Goal: Task Accomplishment & Management: Use online tool/utility

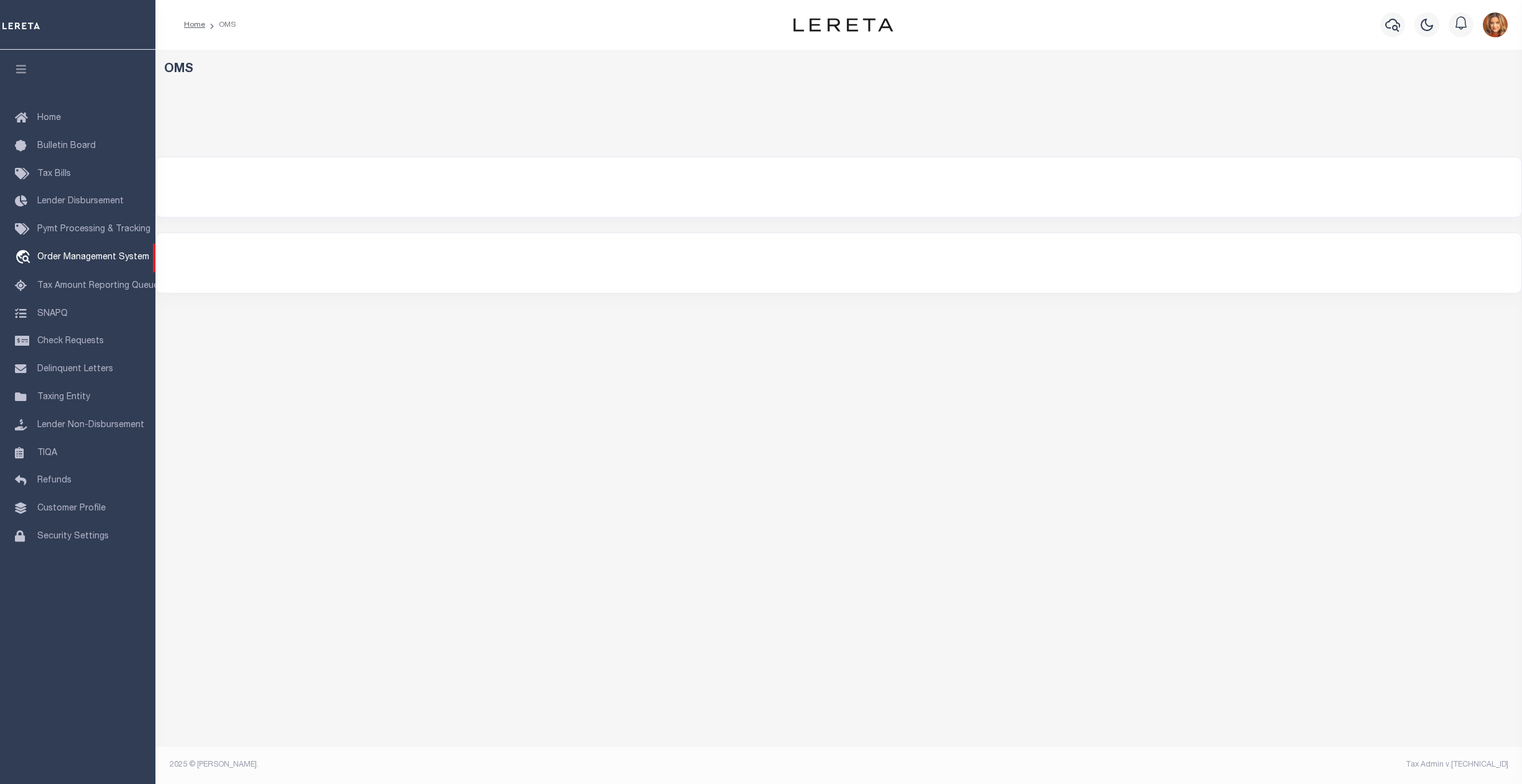
select select "200"
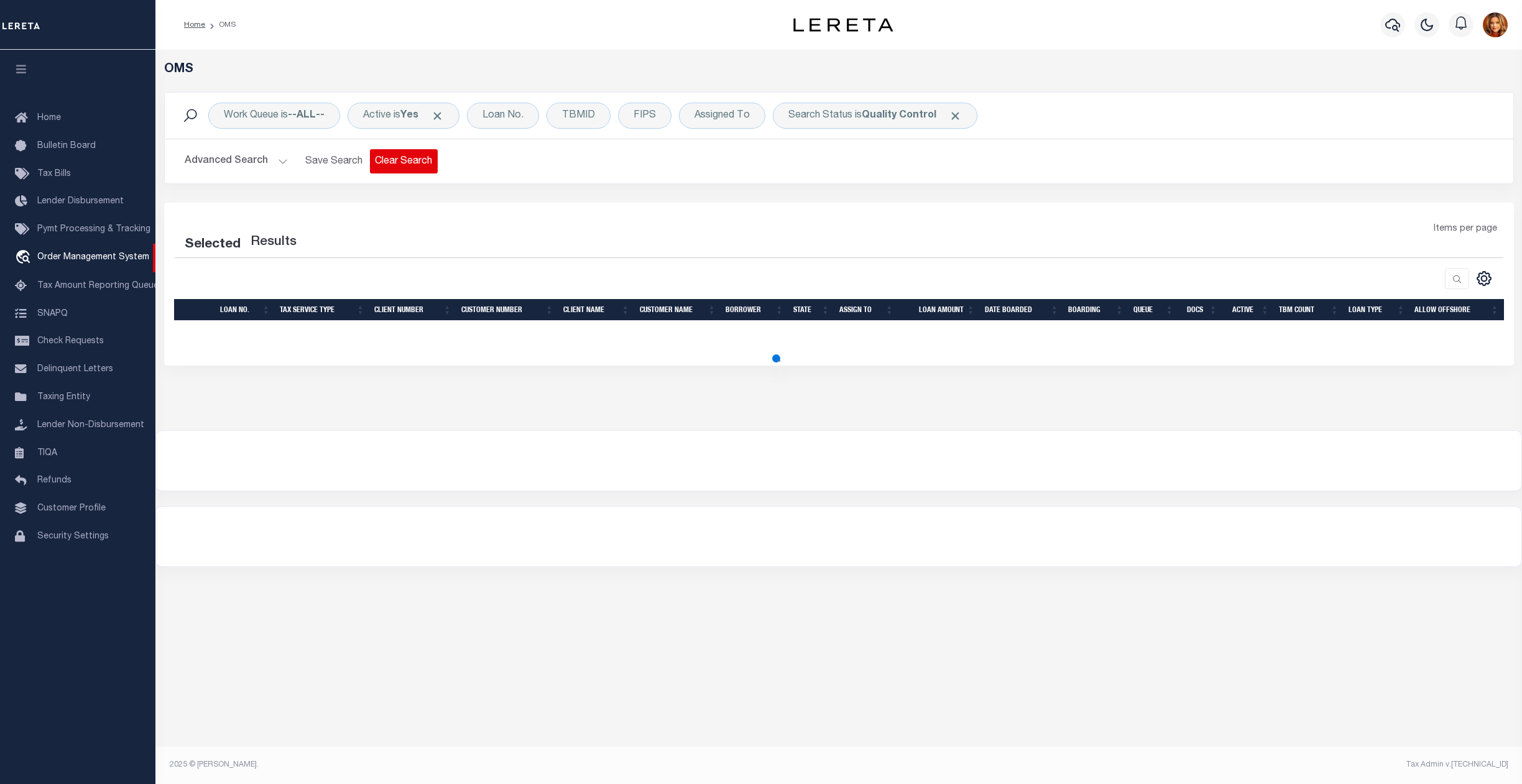
select select "200"
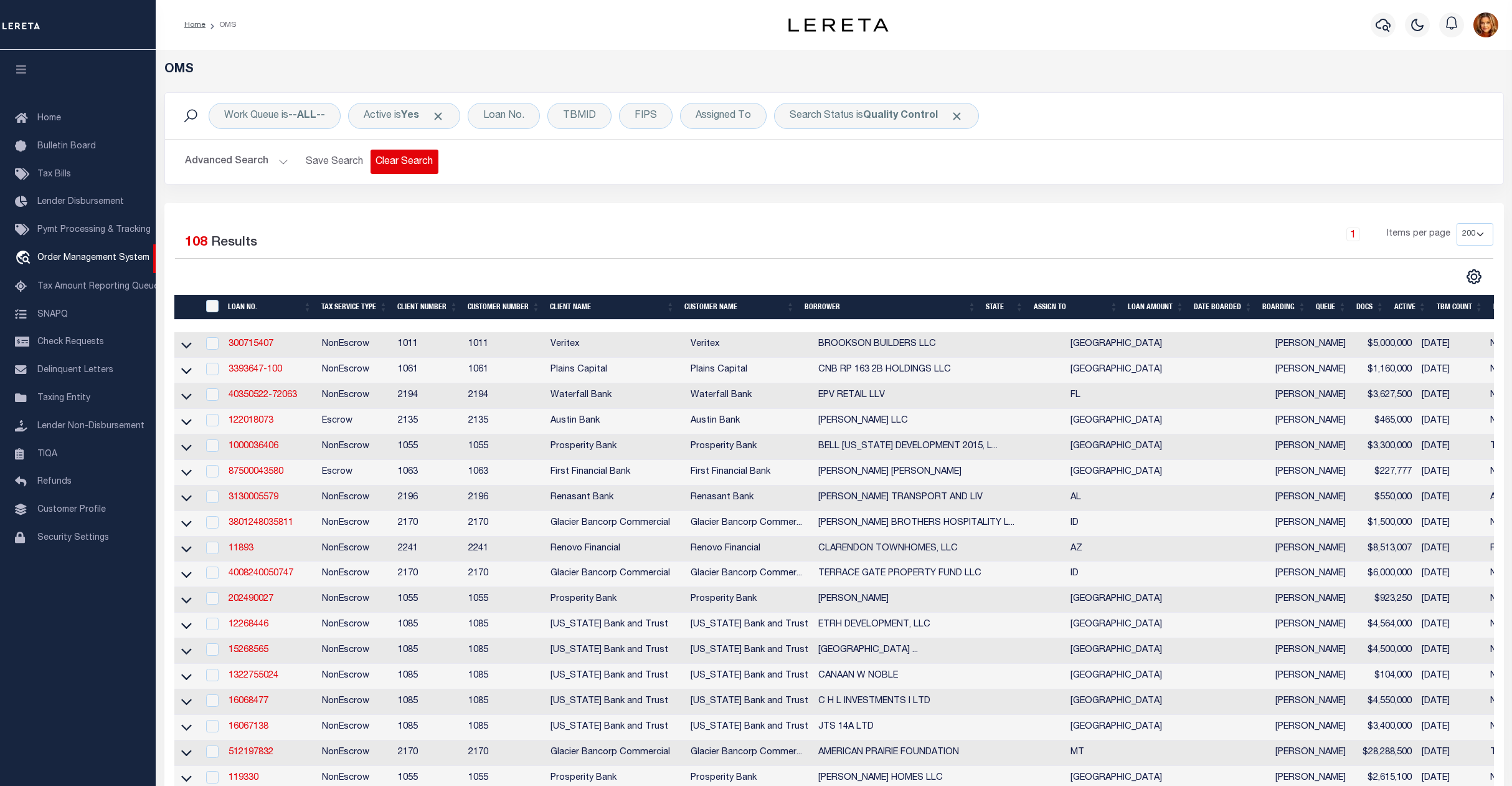
click at [397, 165] on button "Clear Search" at bounding box center [404, 161] width 68 height 24
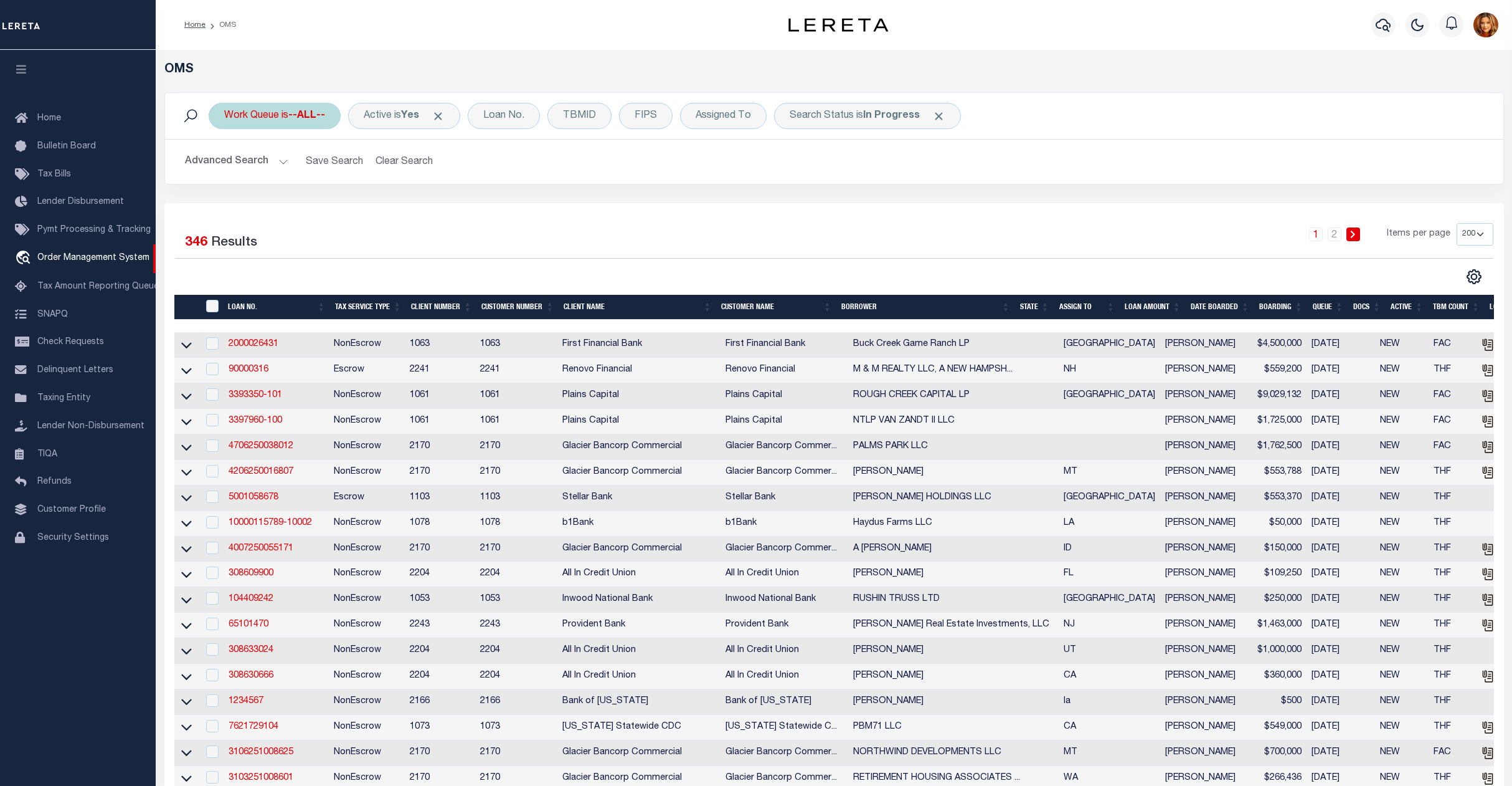
click at [280, 112] on div "Work Queue is --ALL--" at bounding box center [274, 115] width 132 height 26
click at [250, 175] on select "--ALL-- factRSystems General ThoughtFocus" at bounding box center [316, 177] width 183 height 24
select select "GEN"
click at [225, 165] on select "--ALL-- factRSystems General ThoughtFocus" at bounding box center [316, 177] width 183 height 24
click at [384, 206] on input "Apply" at bounding box center [389, 204] width 37 height 20
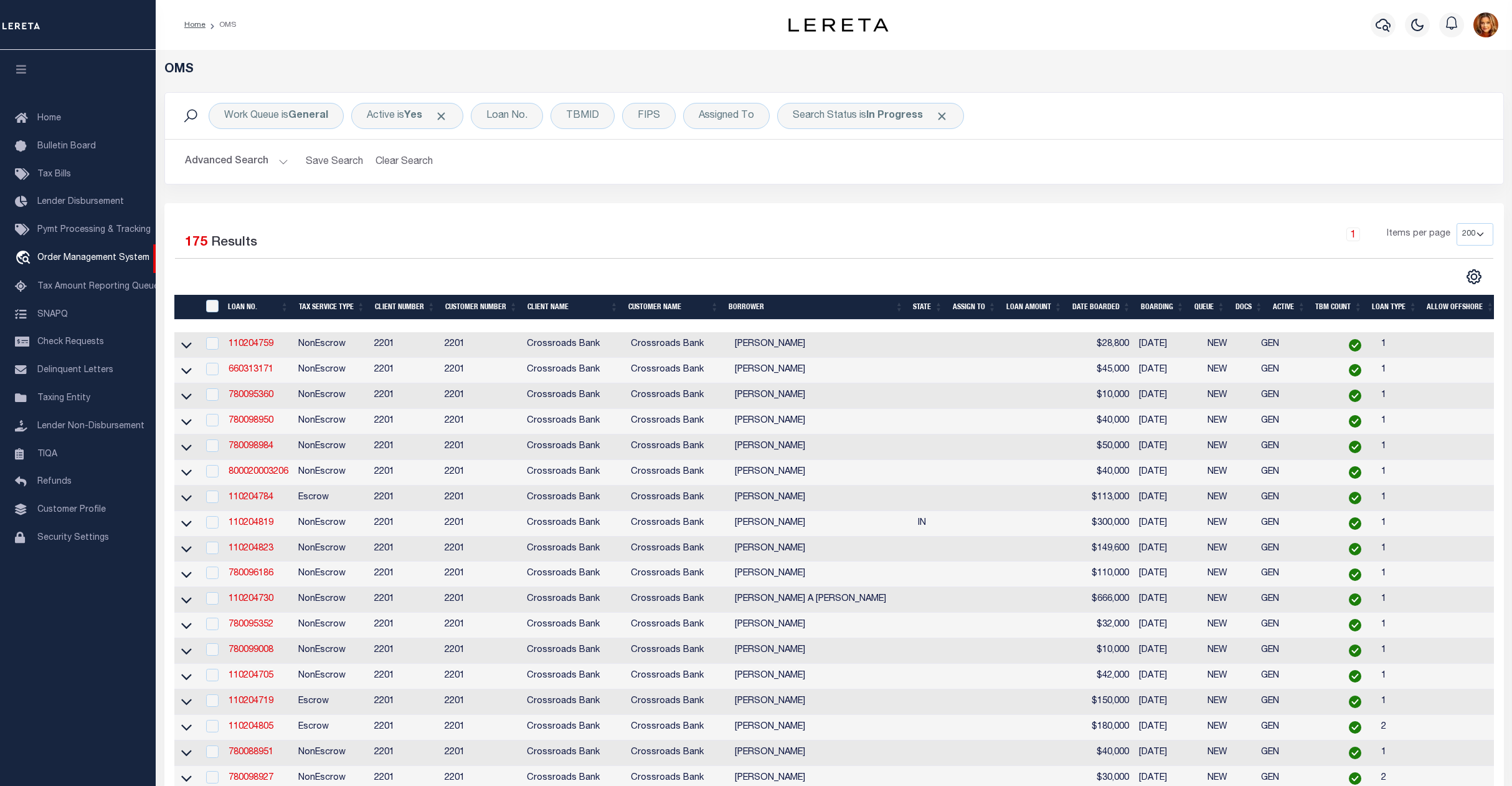
click at [932, 306] on th "State" at bounding box center [928, 307] width 39 height 26
click at [1481, 237] on select "10 25 50 100 200" at bounding box center [1475, 235] width 37 height 22
select select "50"
click at [1457, 223] on select "10 25 50 100 200" at bounding box center [1475, 235] width 37 height 22
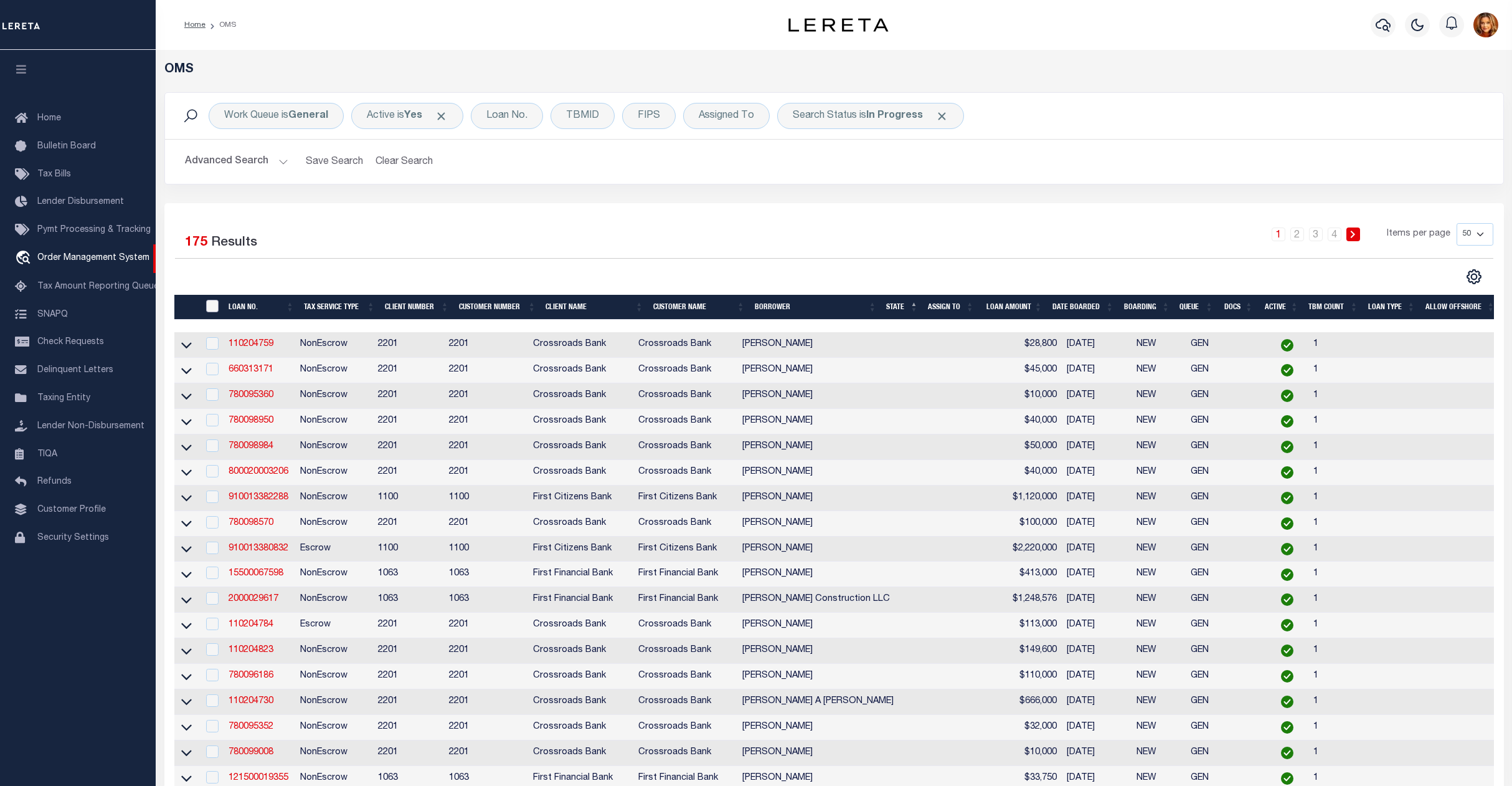
click at [209, 308] on input "" at bounding box center [212, 306] width 13 height 13
checkbox input "true"
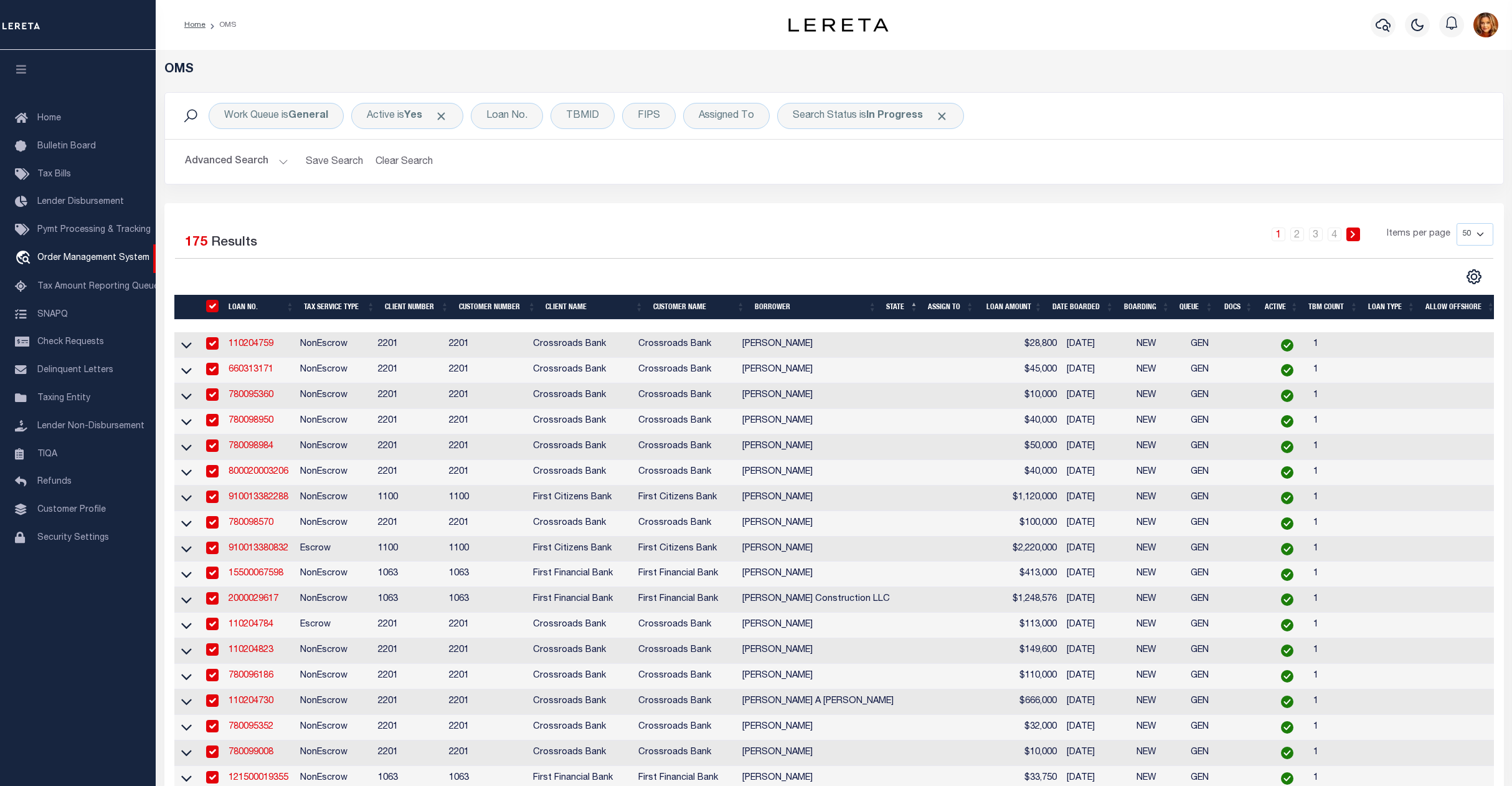
checkbox input "true"
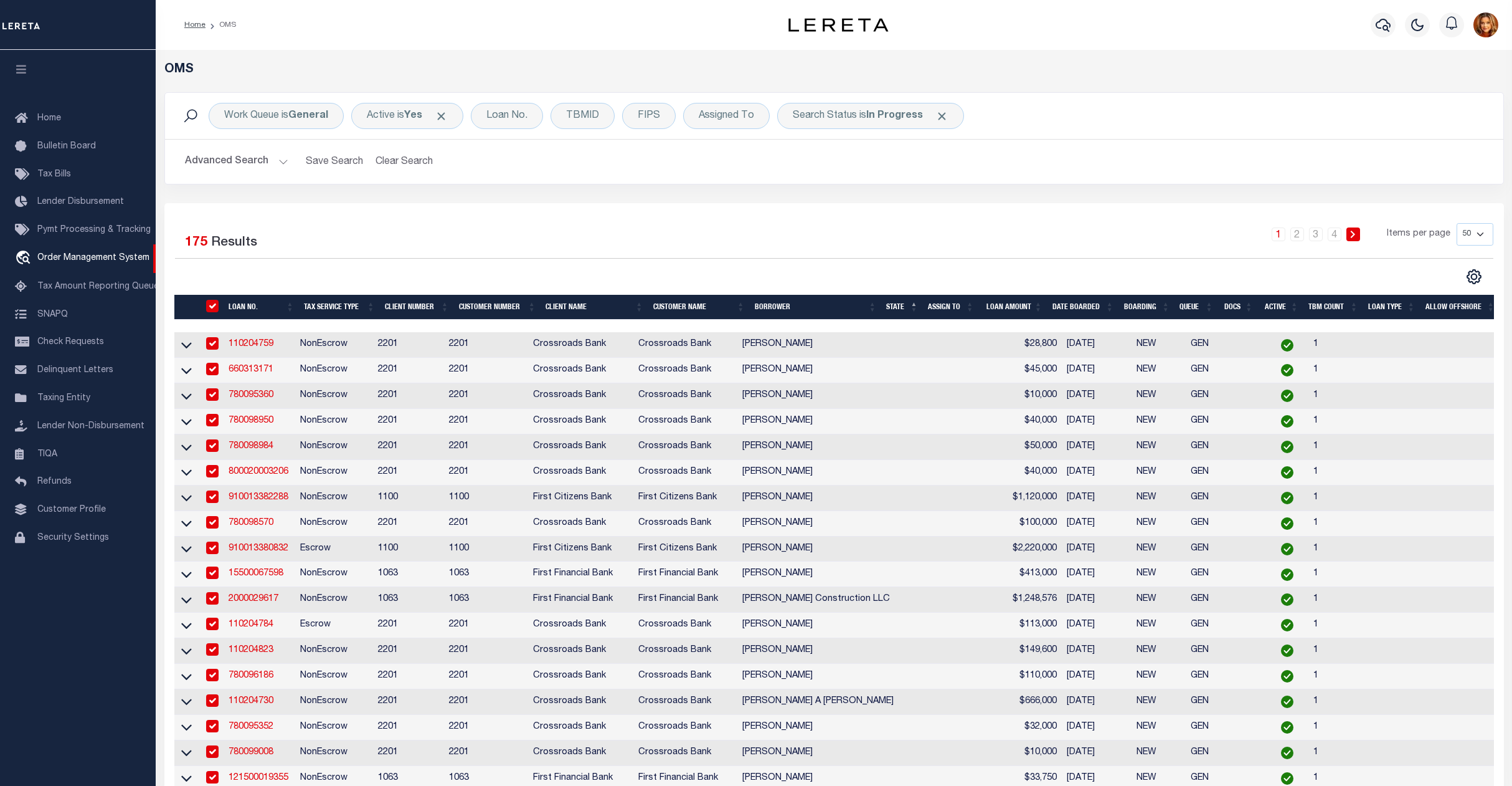
checkbox input "true"
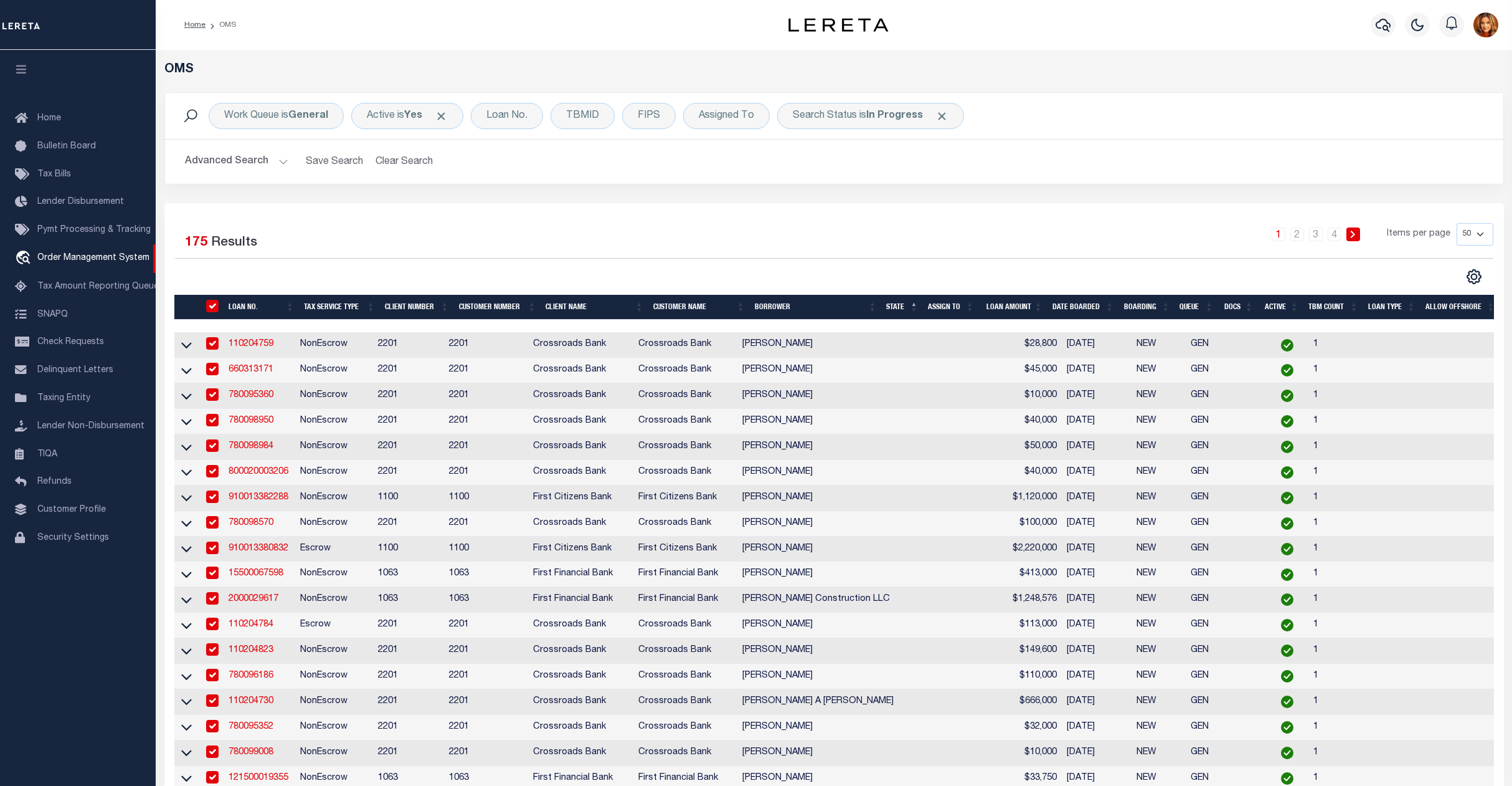
checkbox input "true"
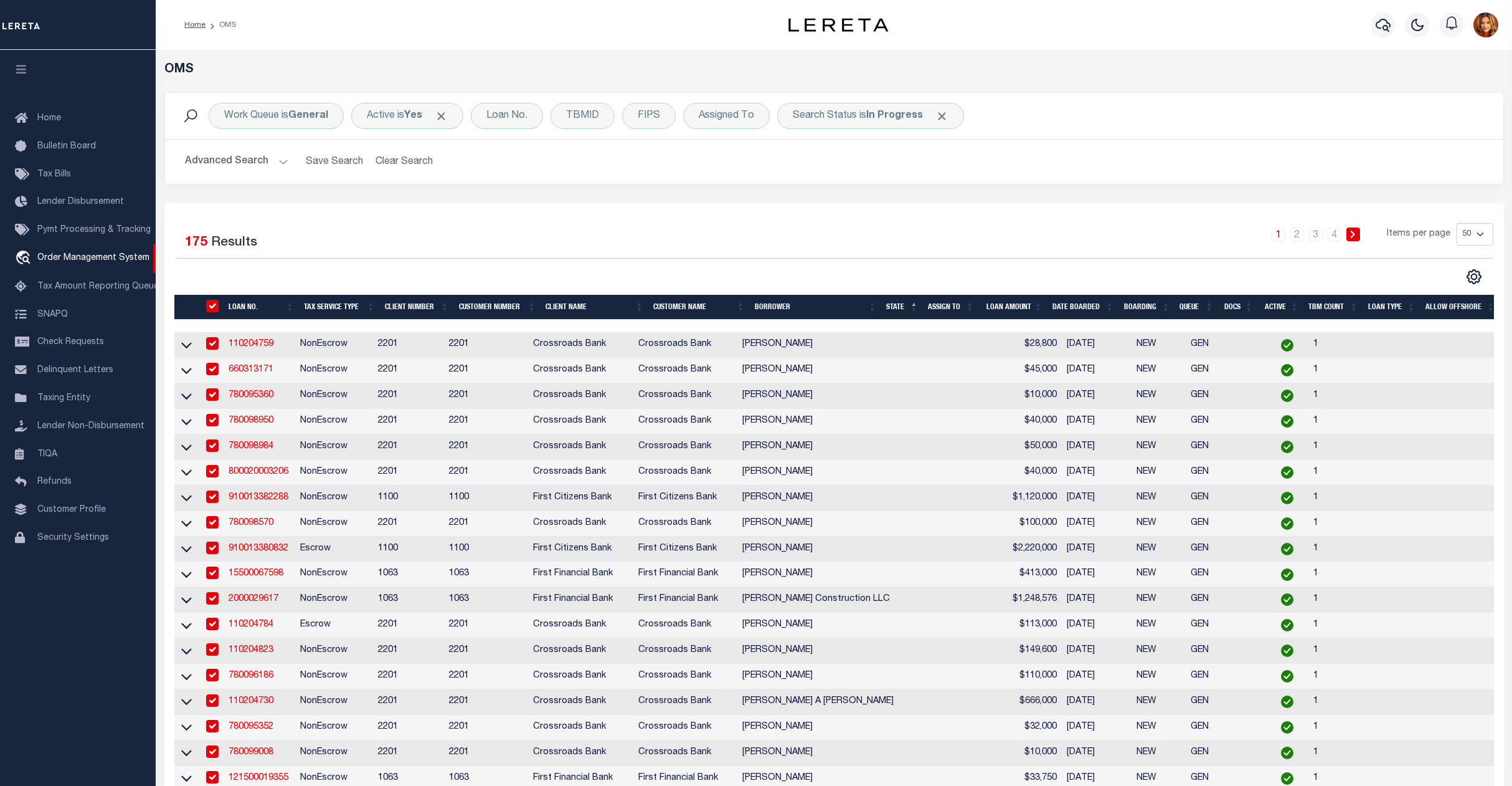
checkbox input "true"
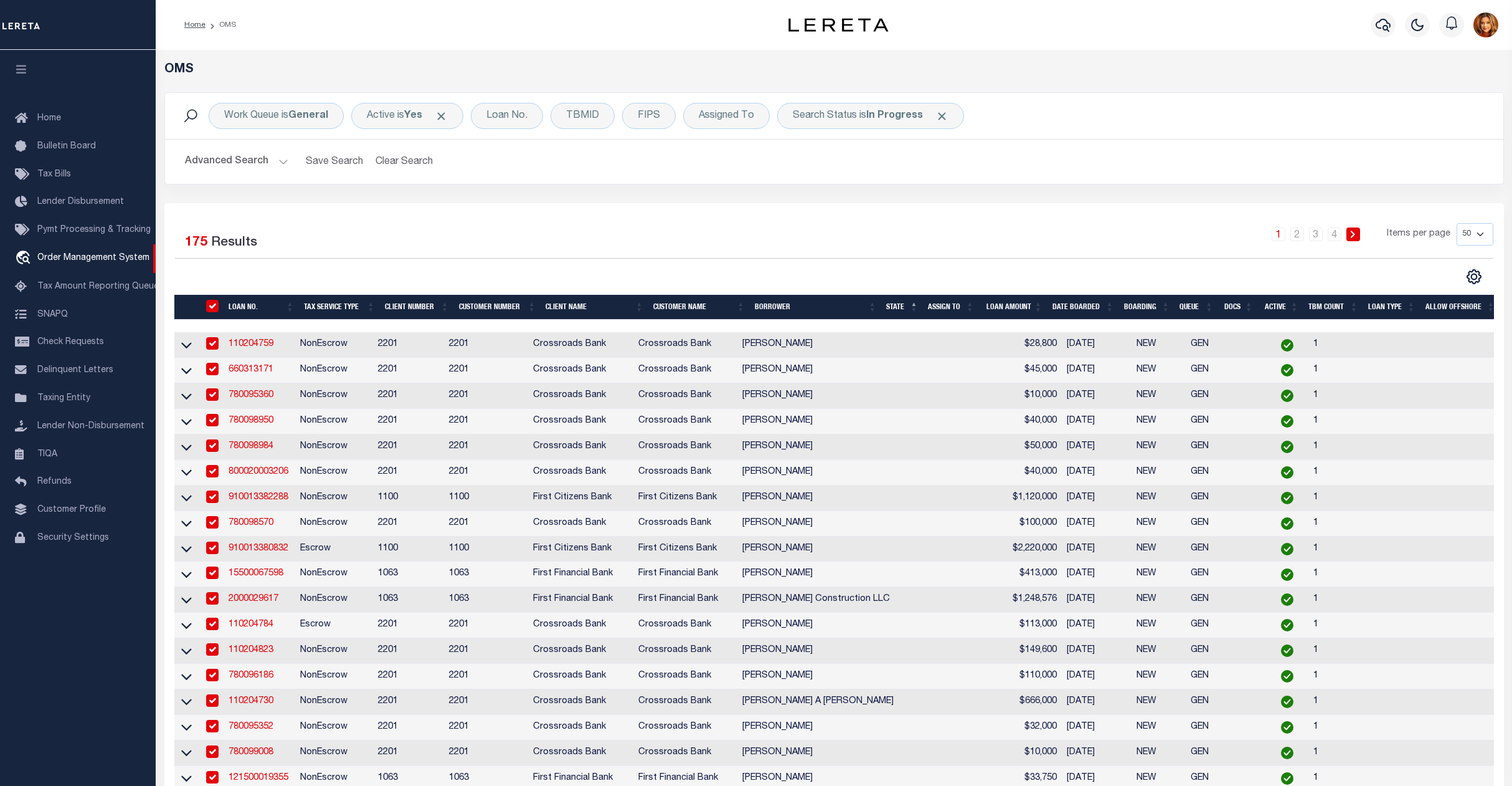
checkbox input "true"
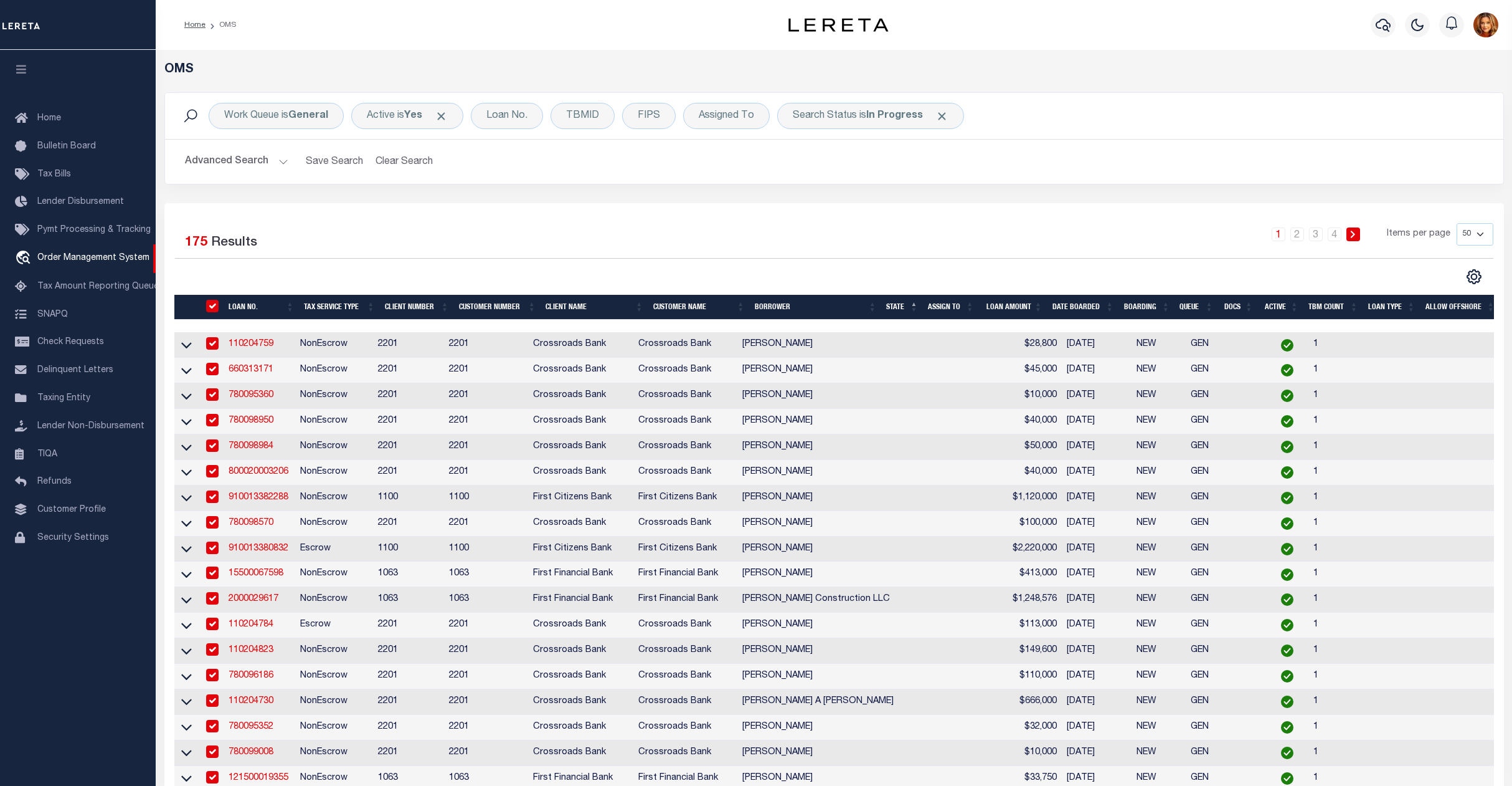
checkbox input "true"
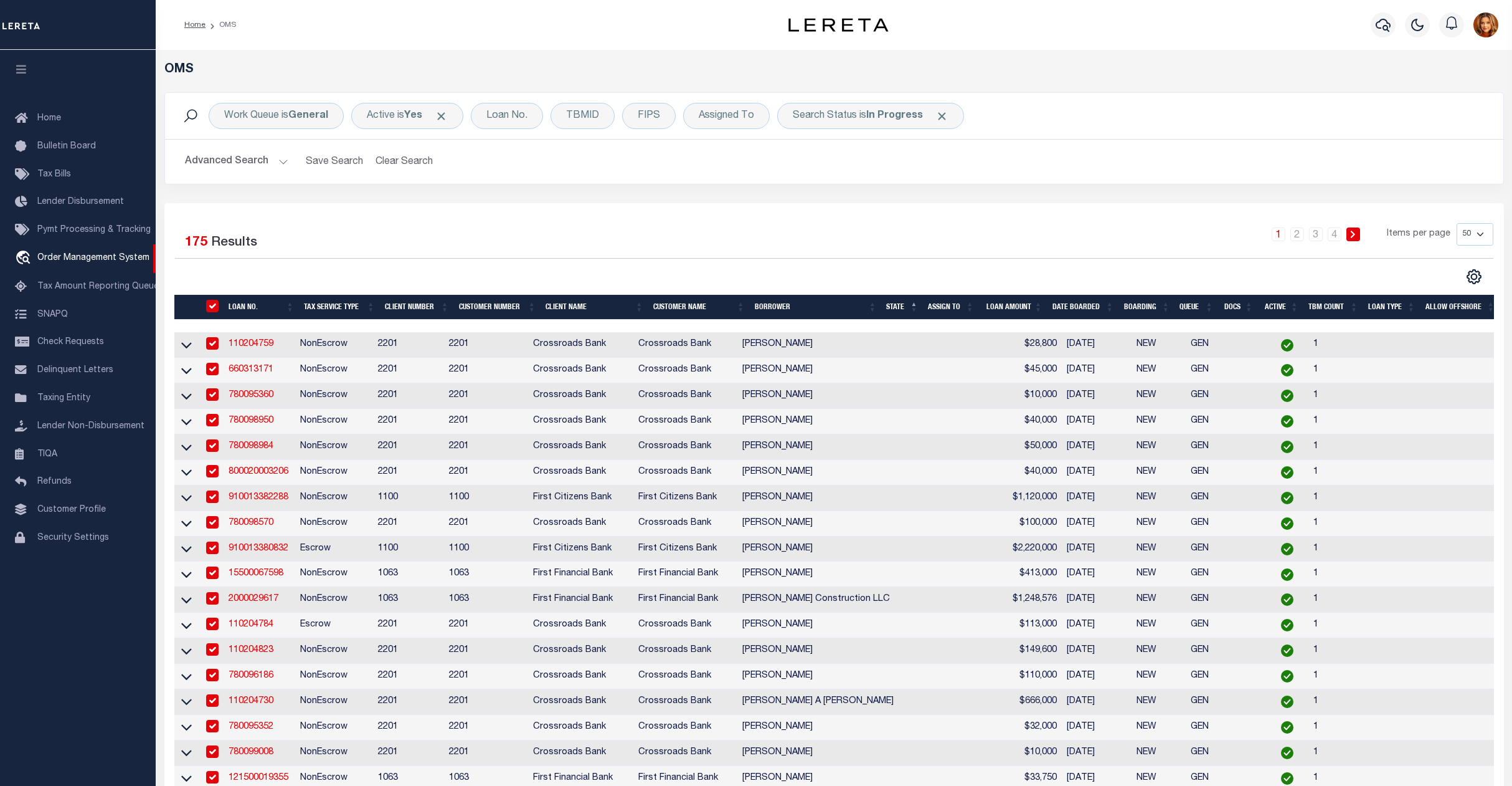
checkbox input "true"
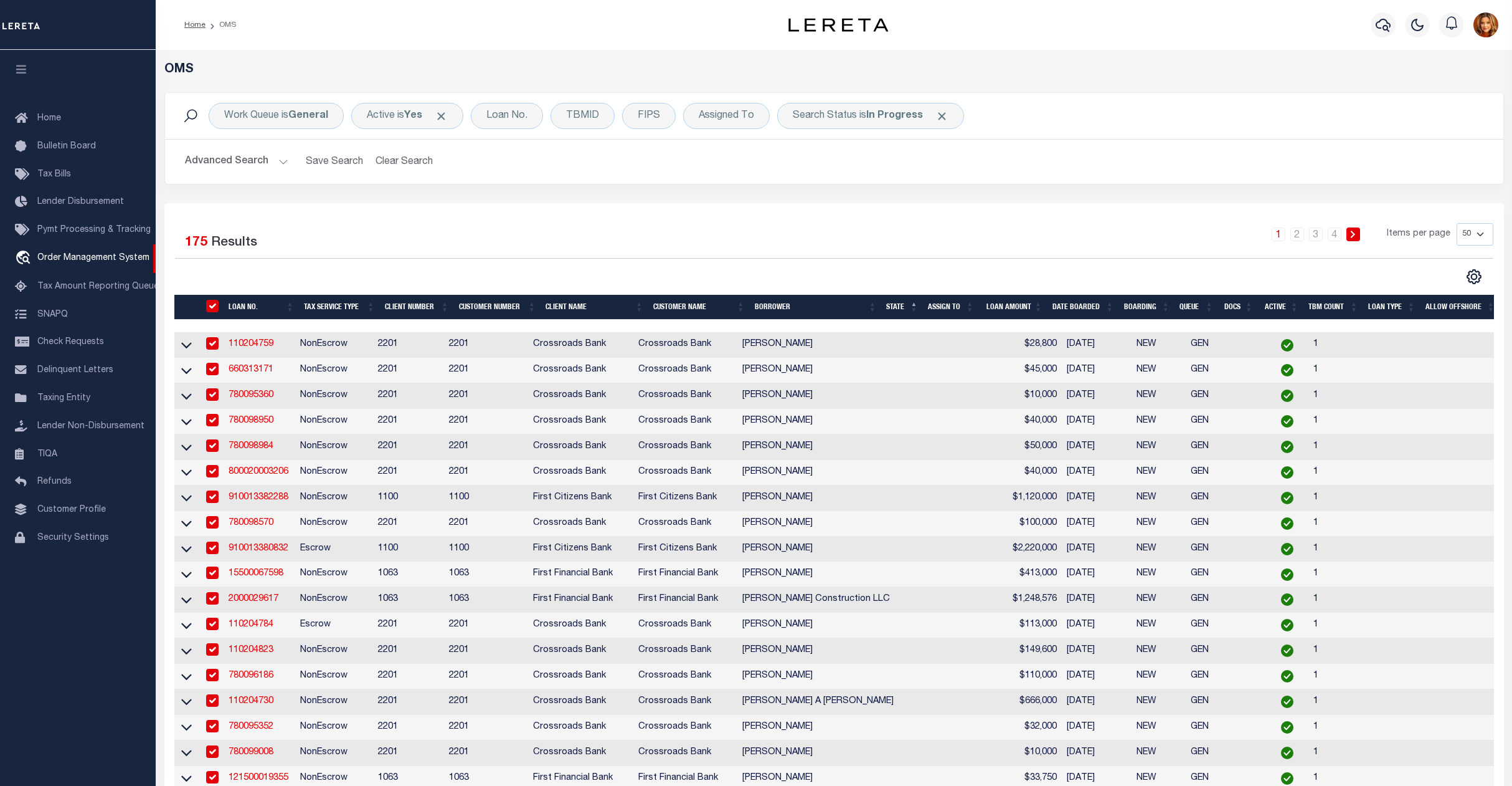
checkbox input "true"
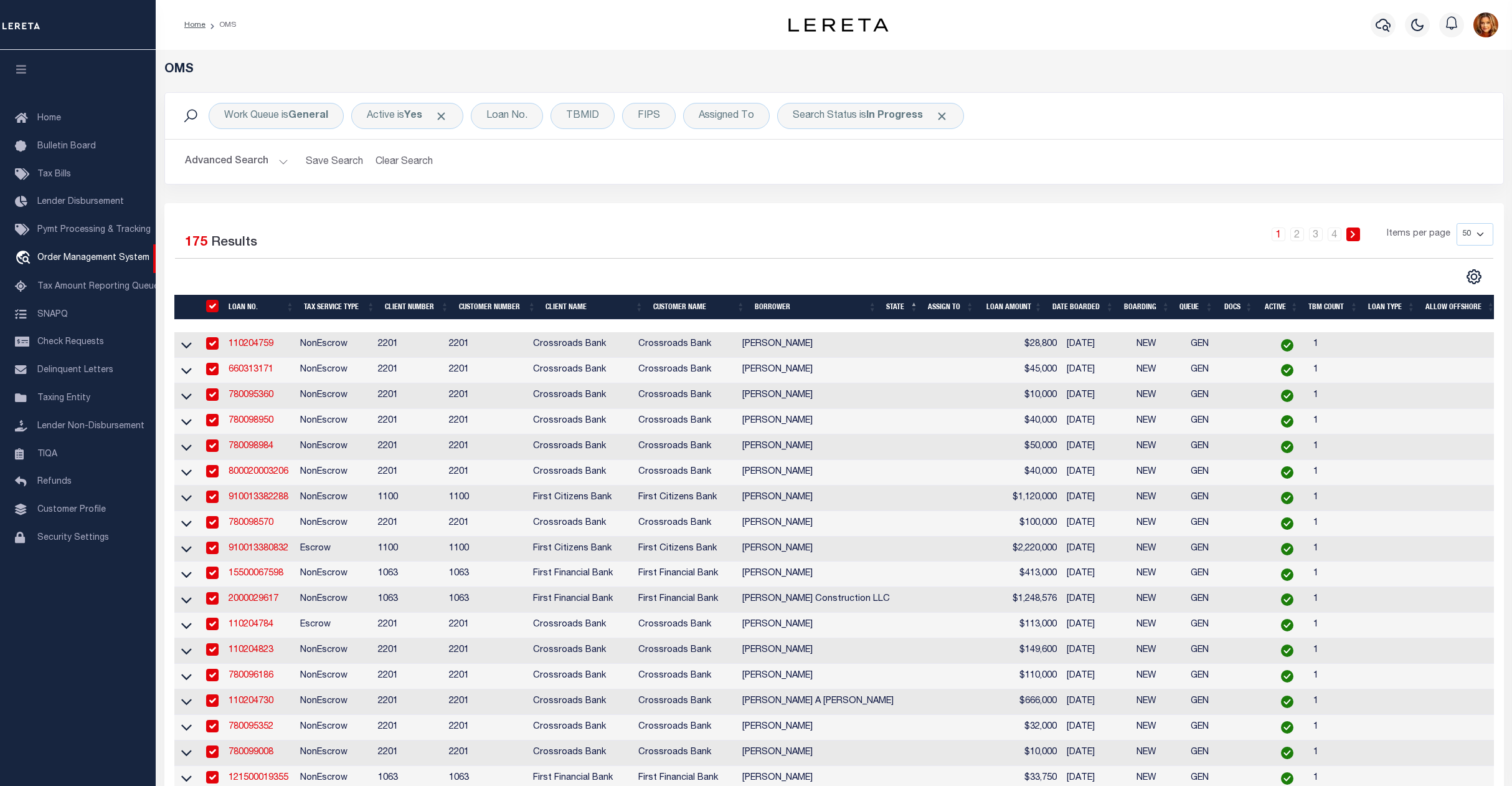
checkbox input "true"
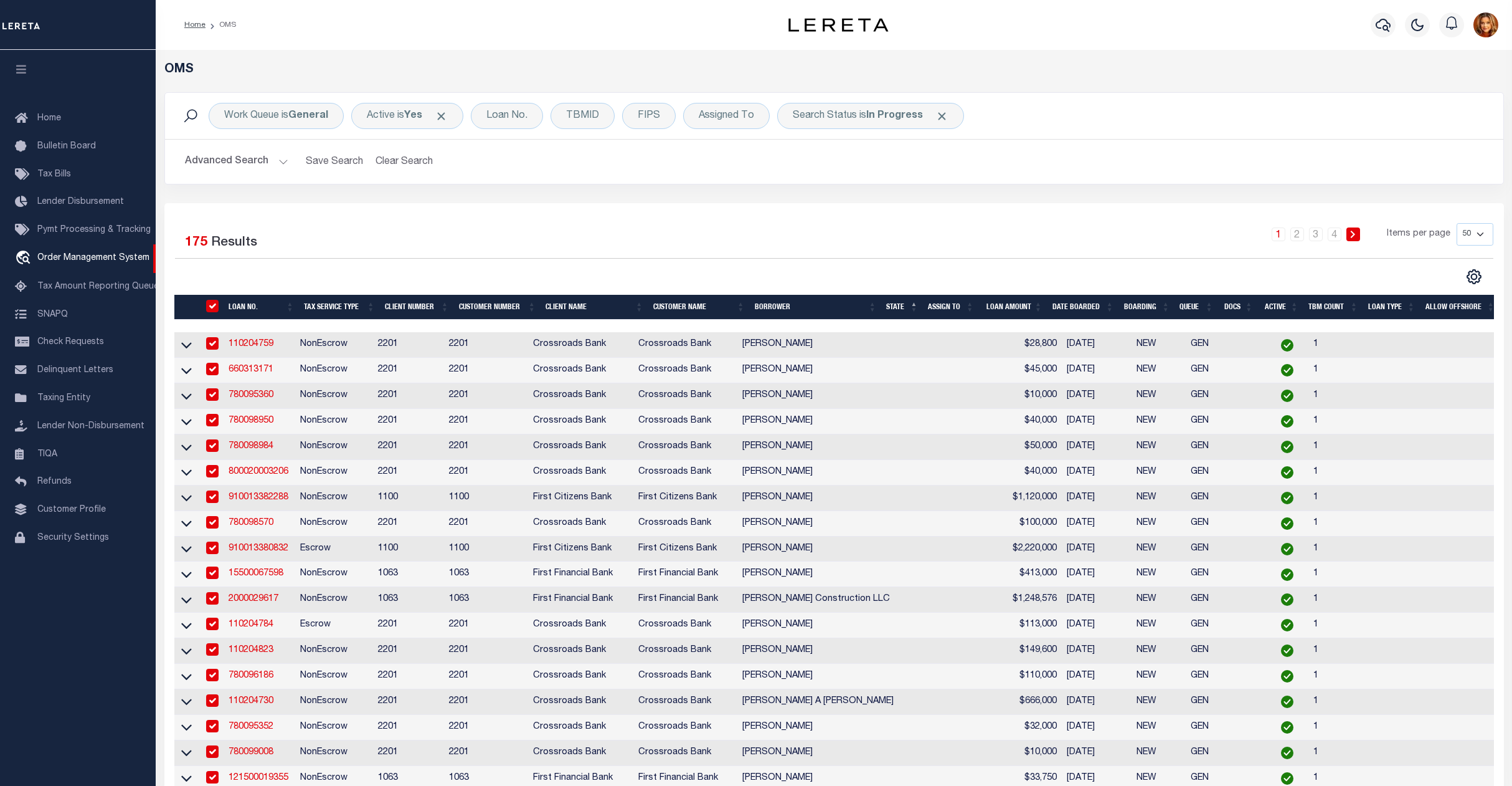
checkbox input "true"
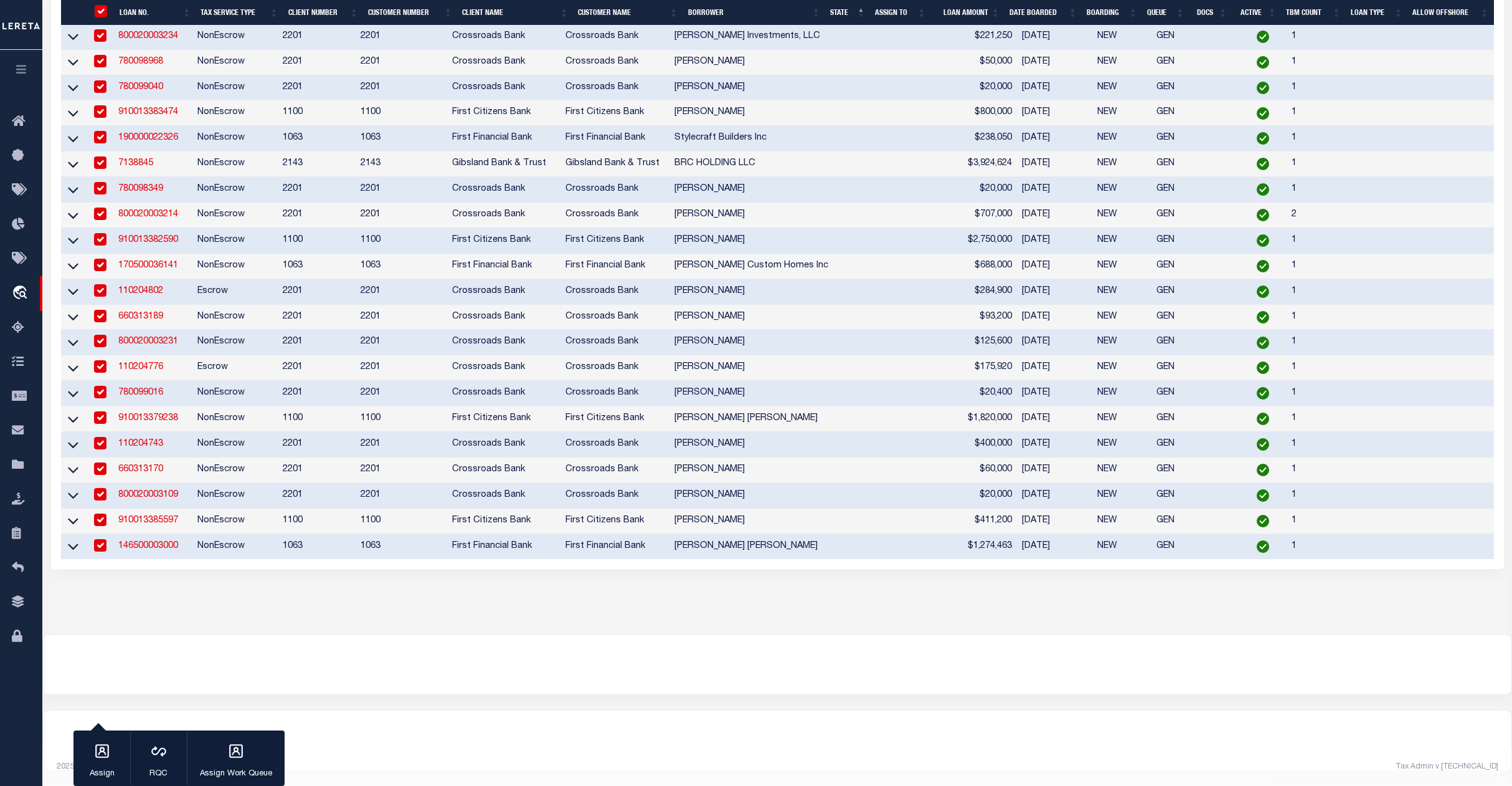
scroll to position [1074, 0]
click at [98, 763] on div "button" at bounding box center [102, 752] width 31 height 31
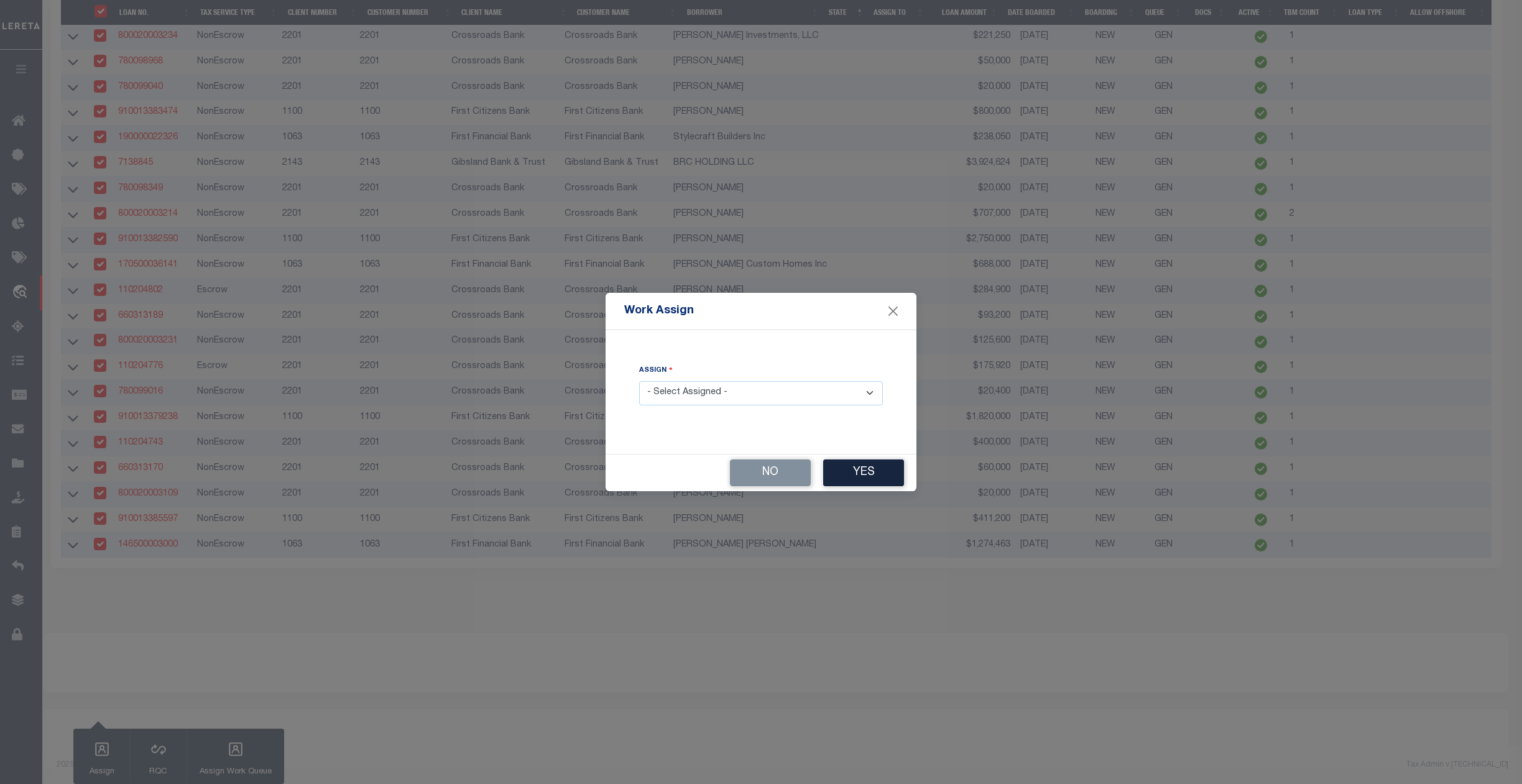
click at [674, 391] on select "- Select Assigned - --Unassigned-- [PERSON_NAME] [PERSON_NAME] [PERSON_NAME] [P…" at bounding box center [761, 393] width 244 height 24
select select "[PERSON_NAME]"
click at [639, 381] on select "- Select Assigned - --Unassigned-- [PERSON_NAME] [PERSON_NAME] [PERSON_NAME] [P…" at bounding box center [761, 393] width 244 height 24
click at [869, 469] on button "Yes" at bounding box center [864, 473] width 81 height 26
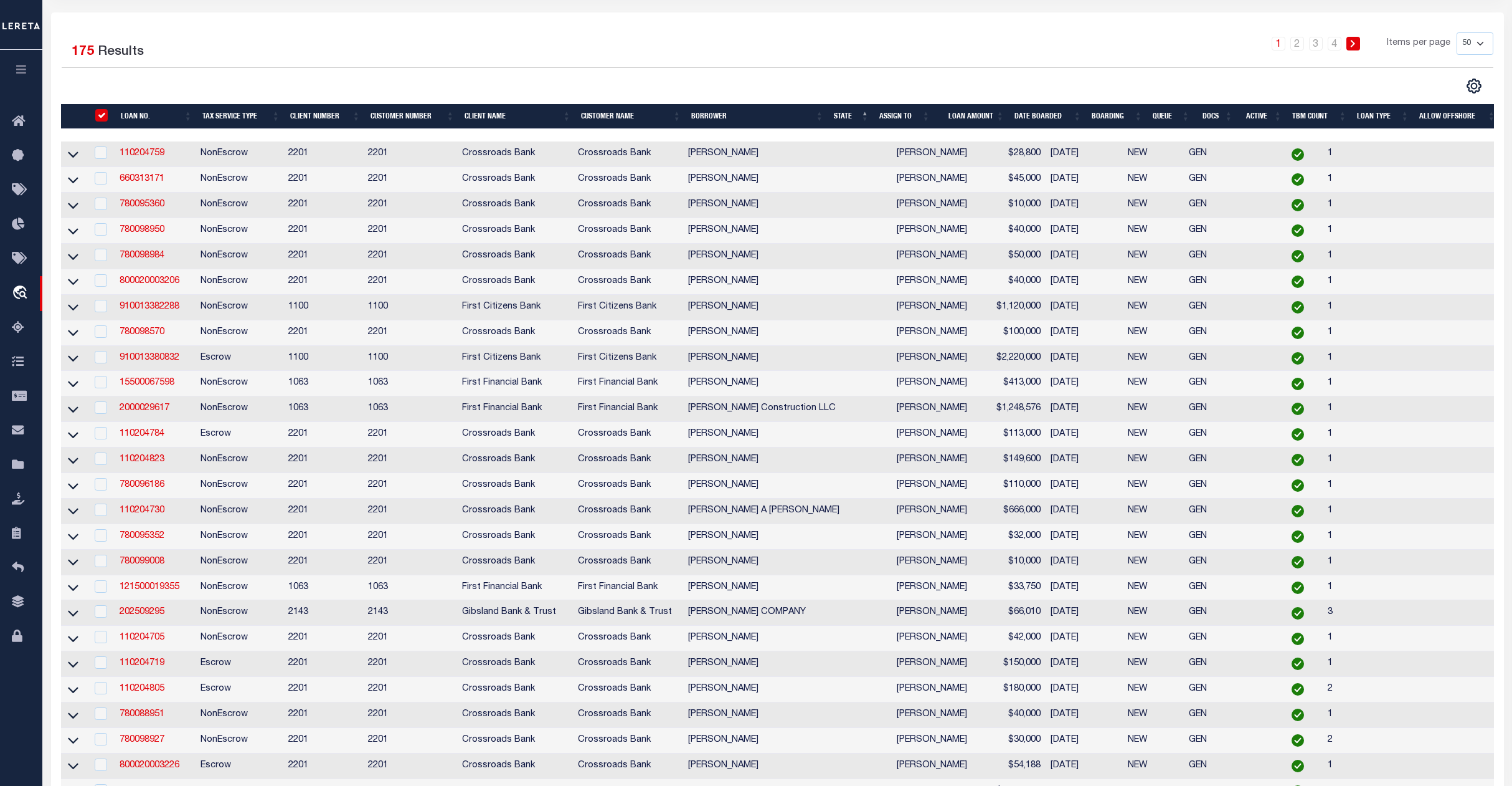
scroll to position [86, 0]
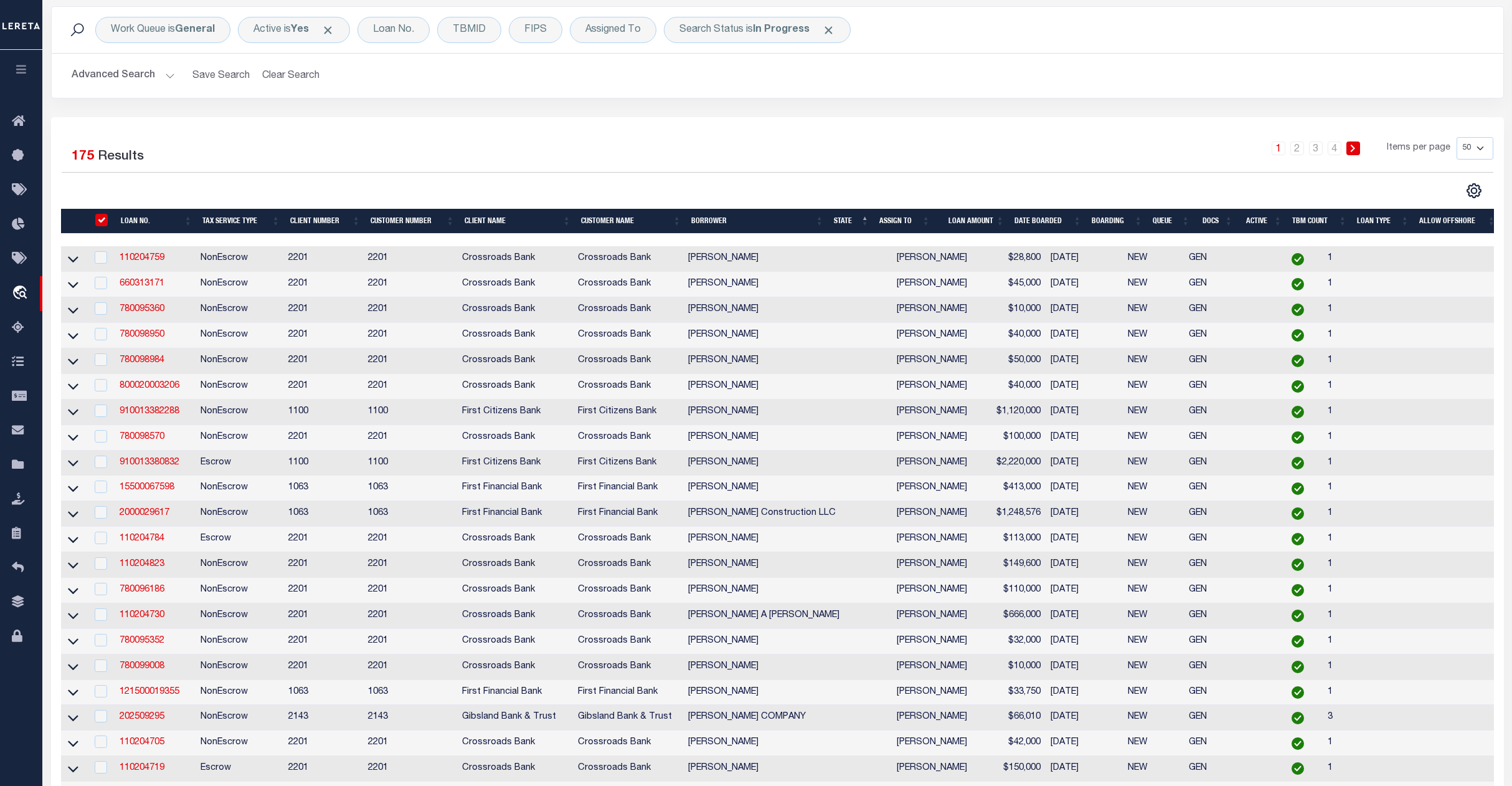
click at [1289, 151] on li "2" at bounding box center [1297, 149] width 19 height 14
click at [1296, 151] on link "2" at bounding box center [1298, 149] width 14 height 14
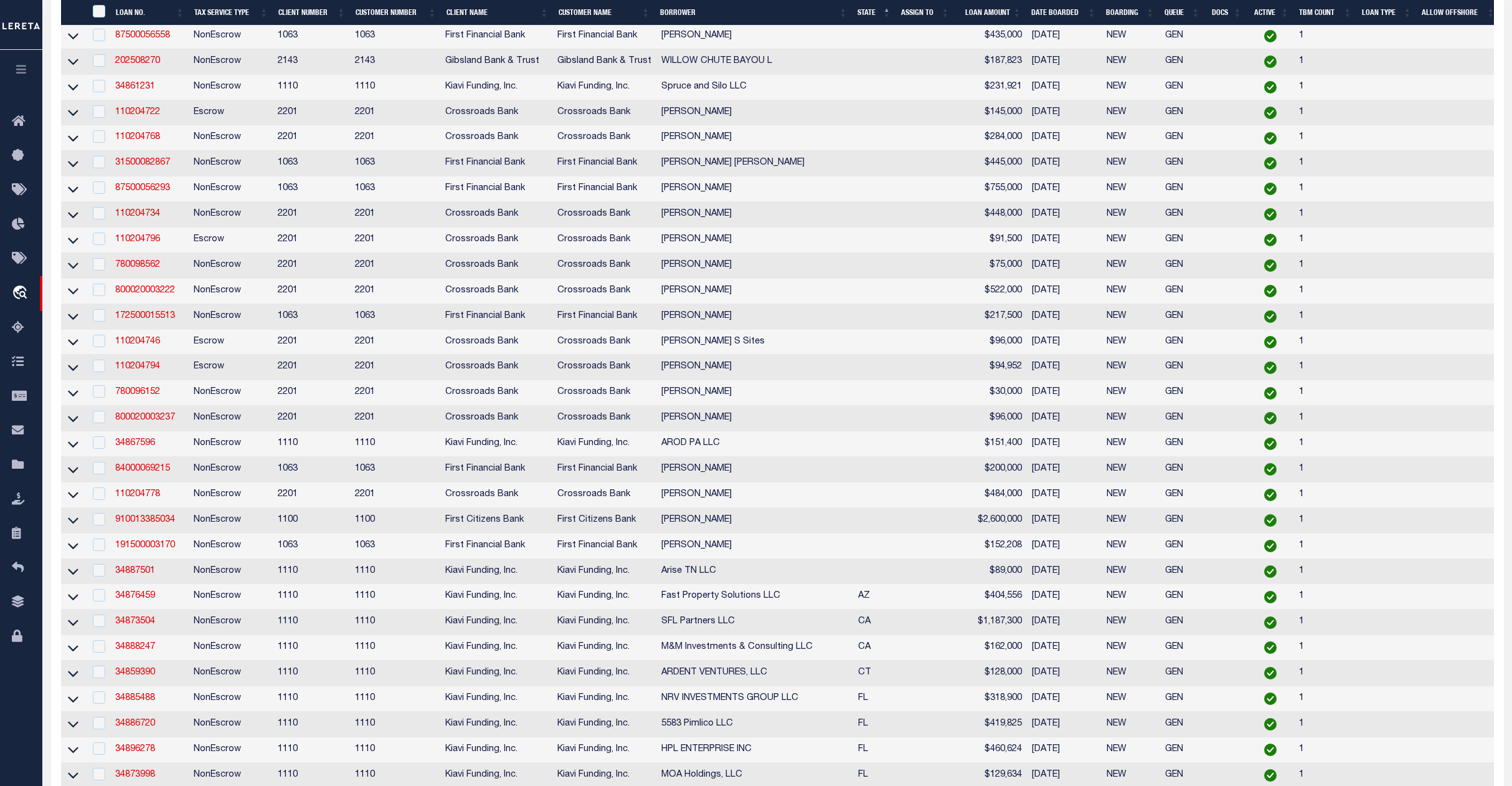
scroll to position [253, 0]
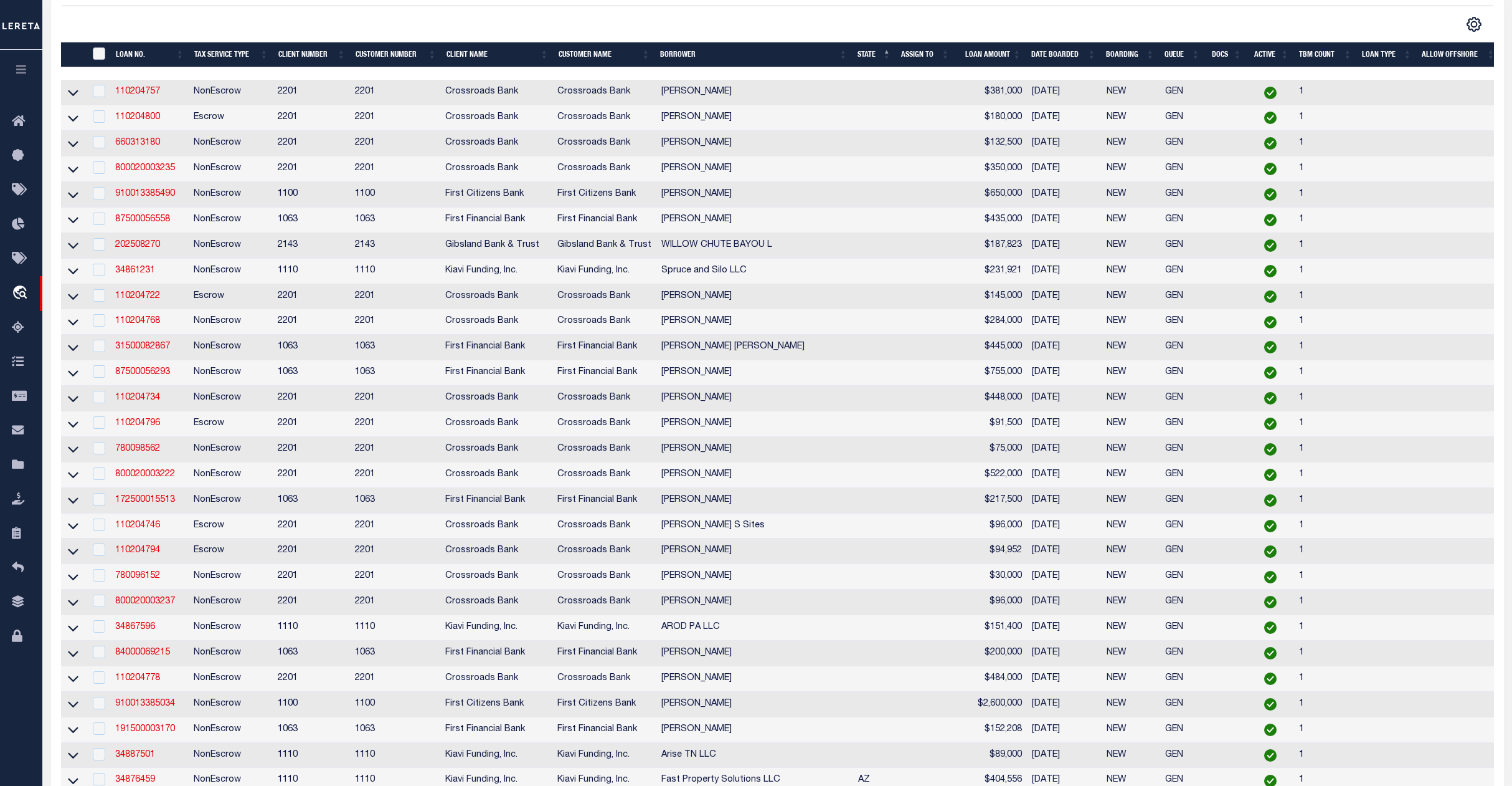
drag, startPoint x: 100, startPoint y: 56, endPoint x: 100, endPoint y: 78, distance: 22.0
click at [97, 56] on input "" at bounding box center [99, 54] width 13 height 13
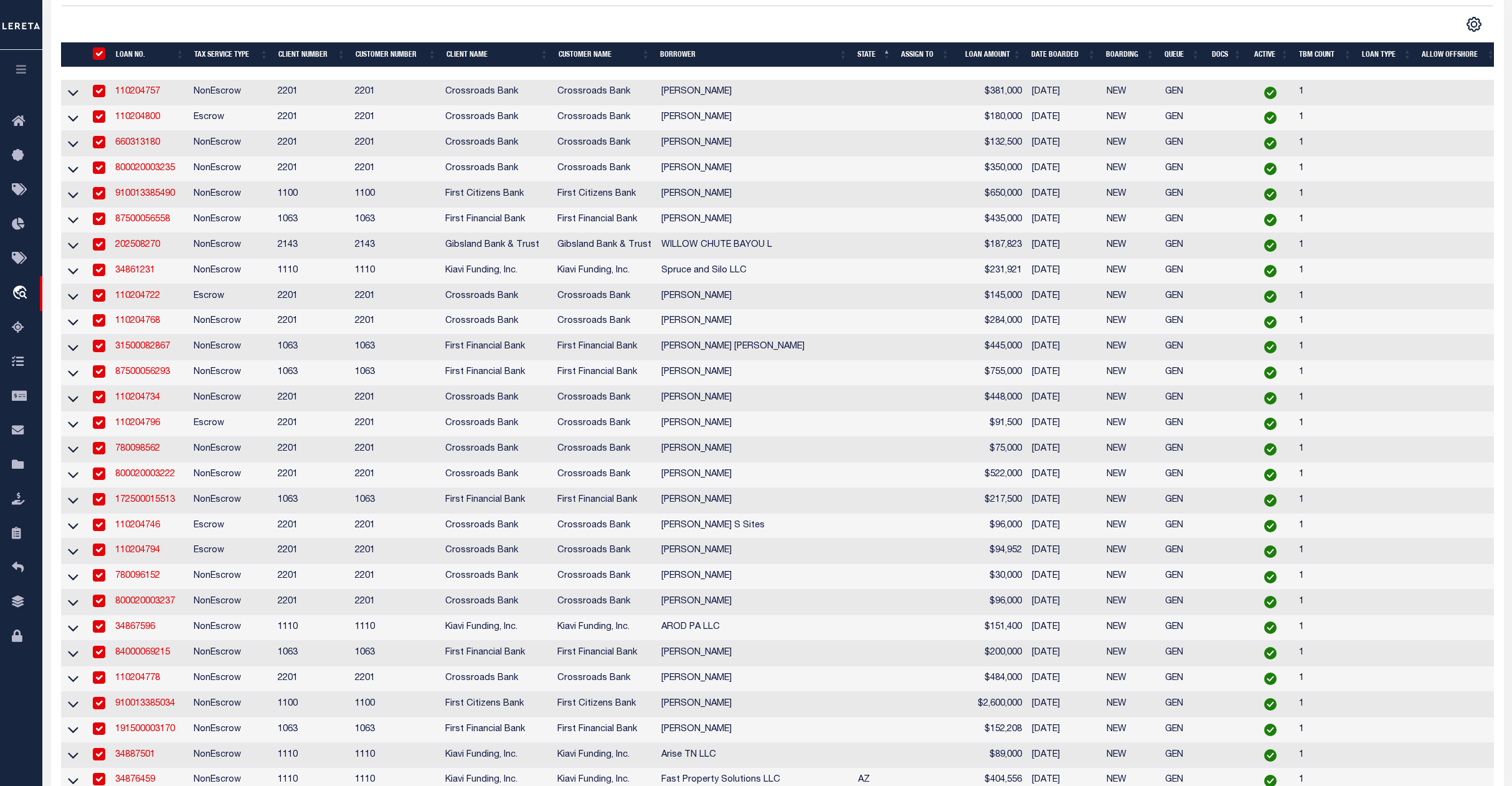
checkbox input "true"
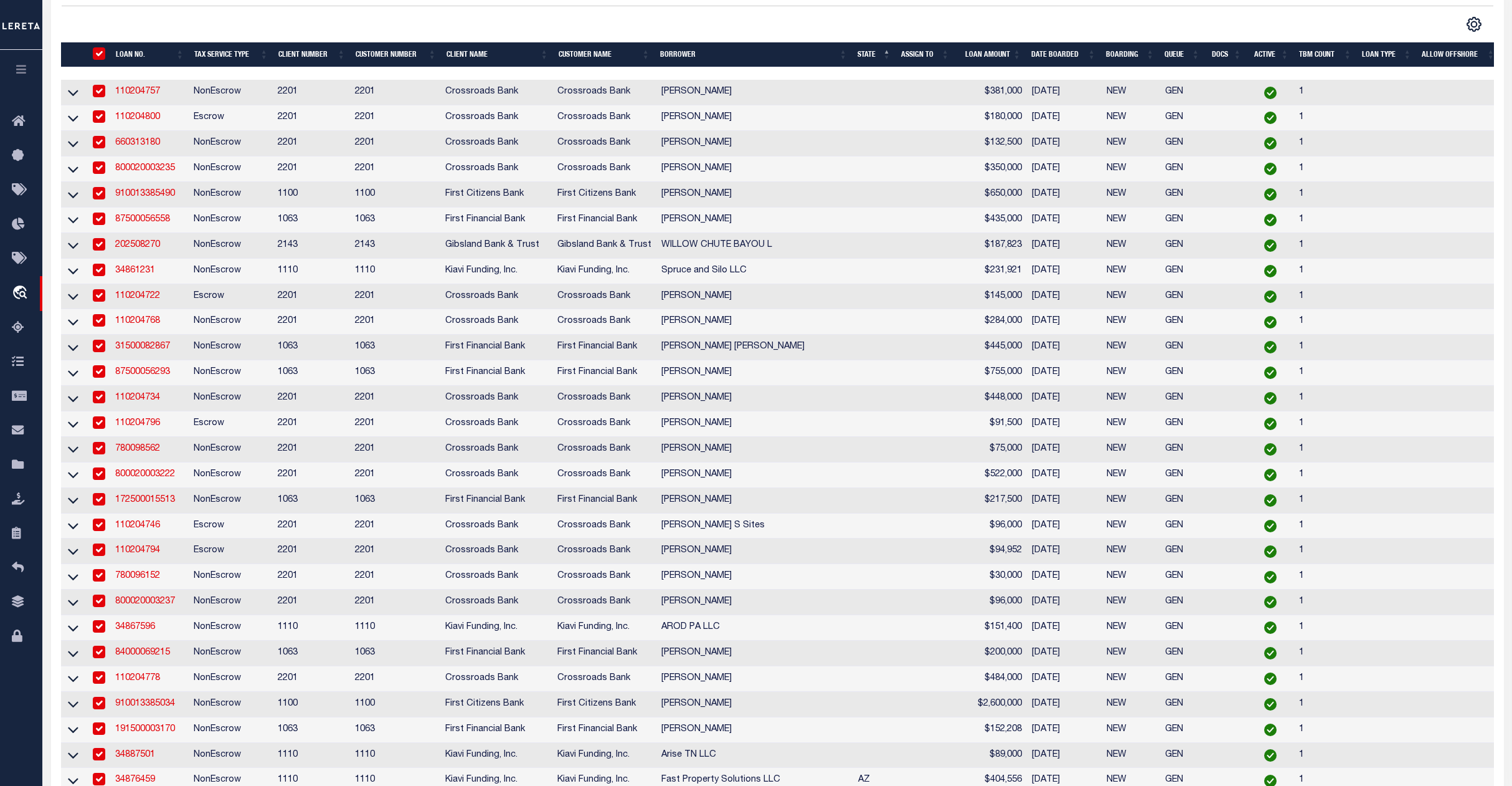
checkbox input "true"
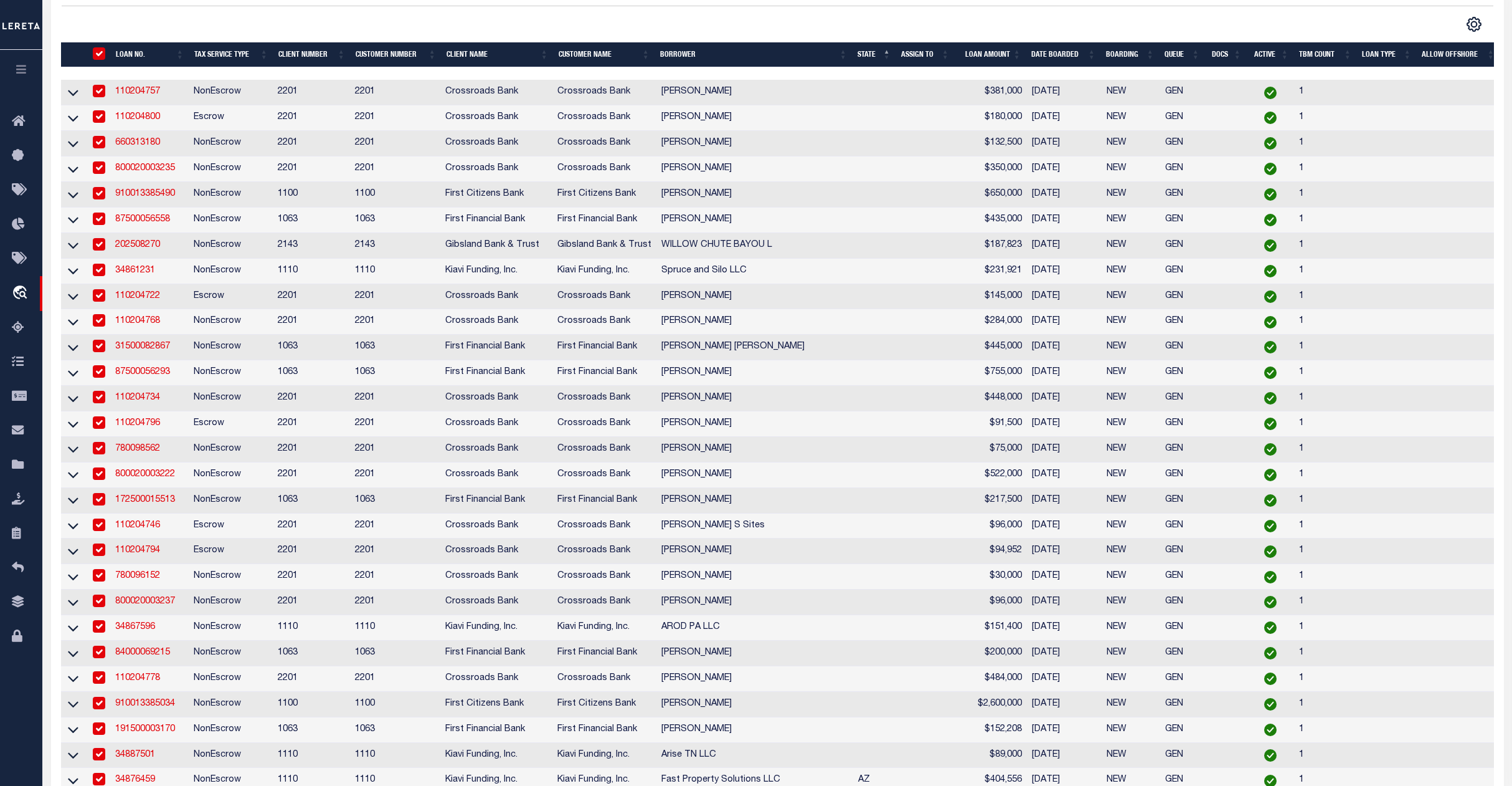
checkbox input "true"
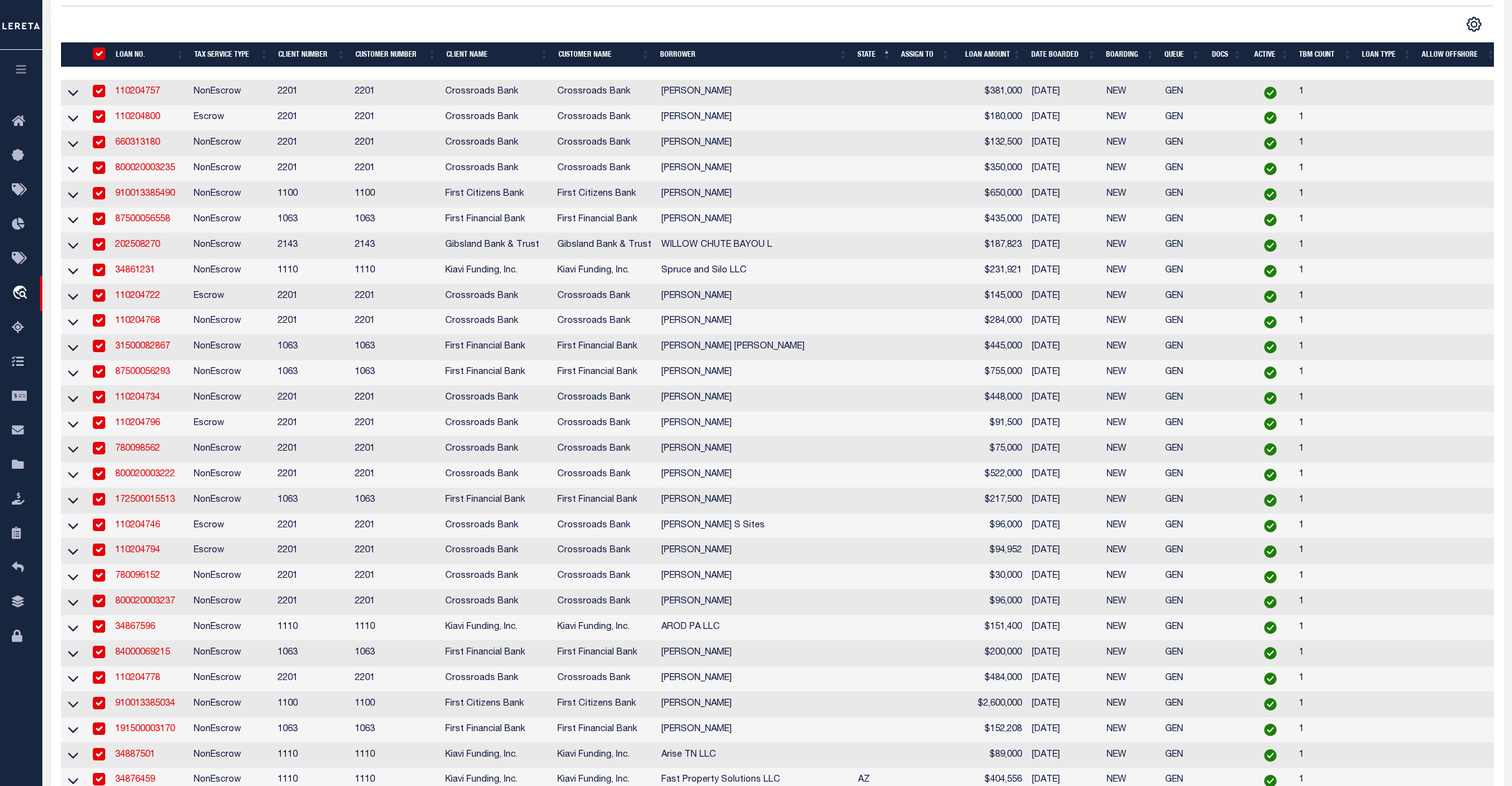
checkbox input "true"
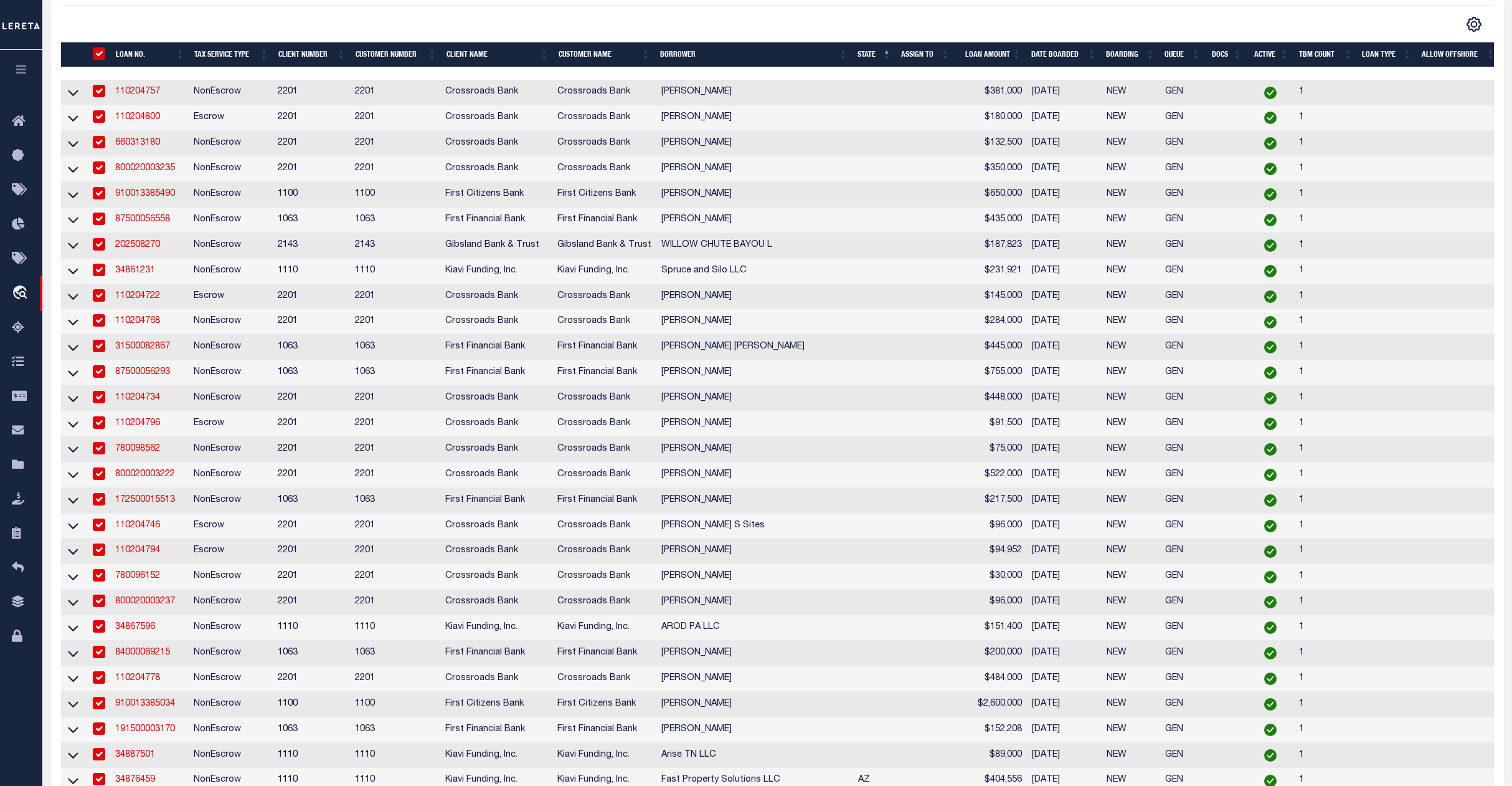
checkbox input "true"
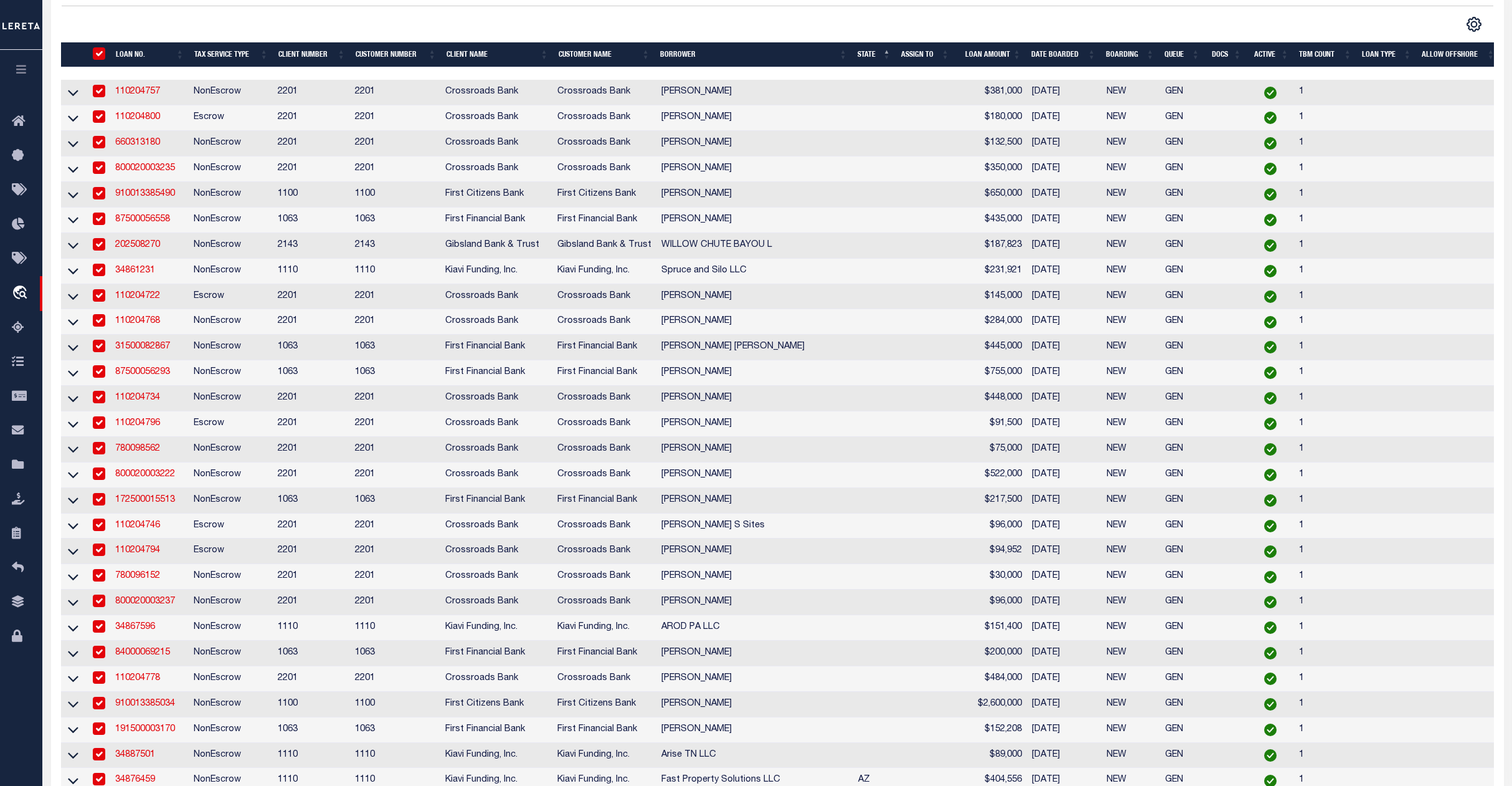
checkbox input "true"
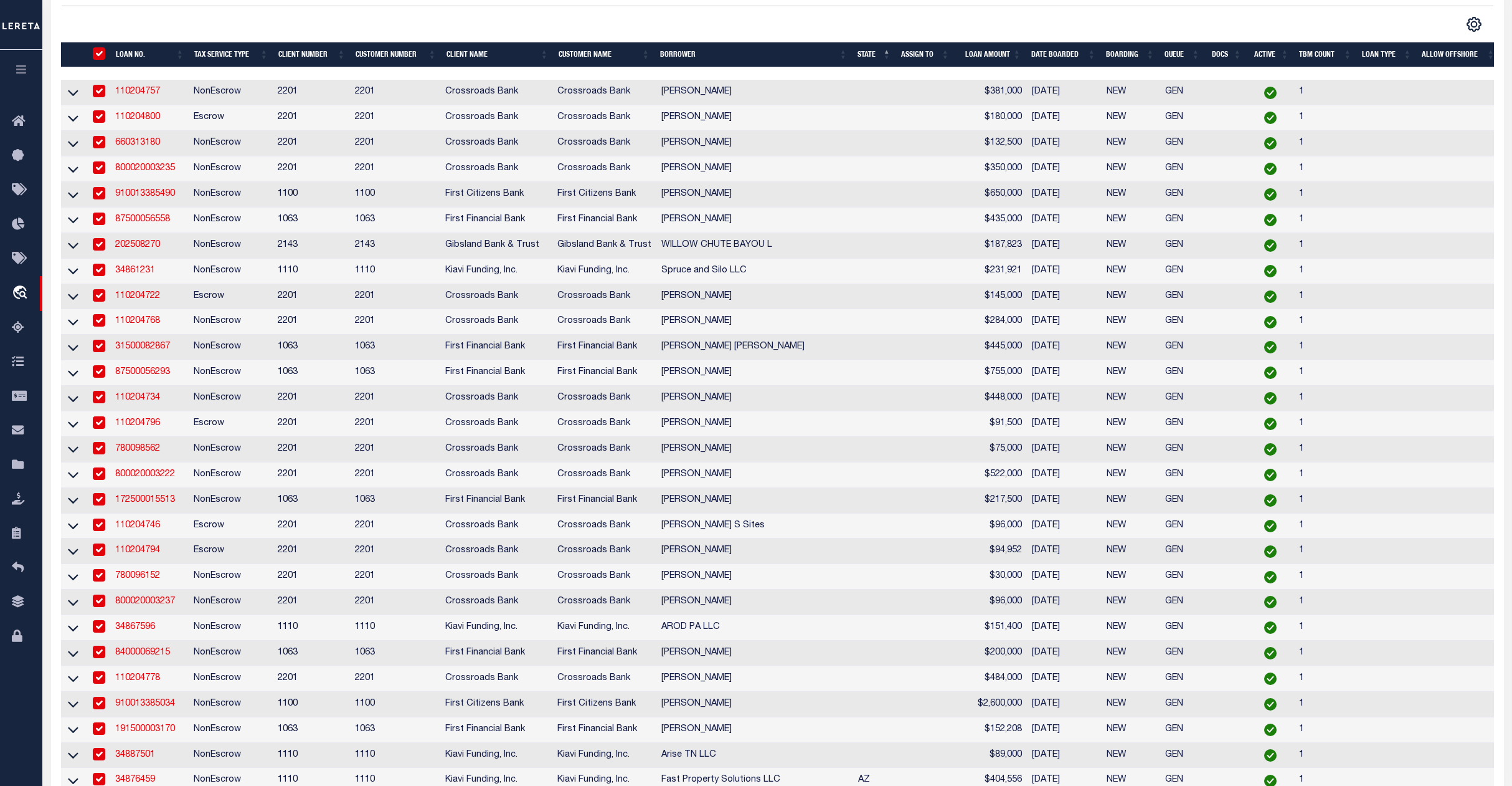
checkbox input "true"
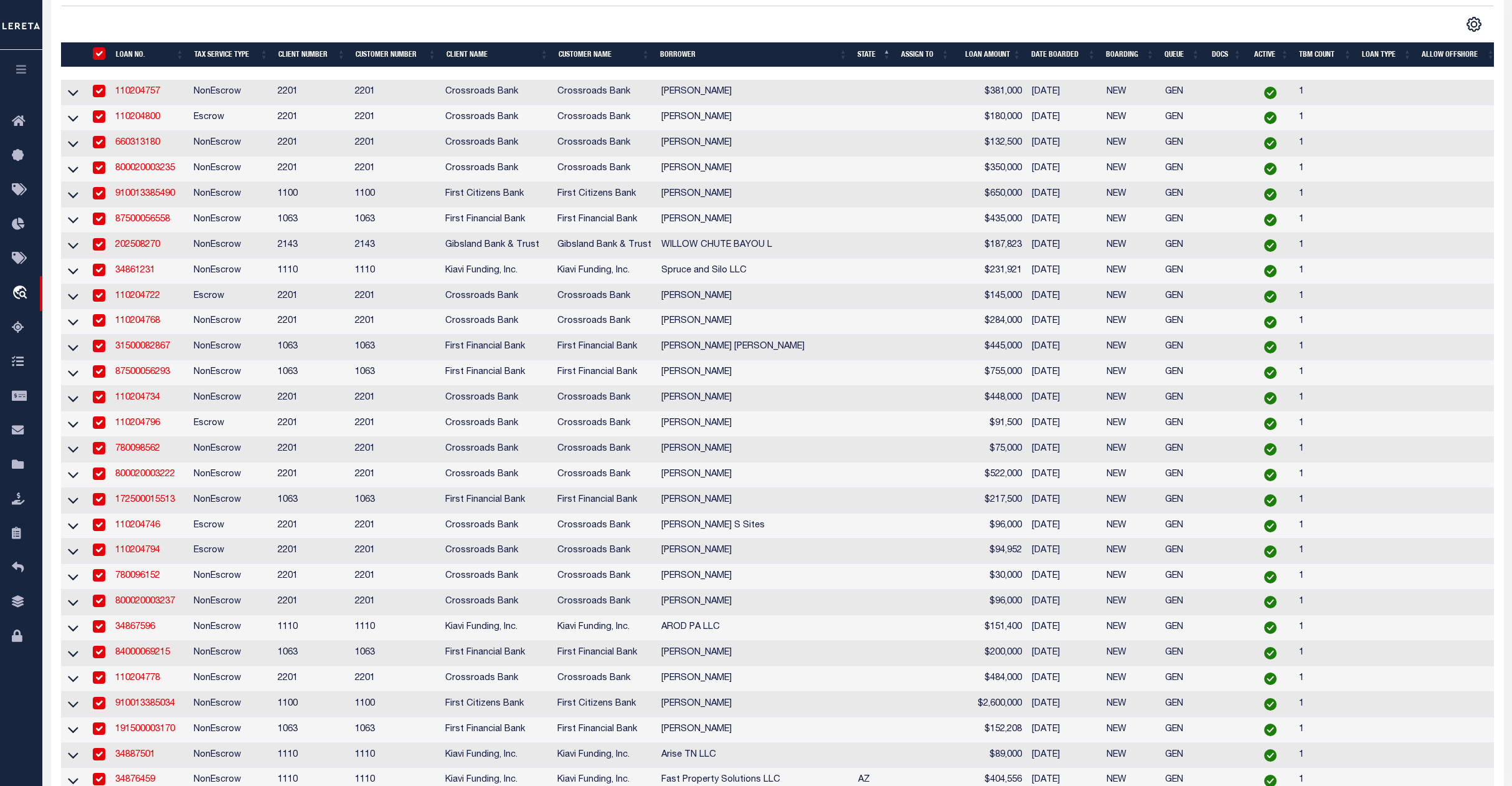
checkbox input "true"
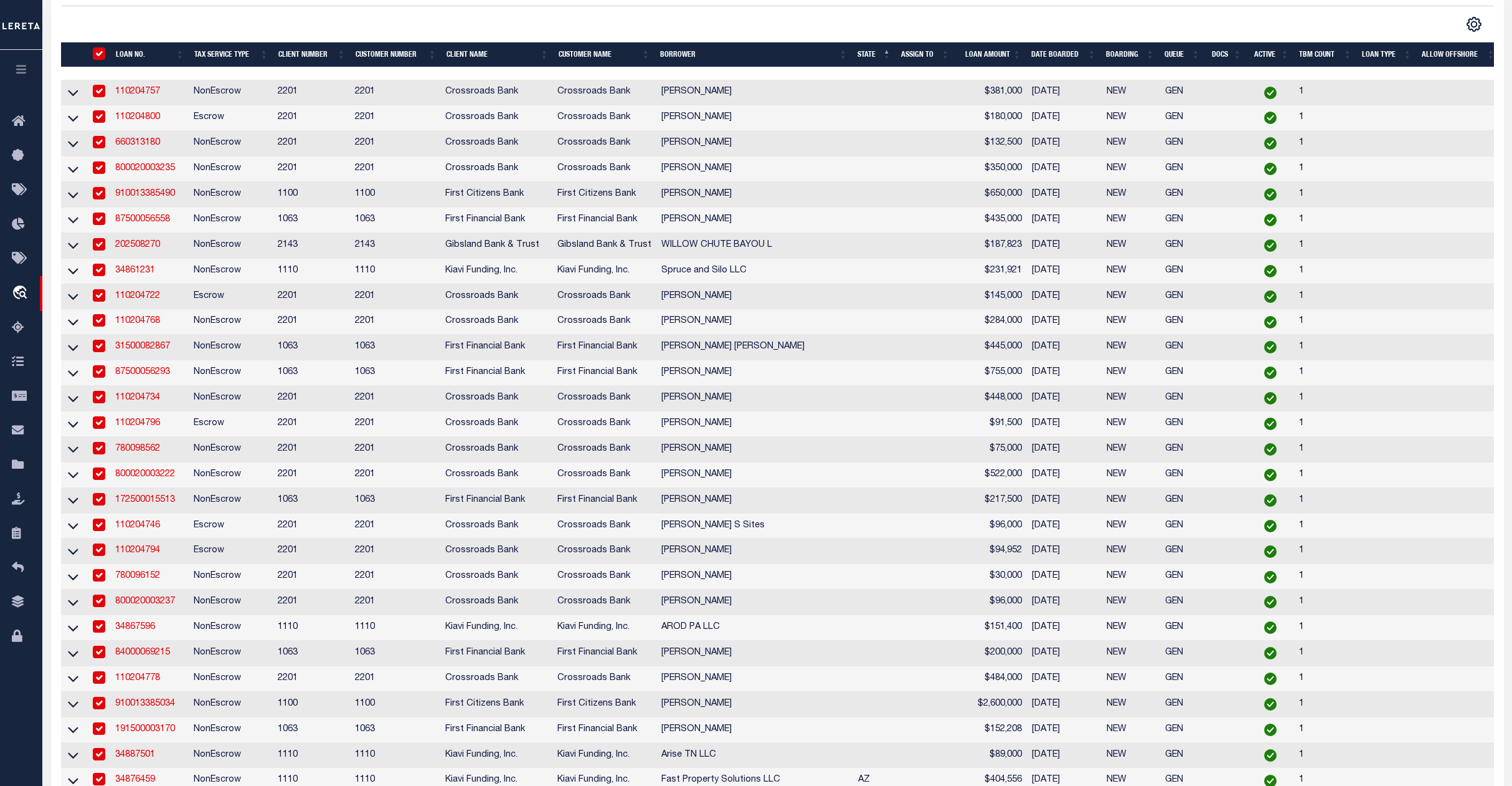
checkbox input "true"
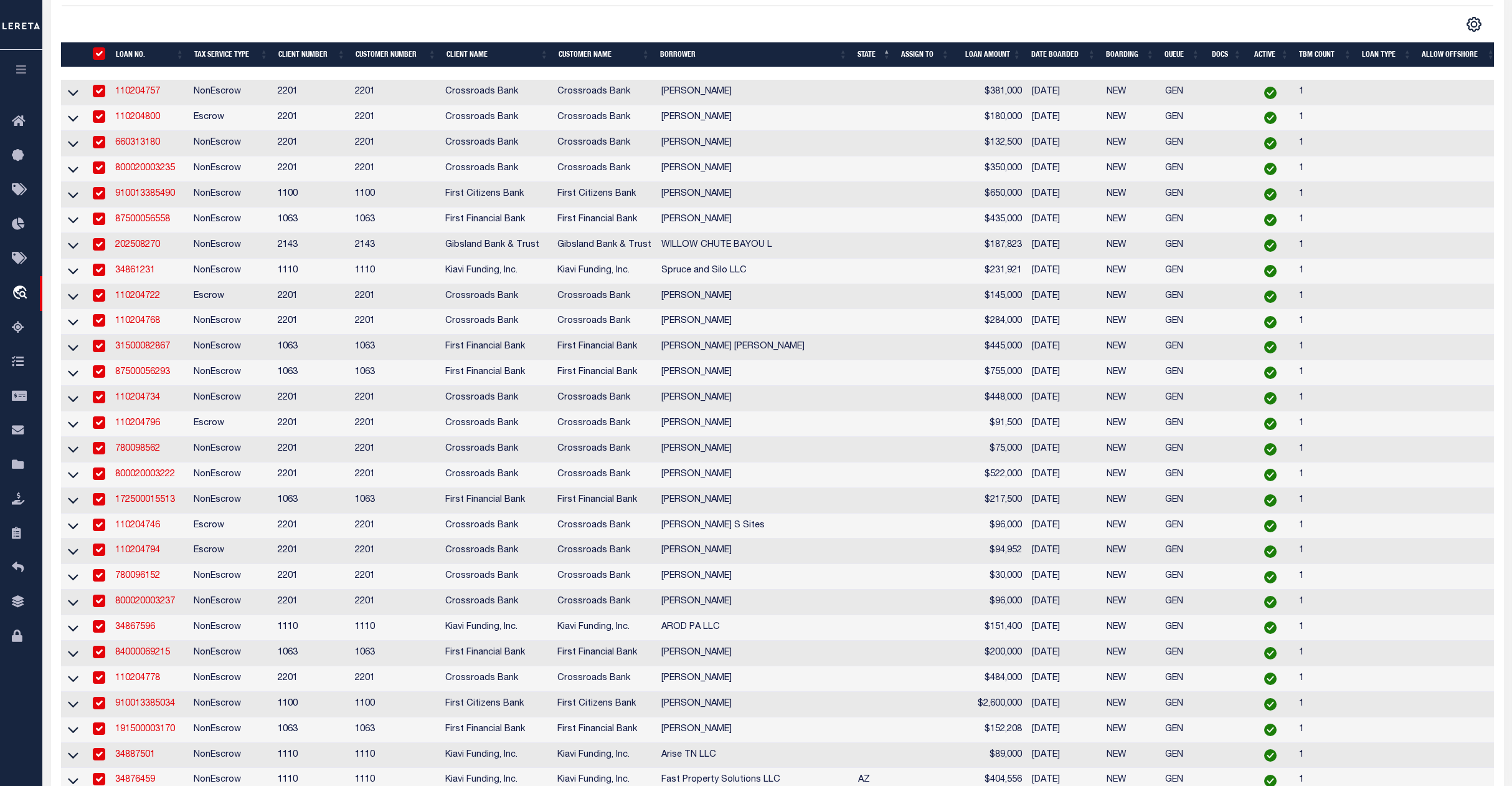
checkbox input "true"
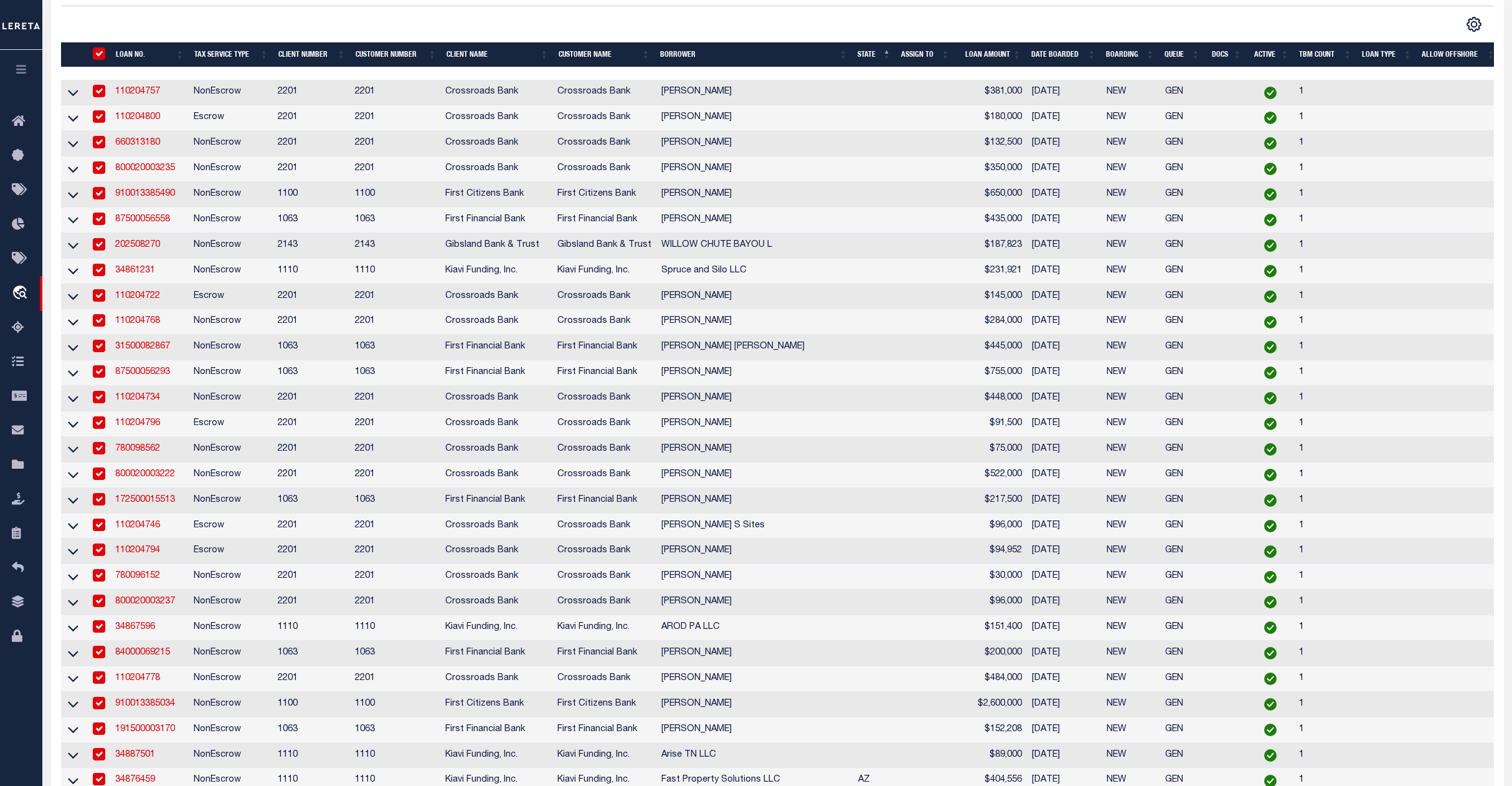
checkbox input "true"
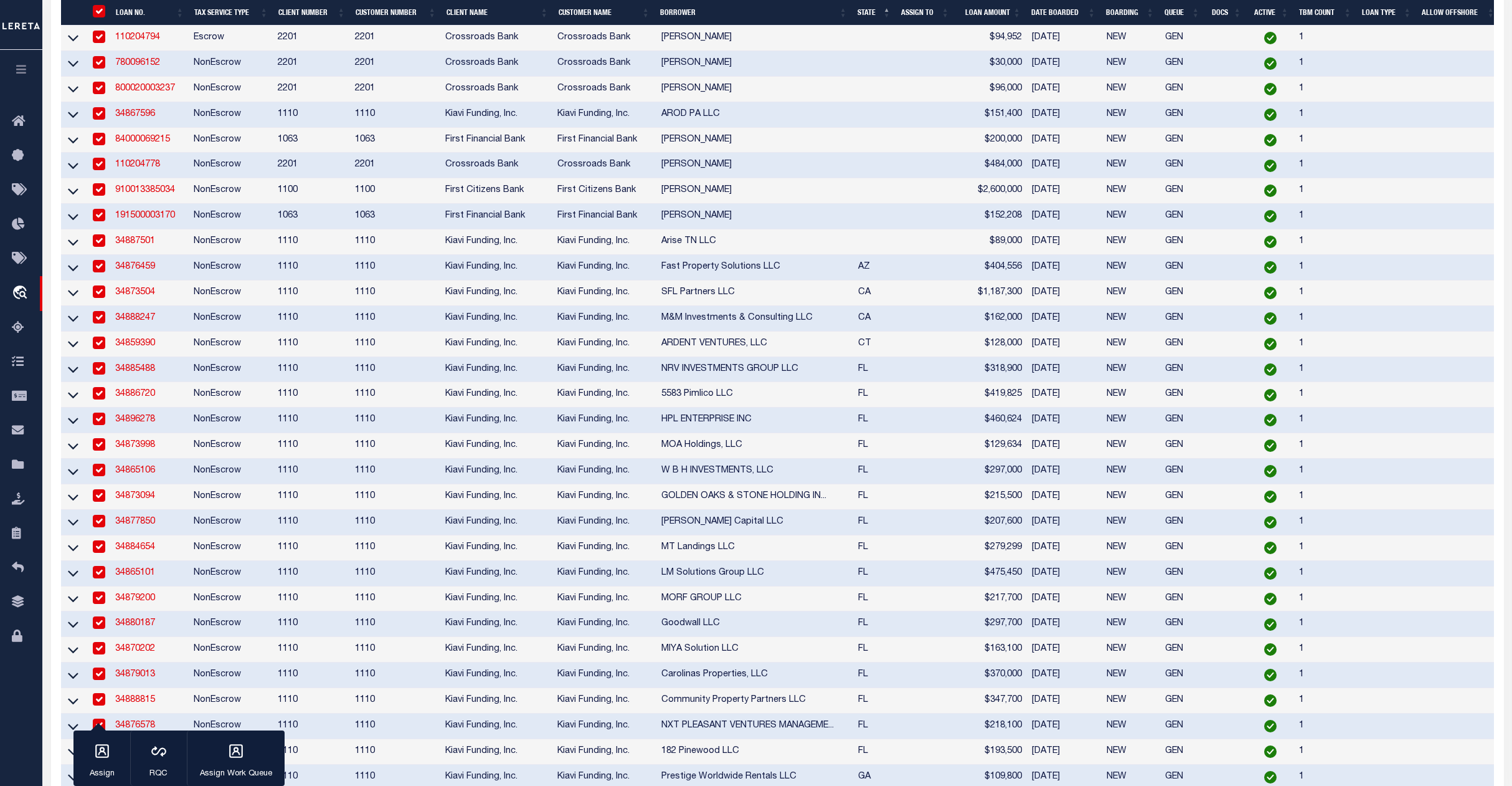
scroll to position [1082, 0]
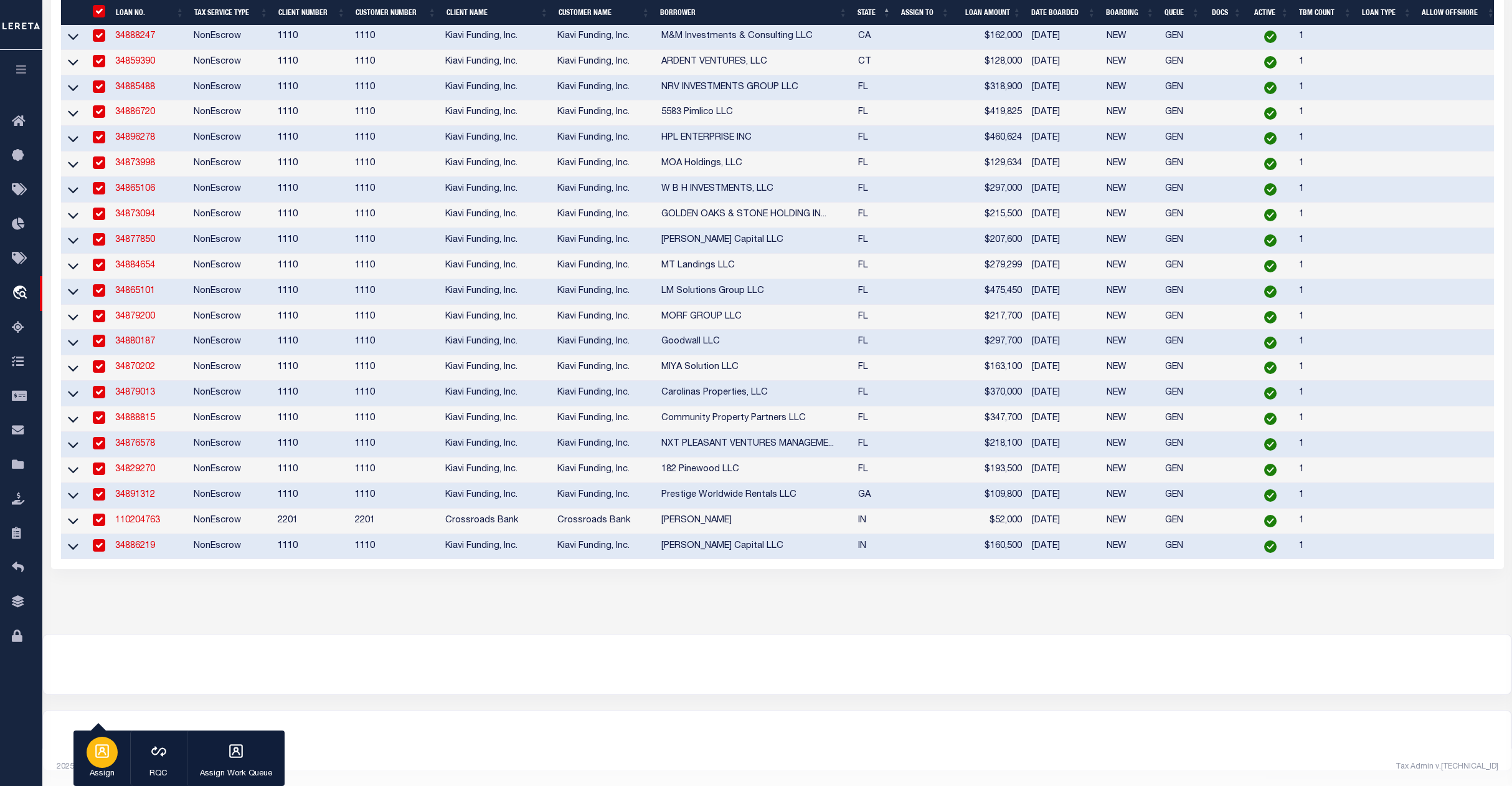
click at [100, 752] on icon "button" at bounding box center [103, 751] width 14 height 14
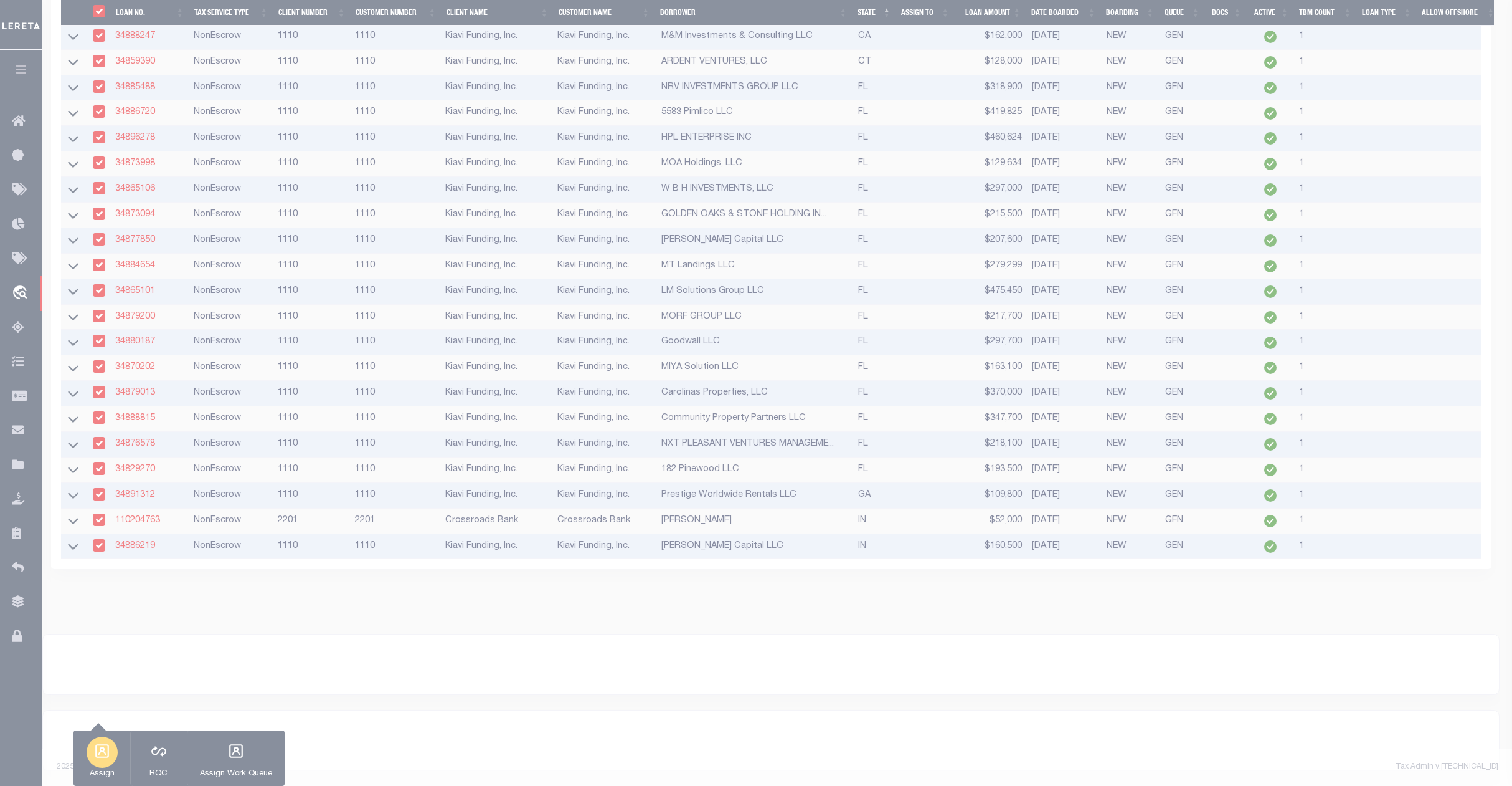
scroll to position [1074, 0]
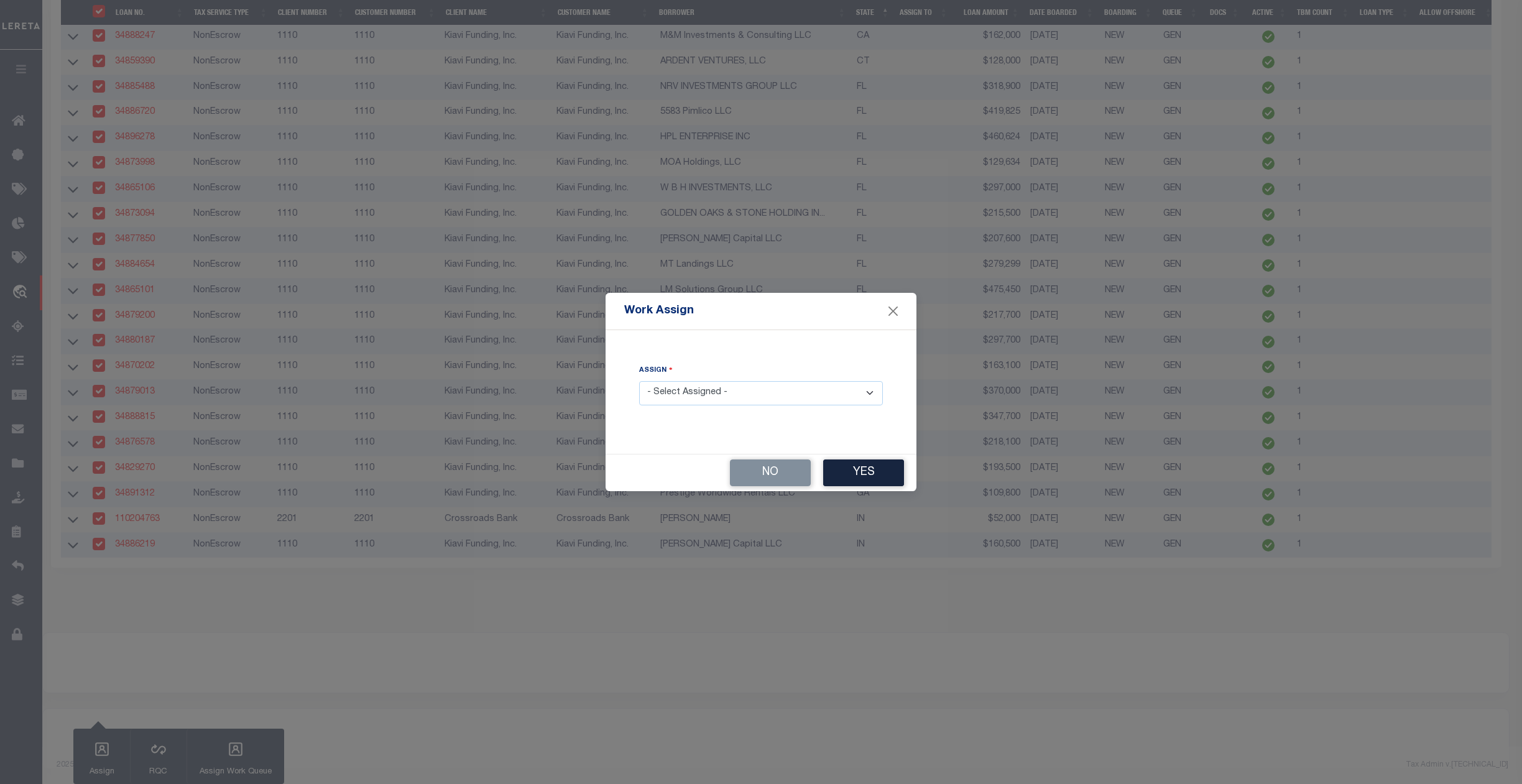
click at [738, 394] on select "- Select Assigned - --Unassigned-- [PERSON_NAME] [PERSON_NAME] [PERSON_NAME] [P…" at bounding box center [761, 393] width 244 height 24
select select "[PERSON_NAME]"
click at [639, 381] on select "- Select Assigned - --Unassigned-- [PERSON_NAME] [PERSON_NAME] [PERSON_NAME] [P…" at bounding box center [761, 393] width 244 height 24
click at [859, 473] on button "Yes" at bounding box center [864, 473] width 81 height 26
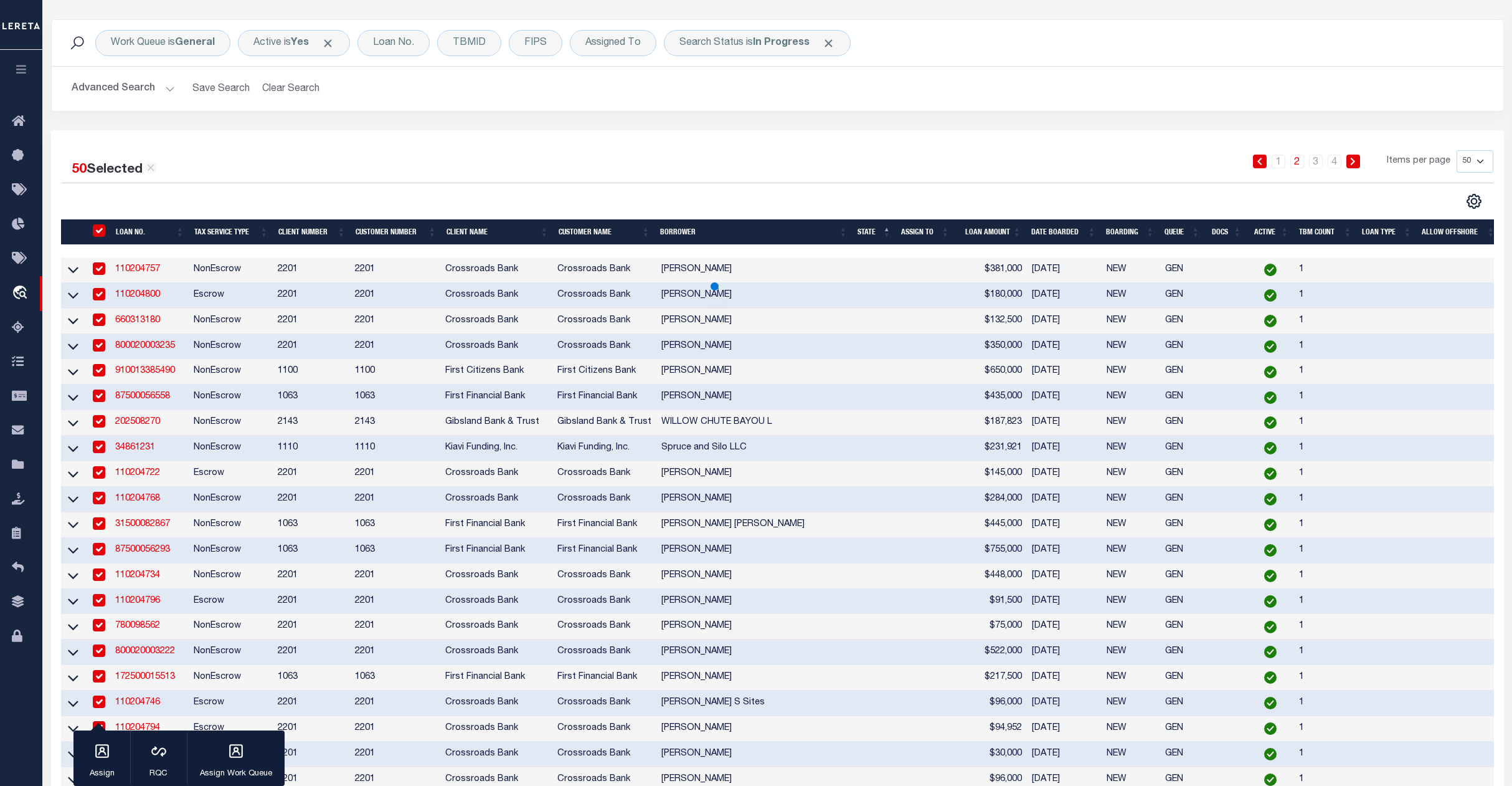
scroll to position [0, 0]
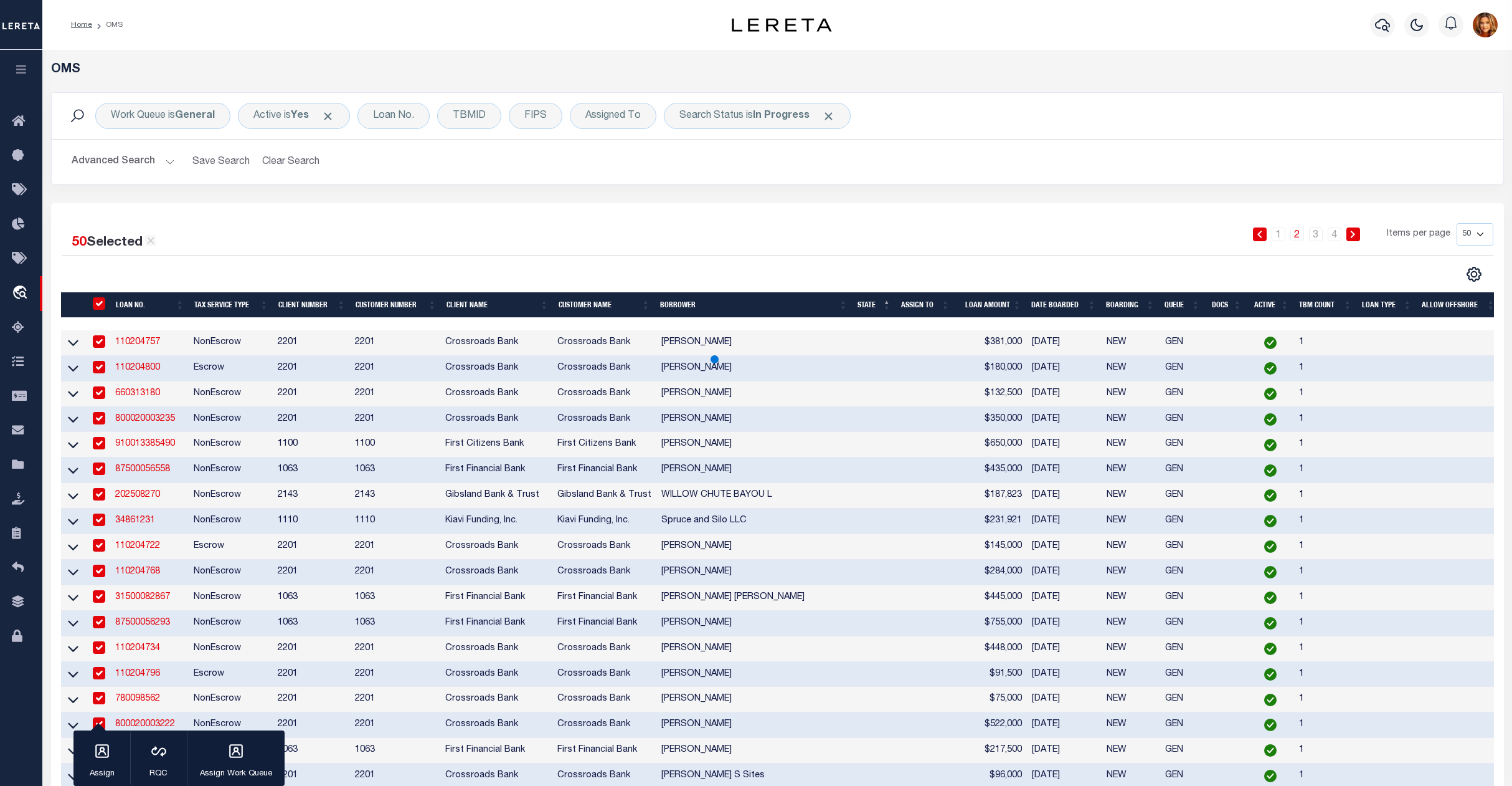
click at [1480, 238] on select "10 25 50 100 200" at bounding box center [1475, 235] width 37 height 22
select select "200"
click at [1457, 223] on select "10 25 50 100 200" at bounding box center [1475, 235] width 37 height 22
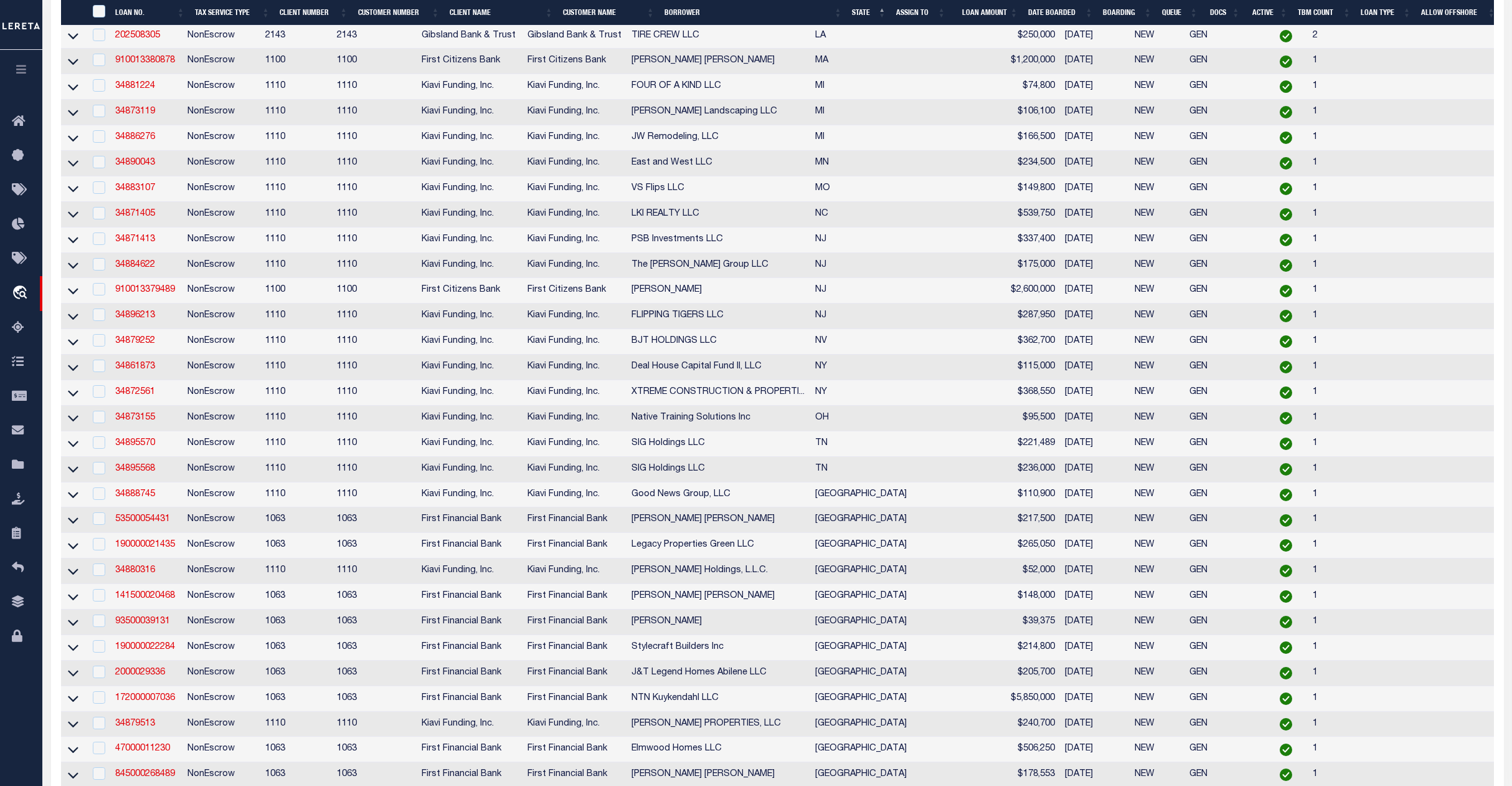
scroll to position [2824, 0]
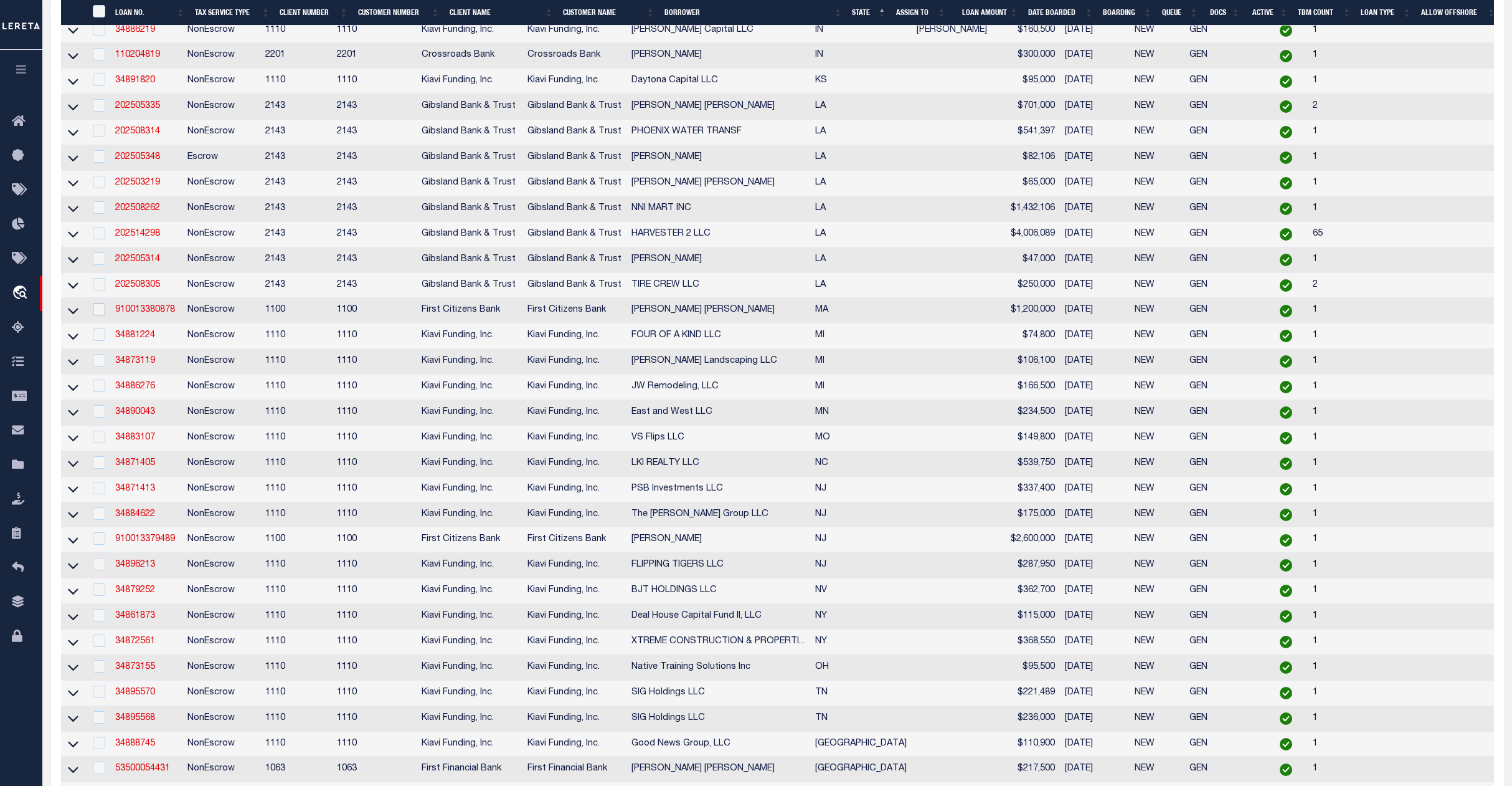
click at [98, 316] on input "checkbox" at bounding box center [99, 309] width 13 height 13
checkbox input "true"
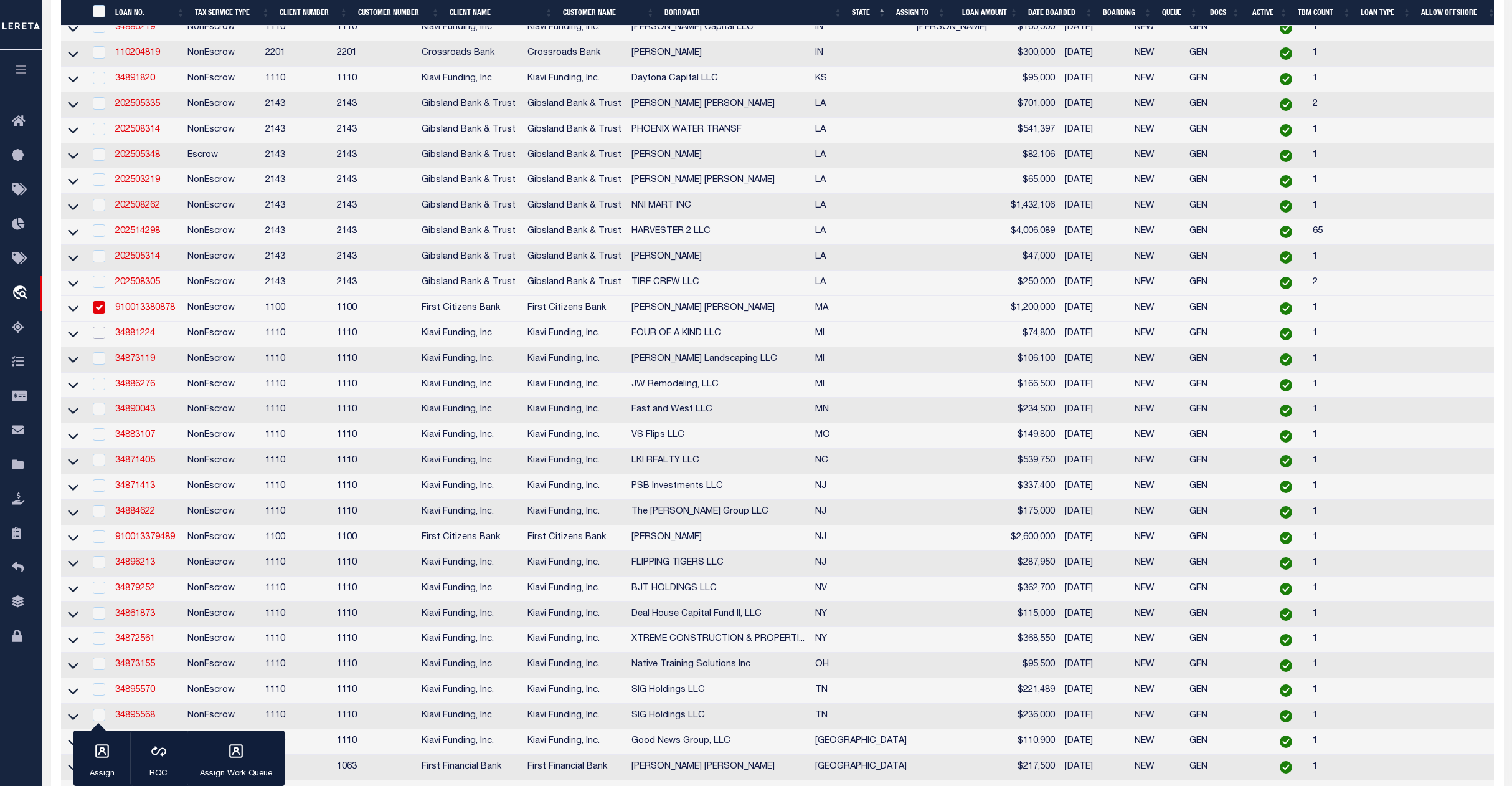
click at [93, 339] on input "checkbox" at bounding box center [99, 333] width 13 height 13
checkbox input "true"
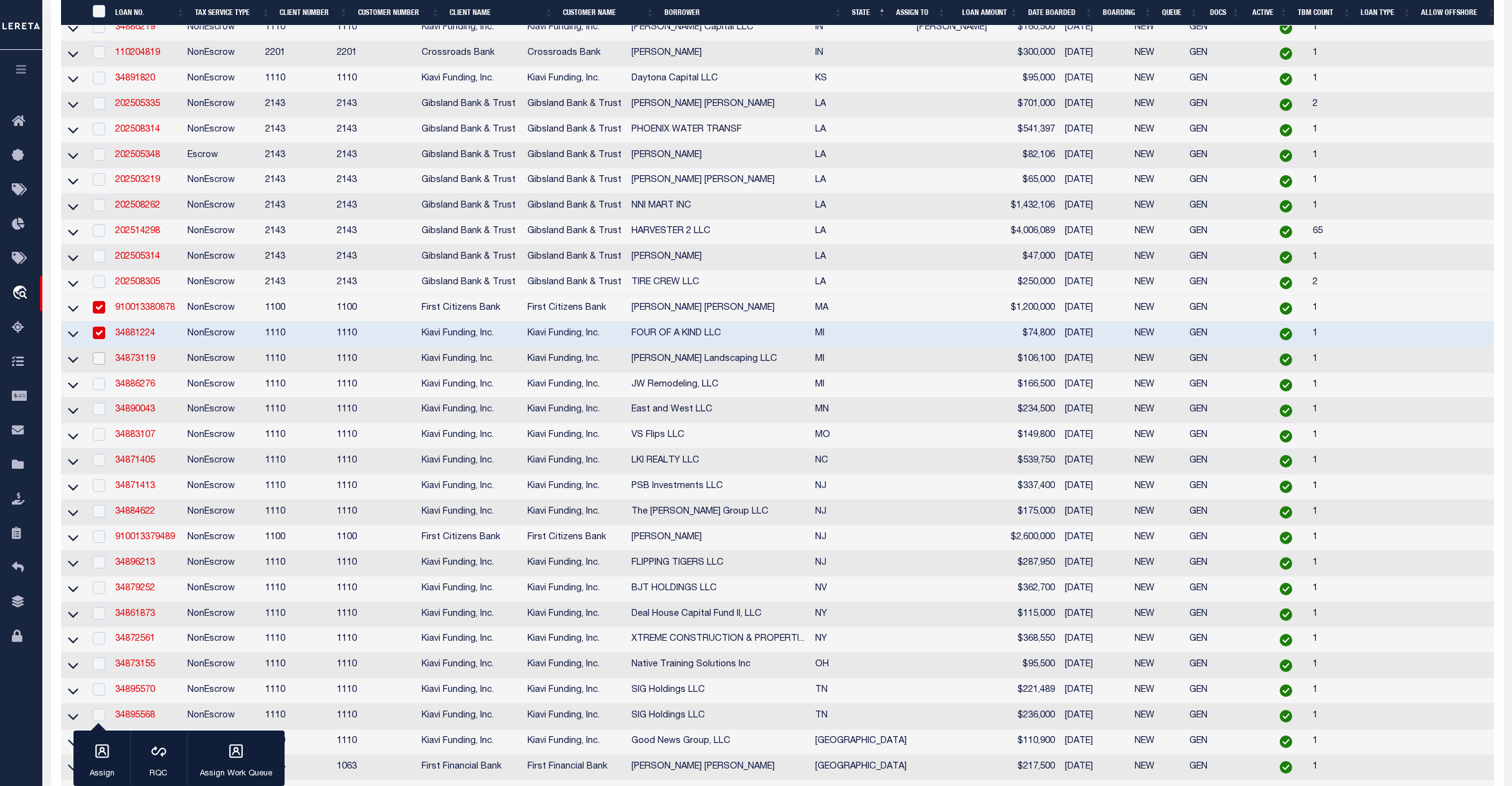
click at [101, 364] on input "checkbox" at bounding box center [99, 358] width 13 height 13
checkbox input "true"
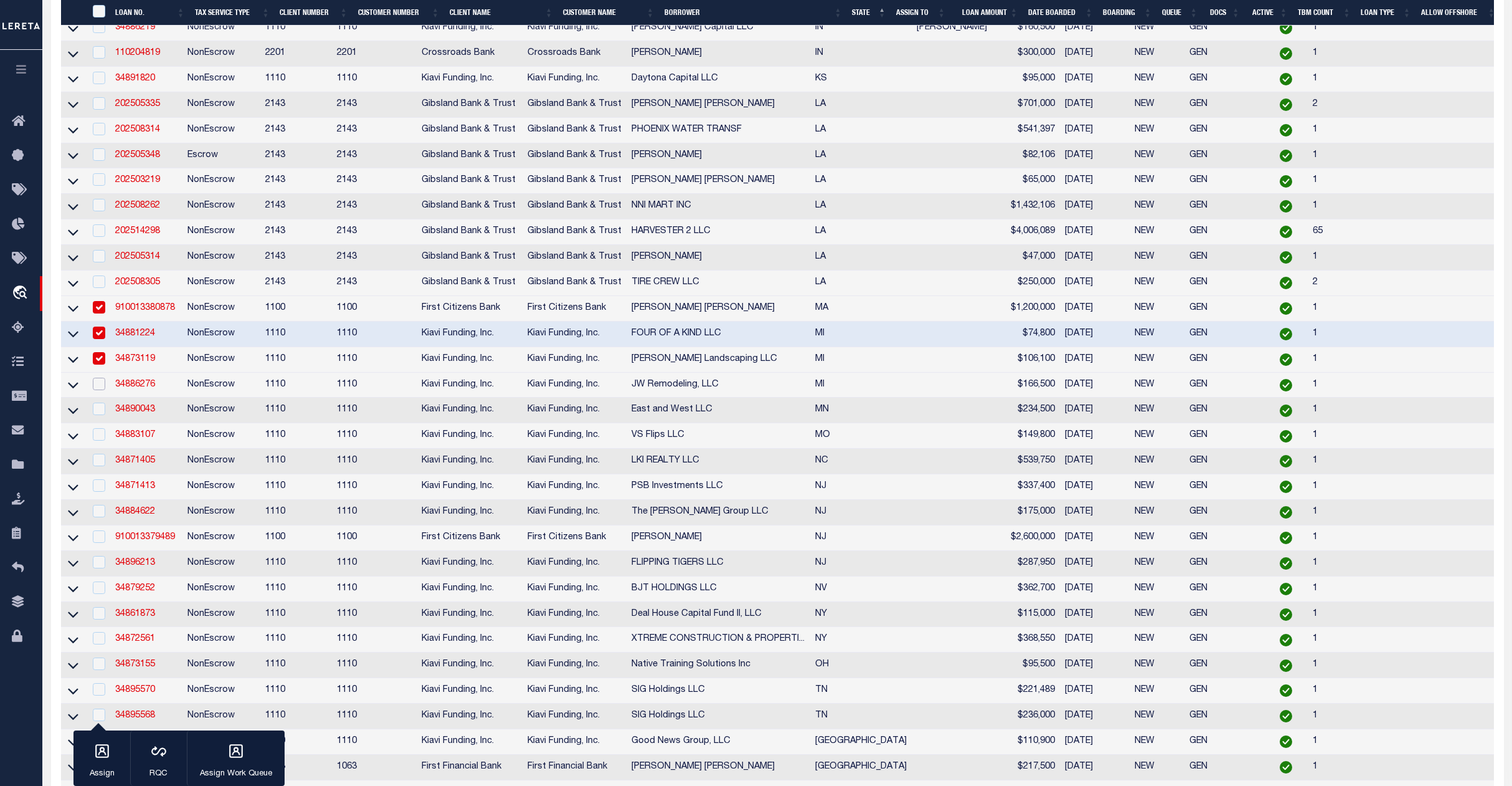
click at [102, 390] on input "checkbox" at bounding box center [99, 384] width 13 height 13
checkbox input "true"
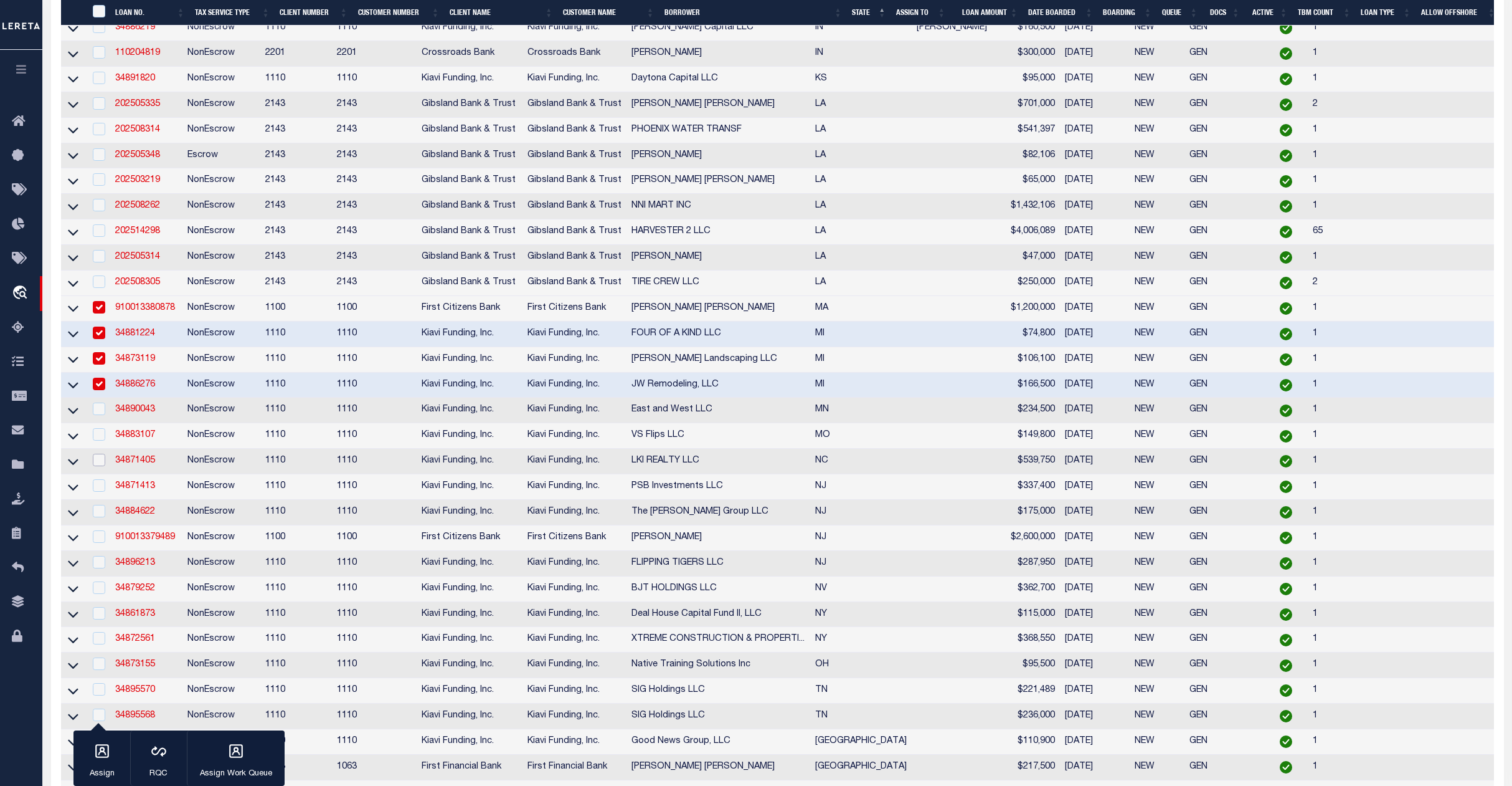
click at [101, 466] on input "checkbox" at bounding box center [99, 460] width 13 height 13
checkbox input "true"
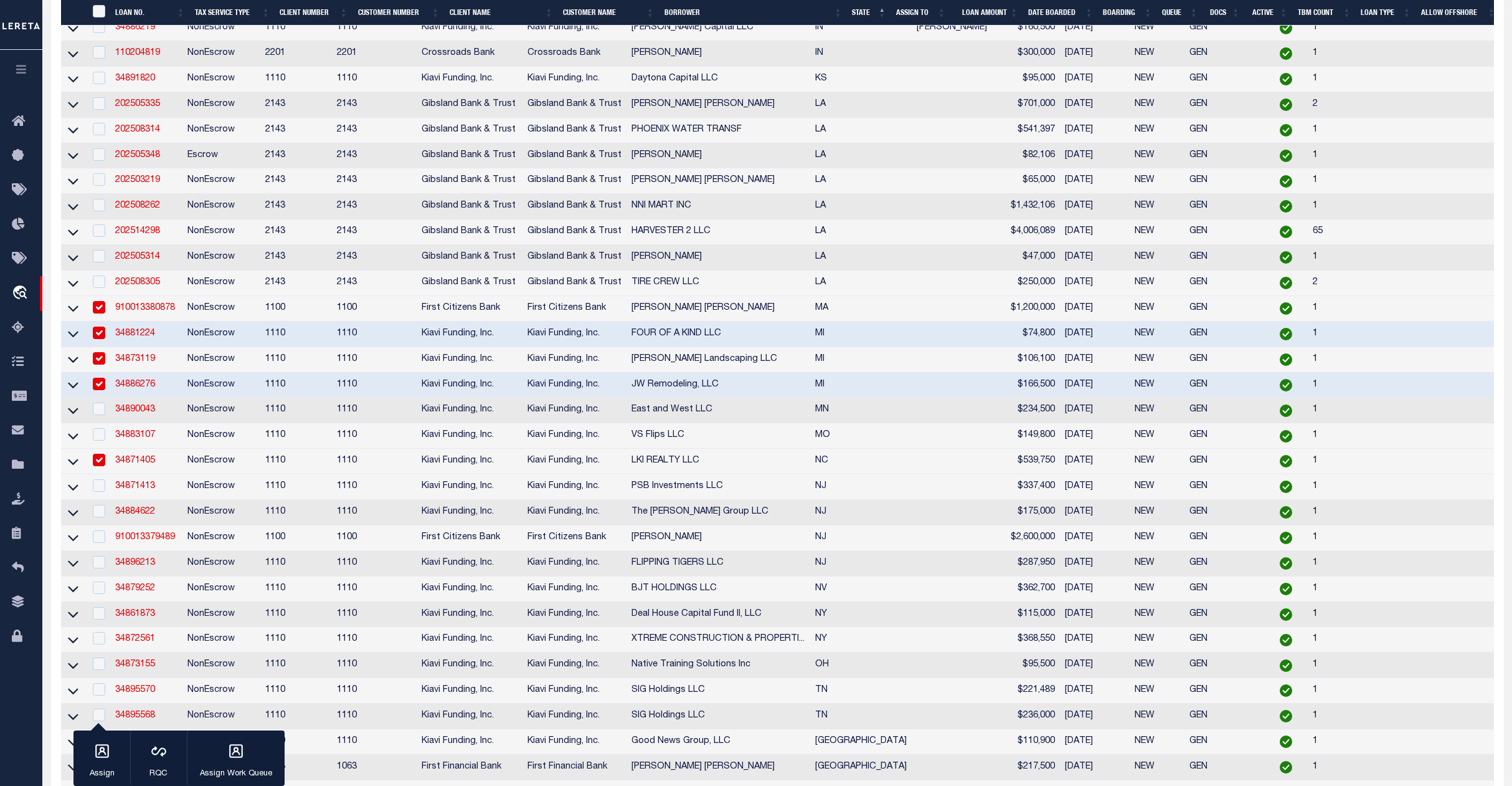
scroll to position [2991, 0]
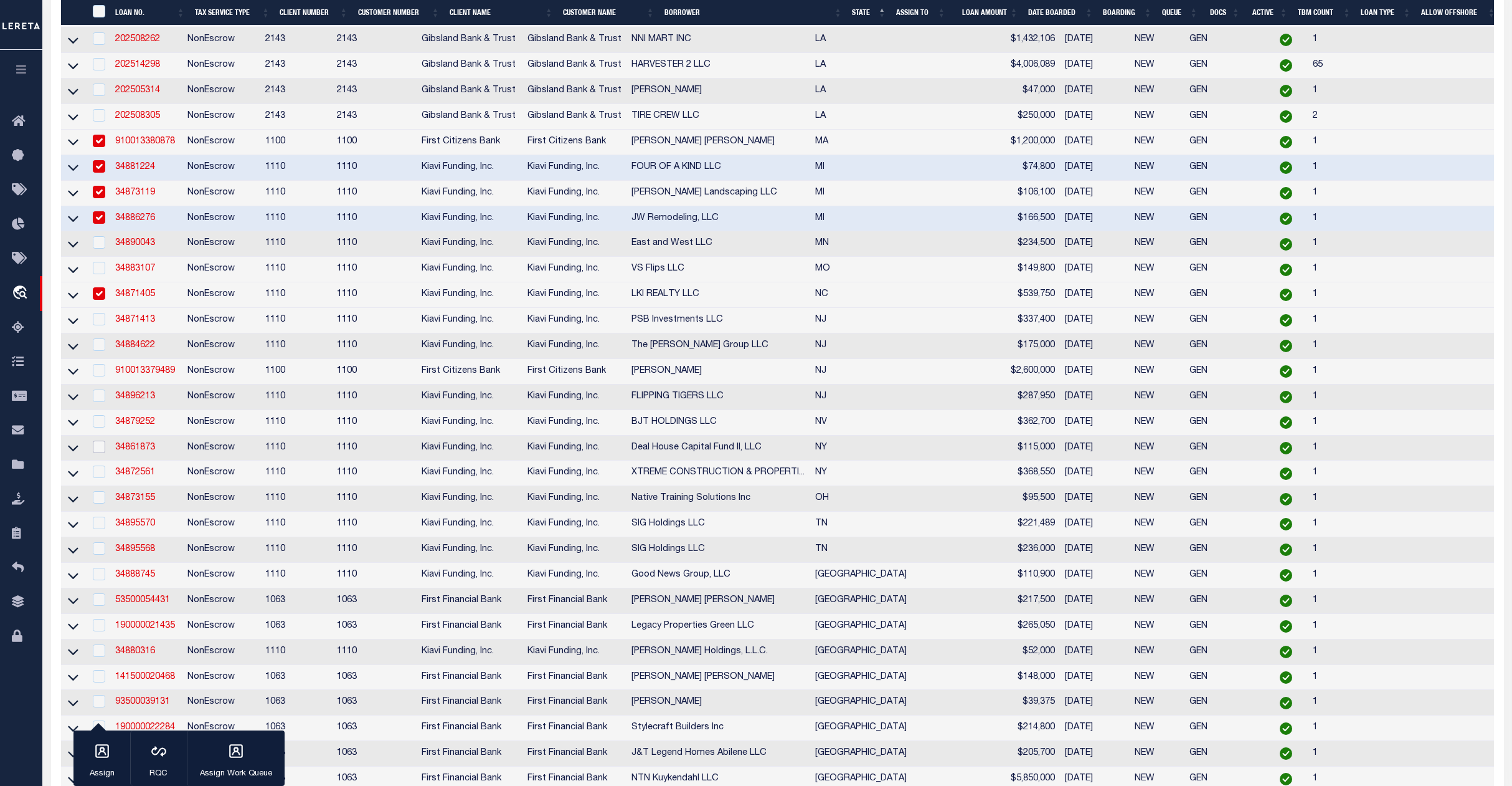
click at [102, 453] on input "checkbox" at bounding box center [99, 447] width 13 height 13
checkbox input "true"
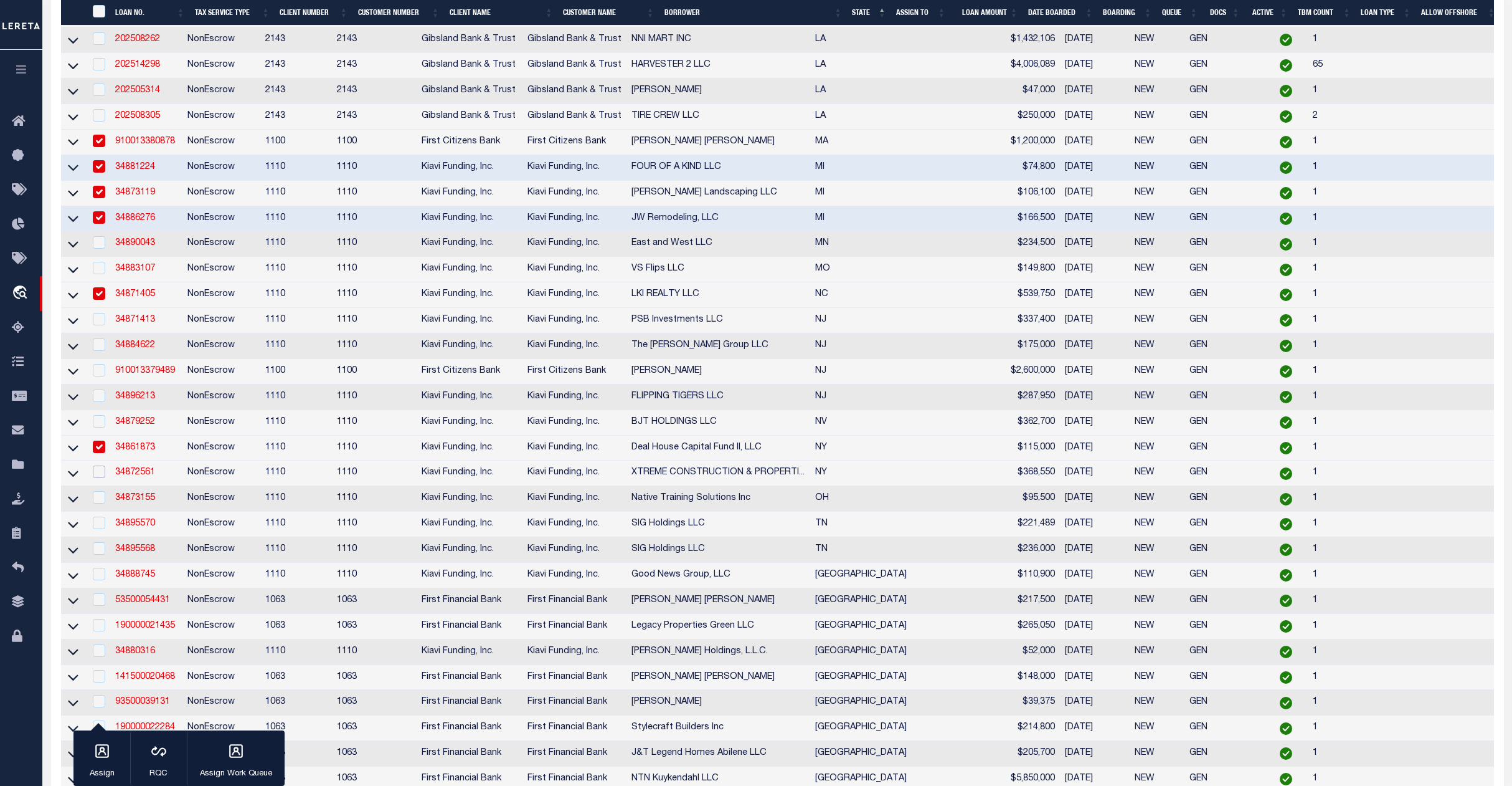
click at [96, 478] on input "checkbox" at bounding box center [99, 472] width 13 height 13
checkbox input "true"
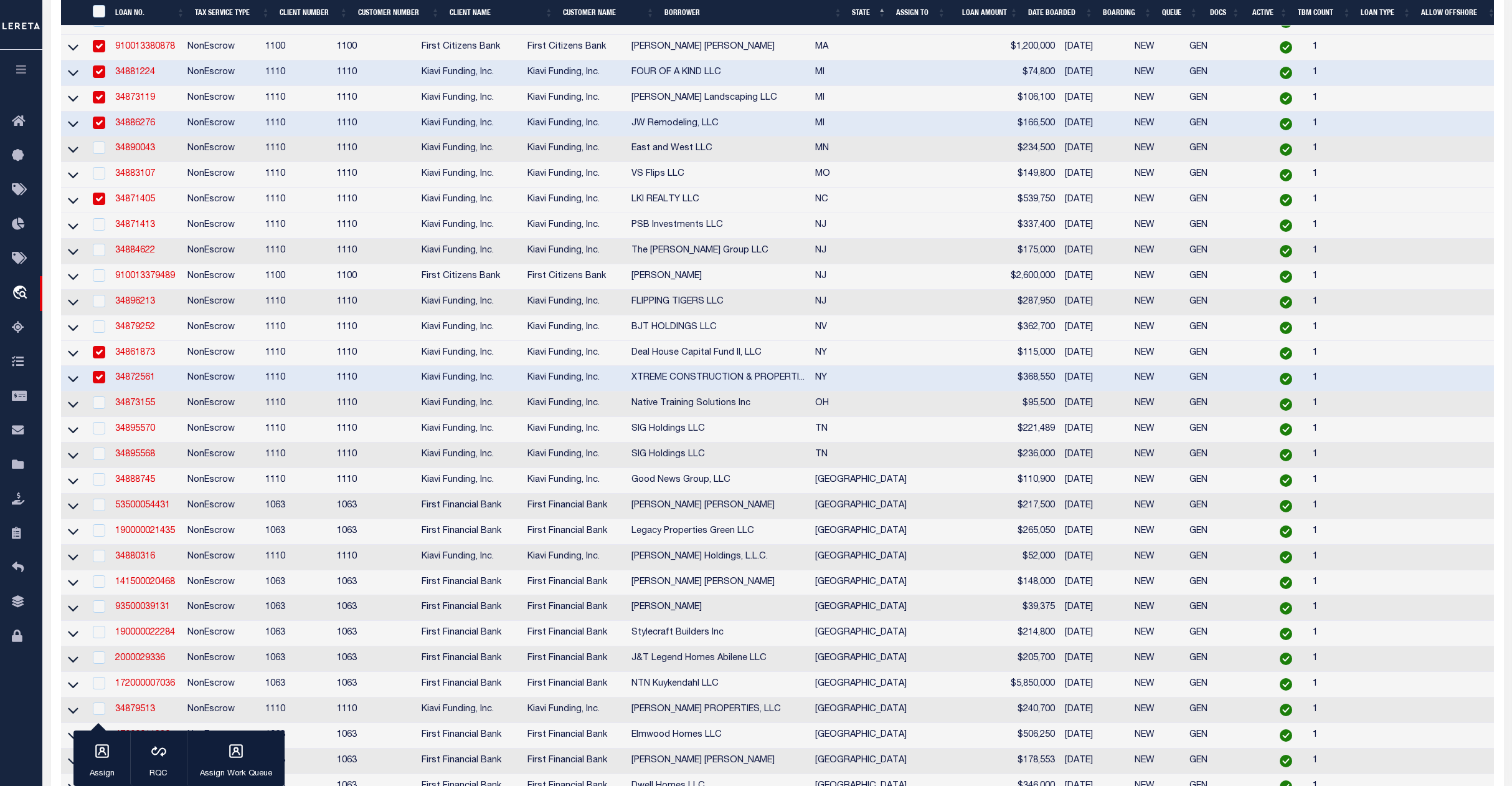
scroll to position [3157, 0]
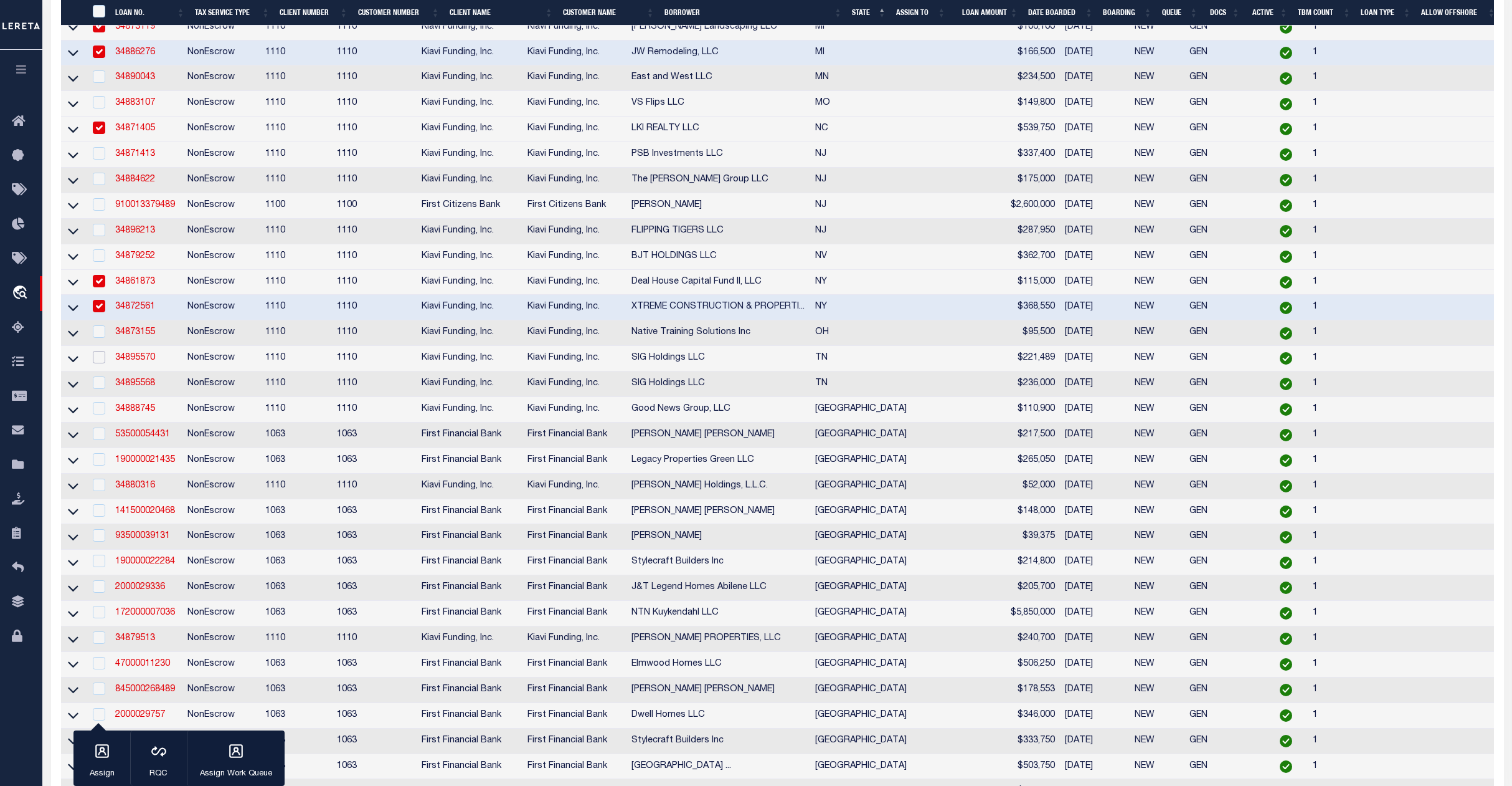
click at [98, 363] on input "checkbox" at bounding box center [99, 357] width 13 height 13
checkbox input "true"
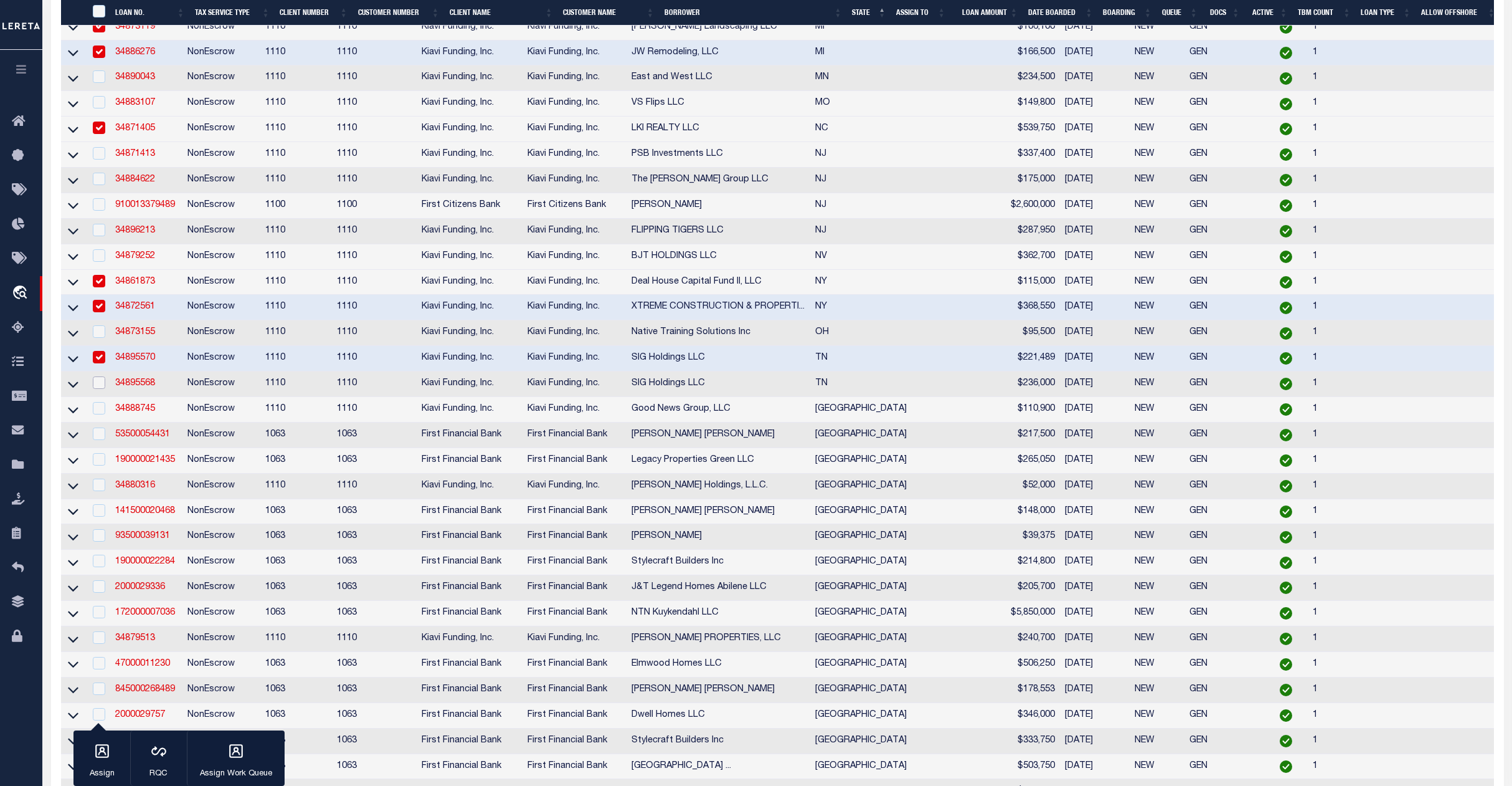
click at [96, 389] on input "checkbox" at bounding box center [99, 383] width 13 height 13
checkbox input "true"
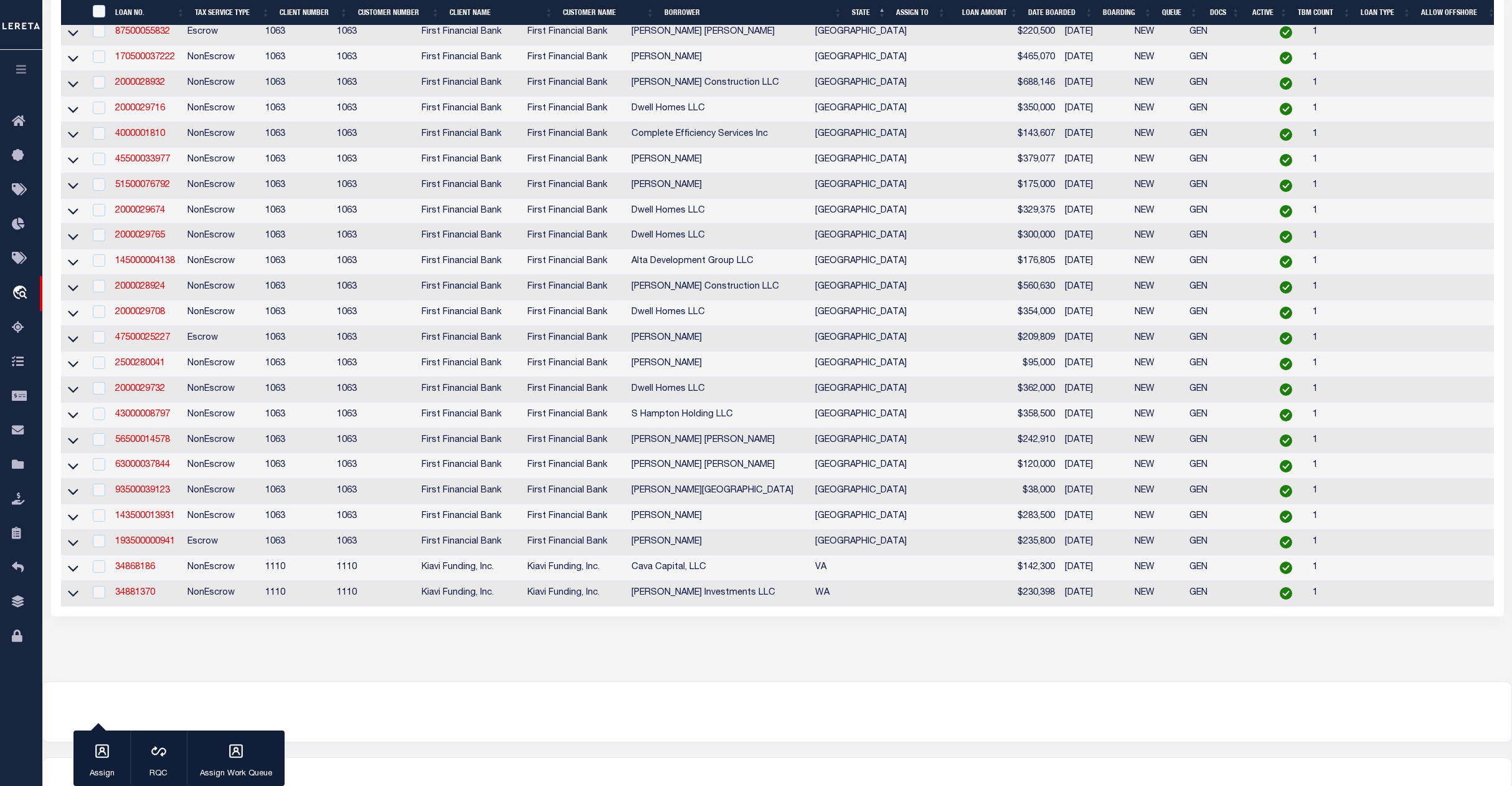
scroll to position [4237, 0]
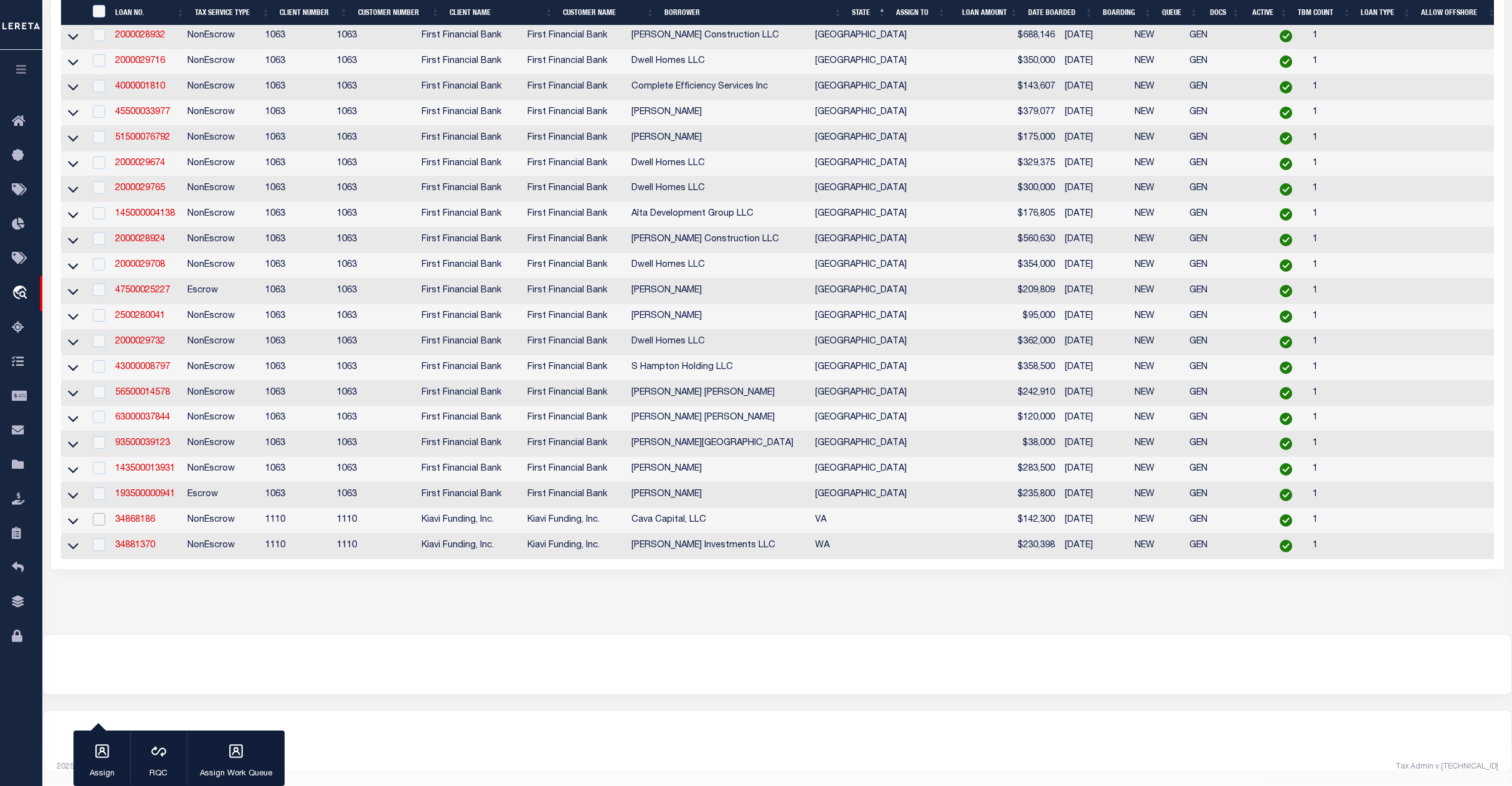
click at [101, 526] on input "checkbox" at bounding box center [99, 519] width 13 height 13
checkbox input "true"
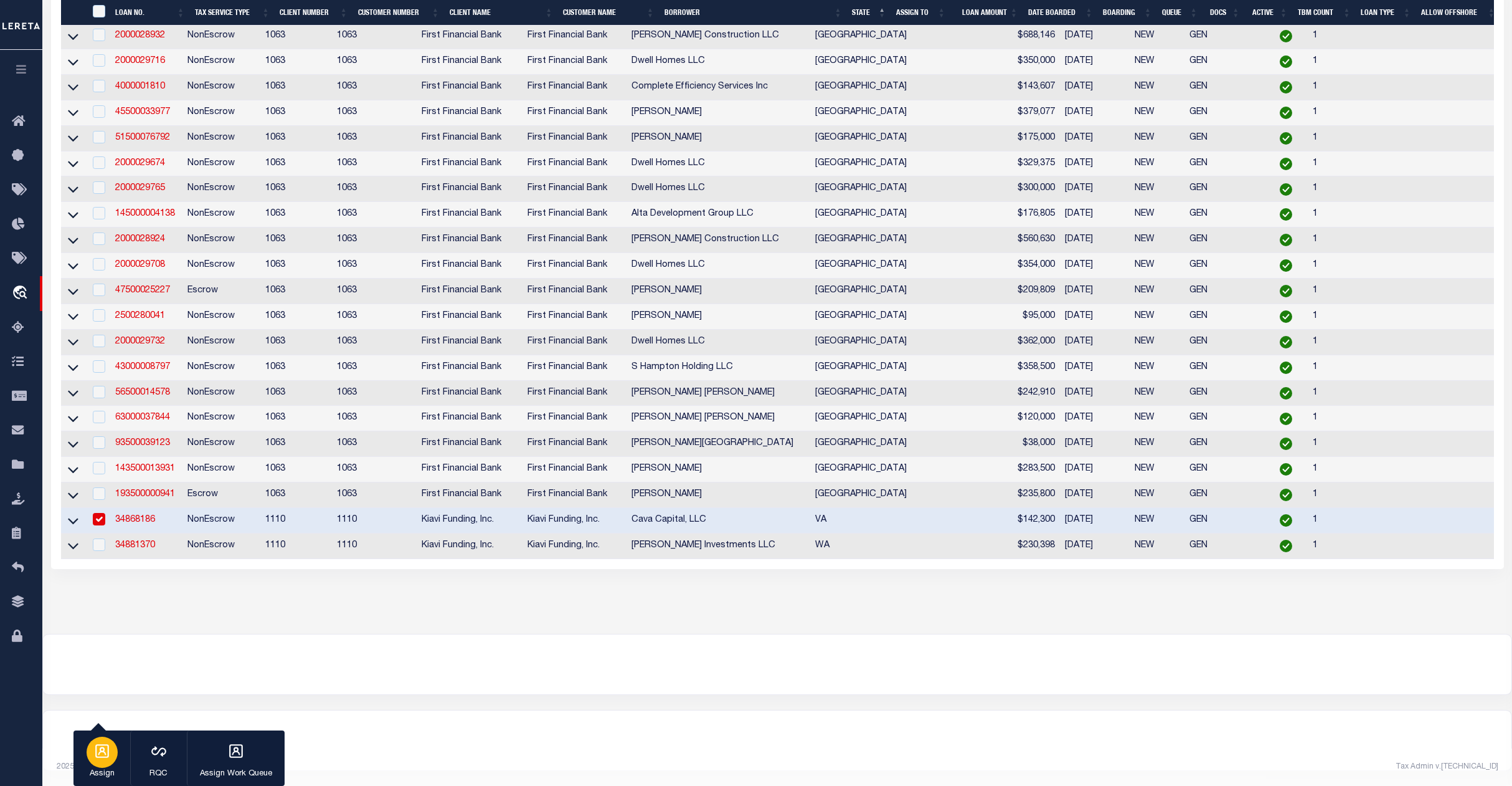
click at [98, 752] on icon "button" at bounding box center [102, 750] width 16 height 16
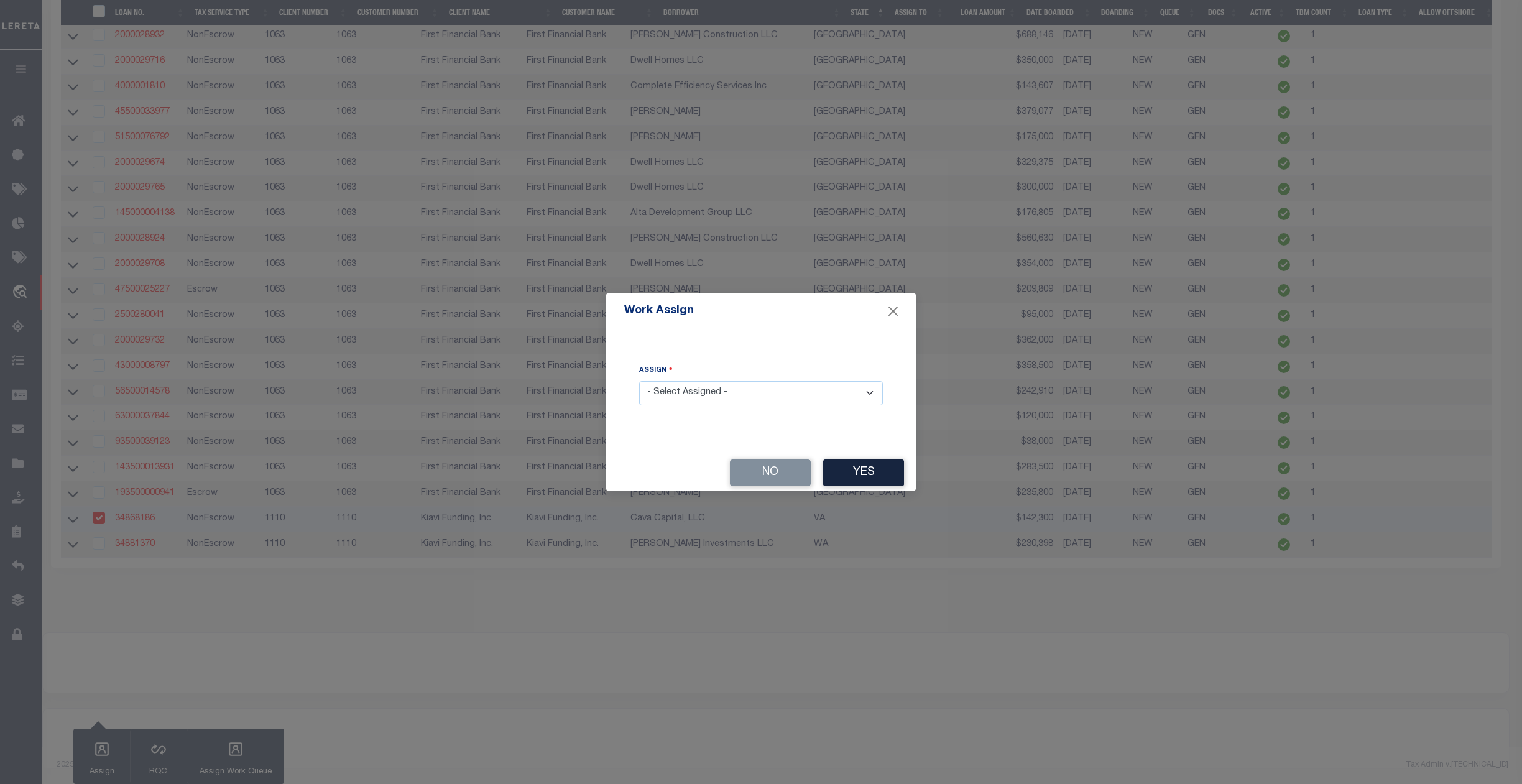
click at [722, 394] on select "- Select Assigned - --Unassigned-- [PERSON_NAME] [PERSON_NAME] [PERSON_NAME] [P…" at bounding box center [761, 393] width 244 height 24
select select "[PERSON_NAME]"
click at [639, 381] on select "- Select Assigned - --Unassigned-- [PERSON_NAME] [PERSON_NAME] [PERSON_NAME] [P…" at bounding box center [761, 393] width 244 height 24
click at [873, 464] on button "Yes" at bounding box center [864, 473] width 81 height 26
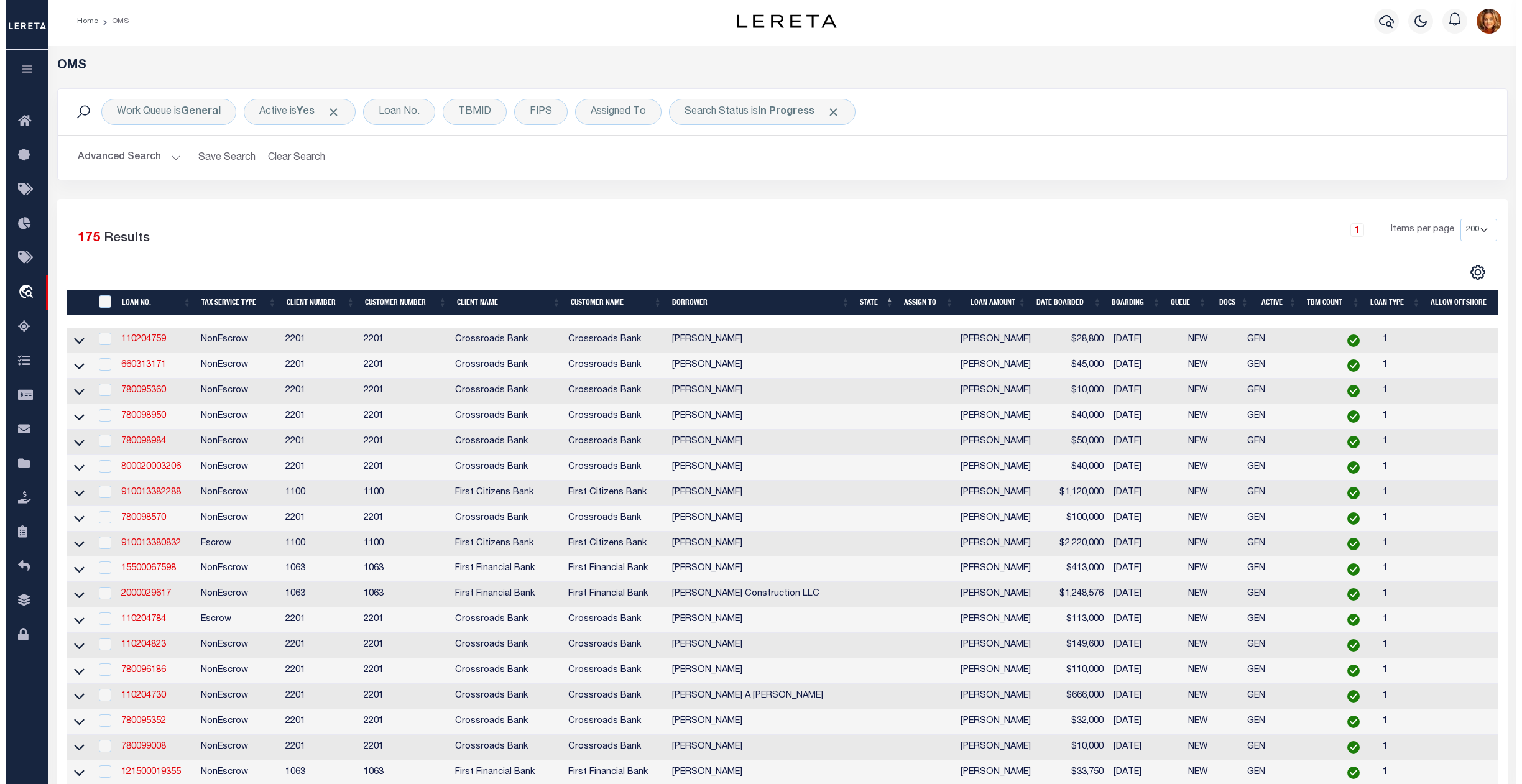
scroll to position [0, 0]
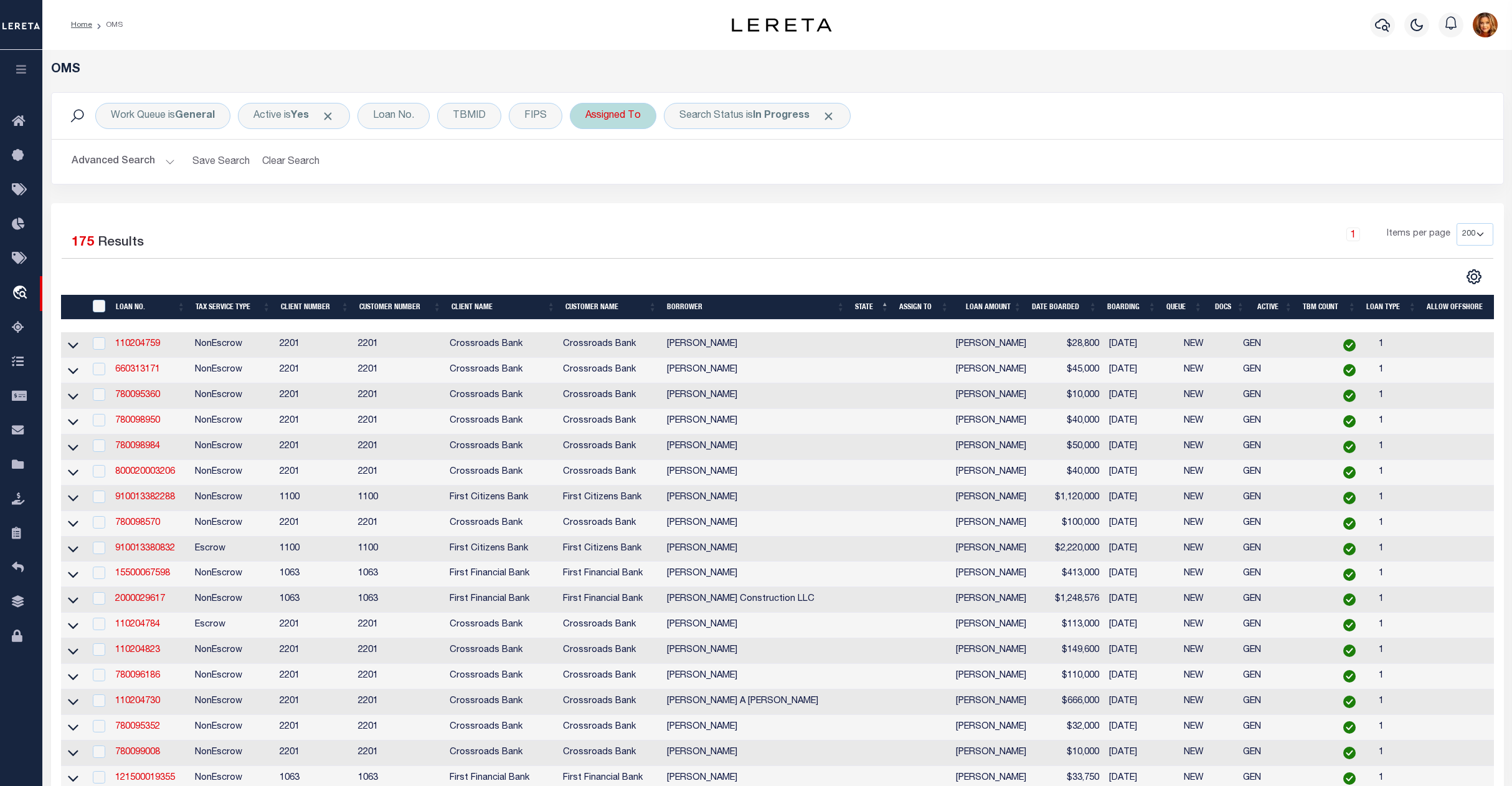
click at [631, 118] on div "Assigned To" at bounding box center [613, 115] width 87 height 26
click at [629, 179] on select "--Unassigned-- [PERSON_NAME] [PERSON_NAME] [PERSON_NAME] [PERSON_NAME], [PERSON…" at bounding box center [678, 177] width 183 height 24
select select "[PERSON_NAME]"
click at [589, 165] on select "--Unassigned-- [PERSON_NAME] [PERSON_NAME] [PERSON_NAME] [PERSON_NAME], [PERSON…" at bounding box center [678, 177] width 183 height 24
click at [754, 200] on input "Apply" at bounding box center [751, 204] width 37 height 20
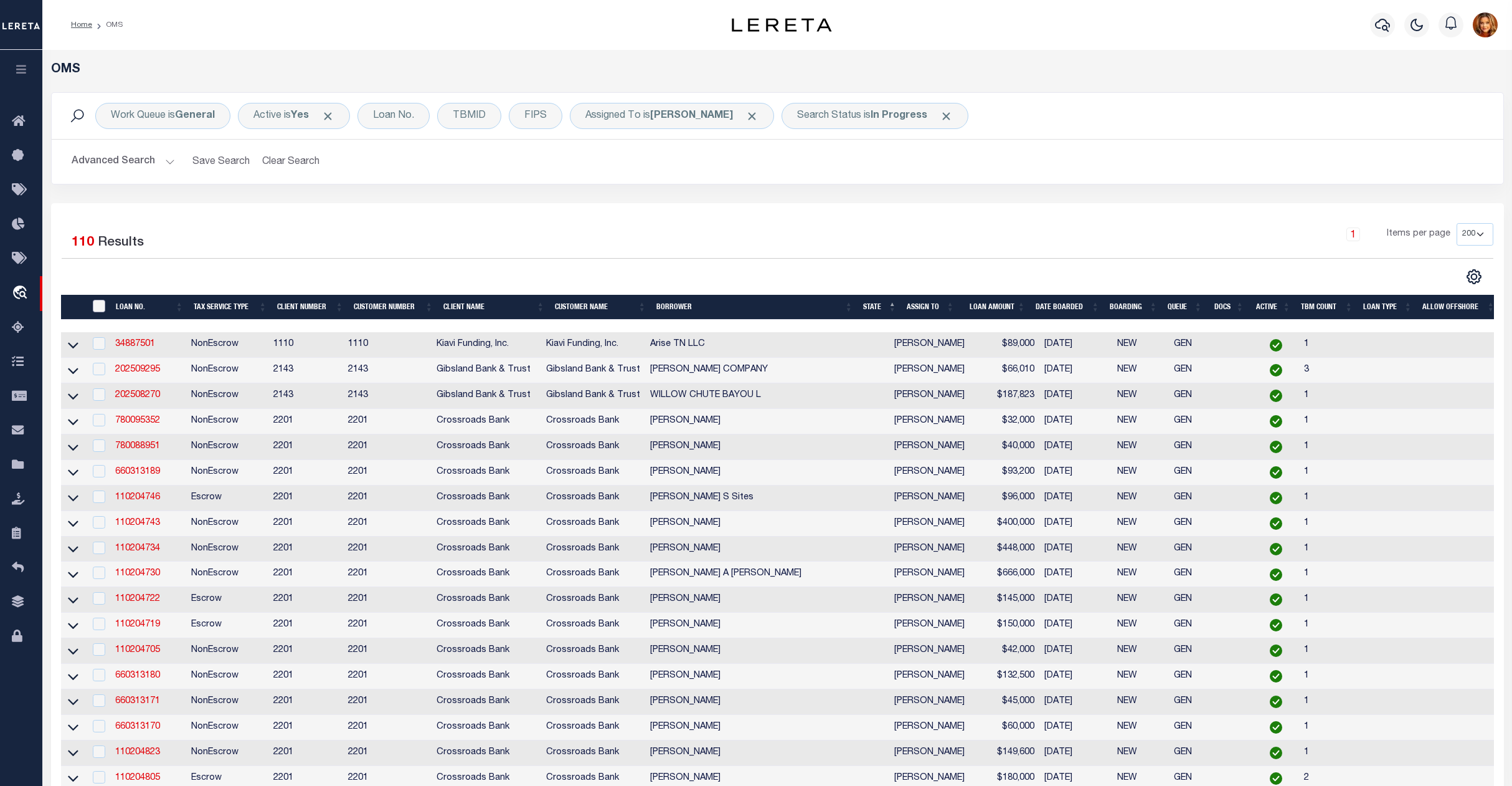
click at [100, 310] on input "" at bounding box center [99, 306] width 13 height 13
checkbox input "true"
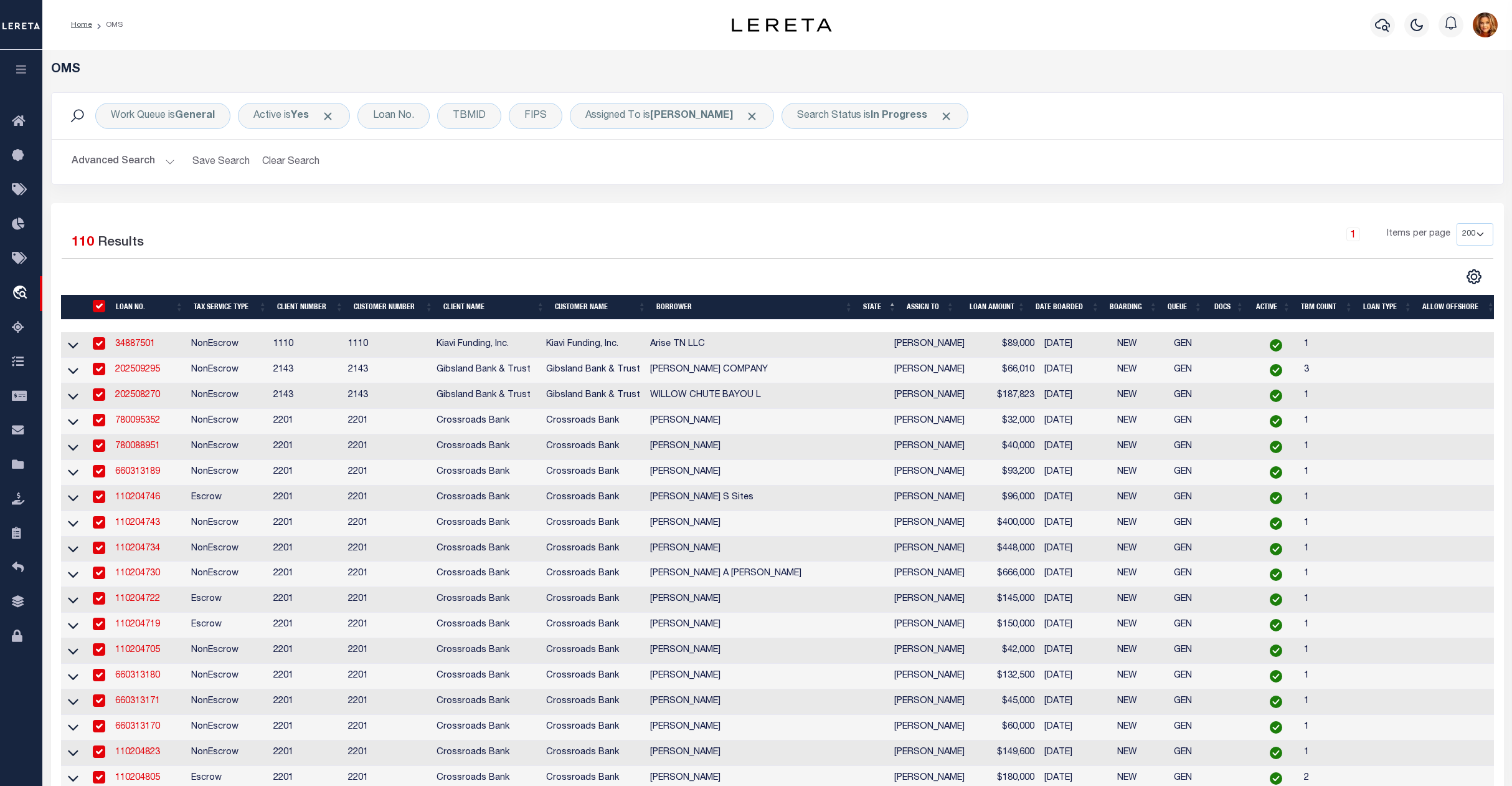
checkbox input "true"
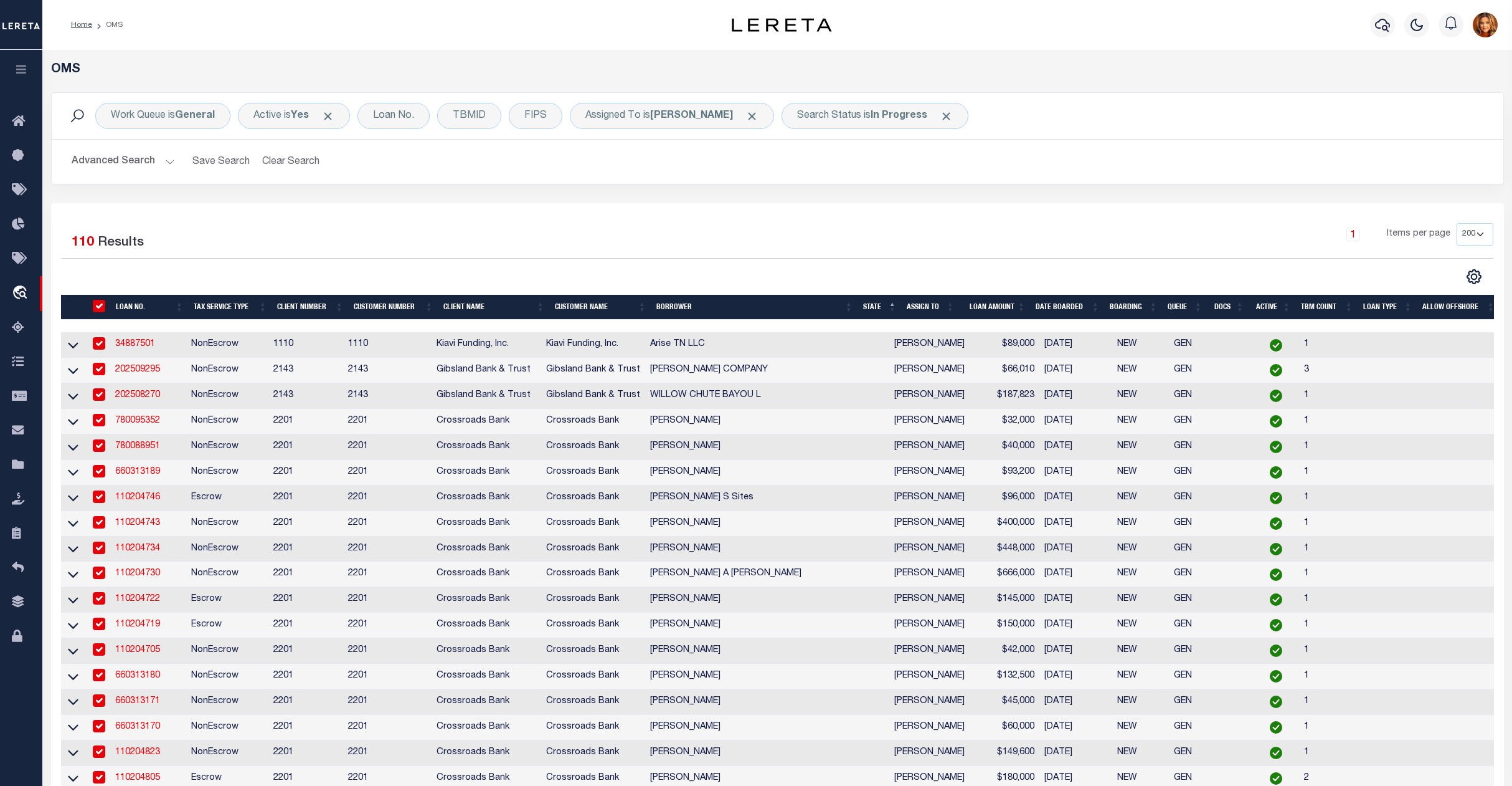
checkbox input "true"
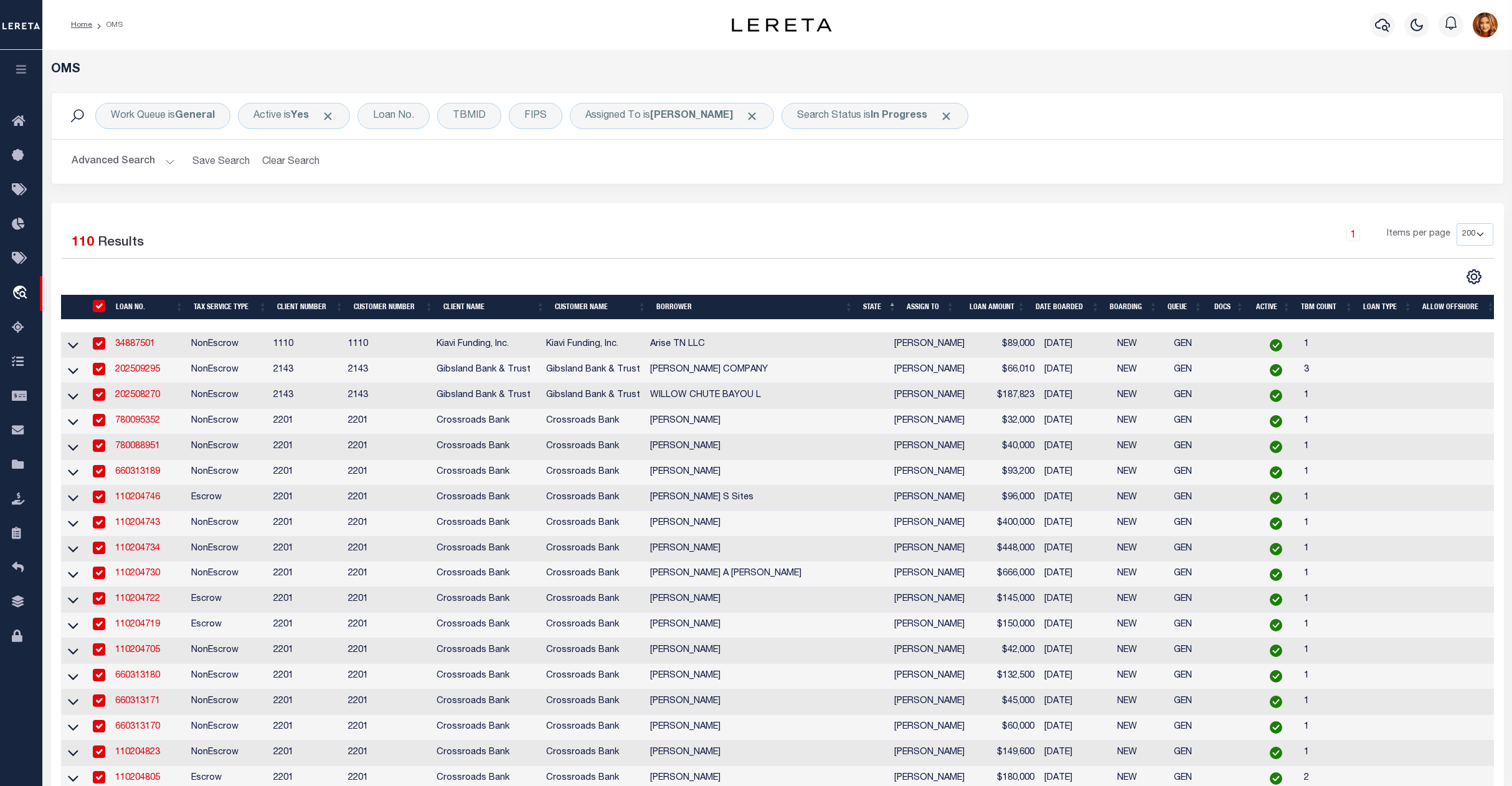
checkbox input "true"
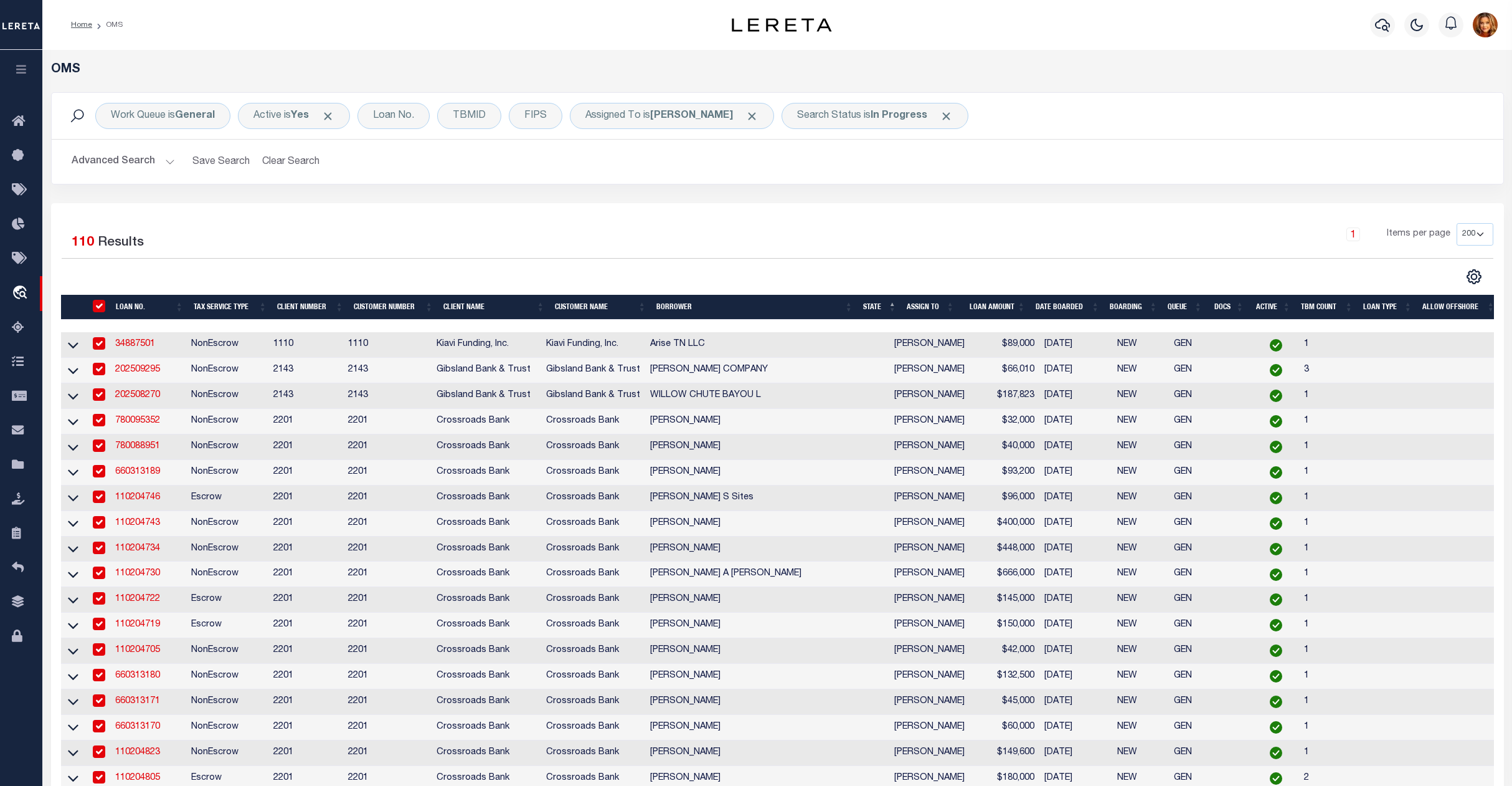
checkbox input "true"
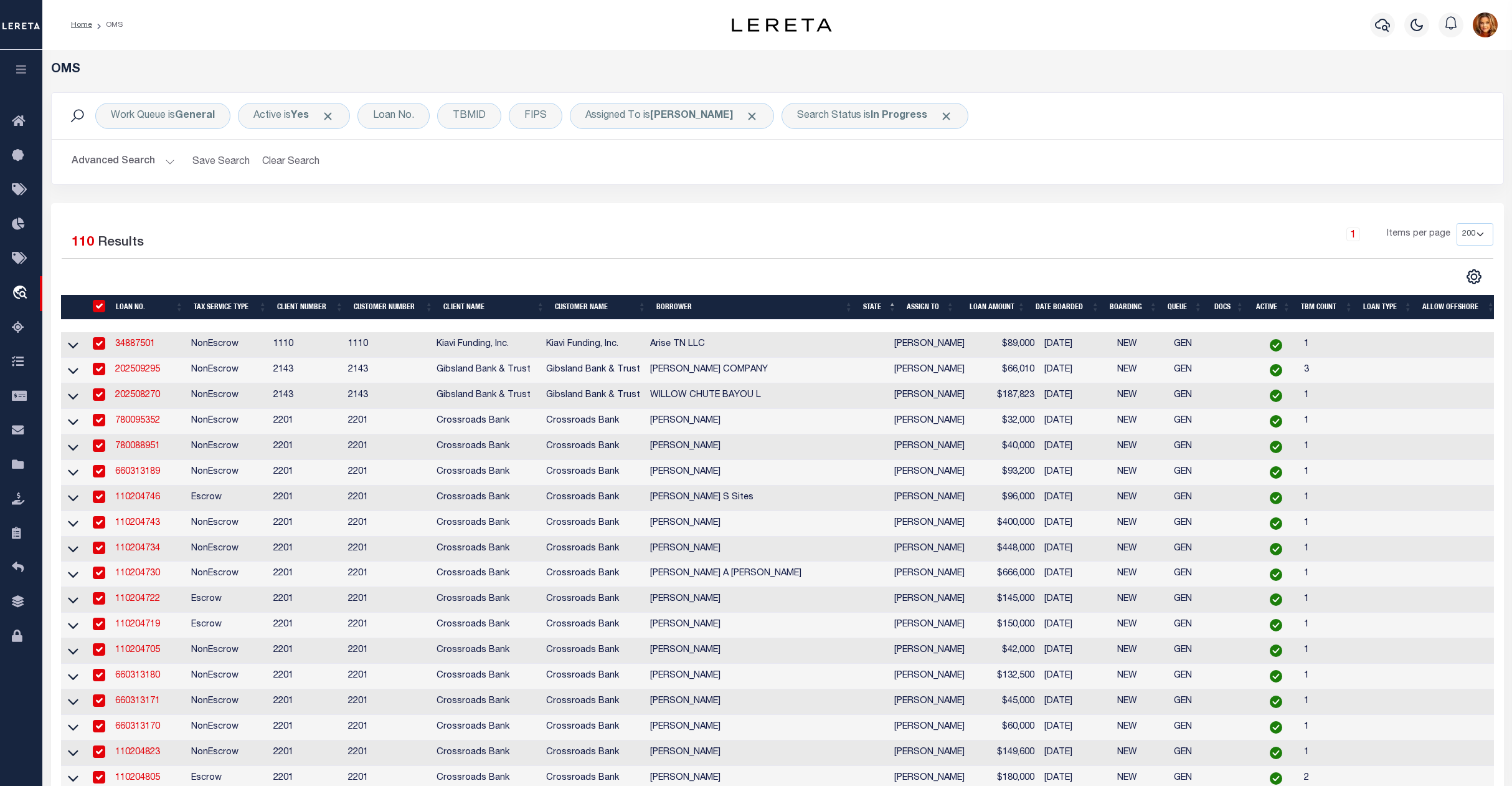
checkbox input "true"
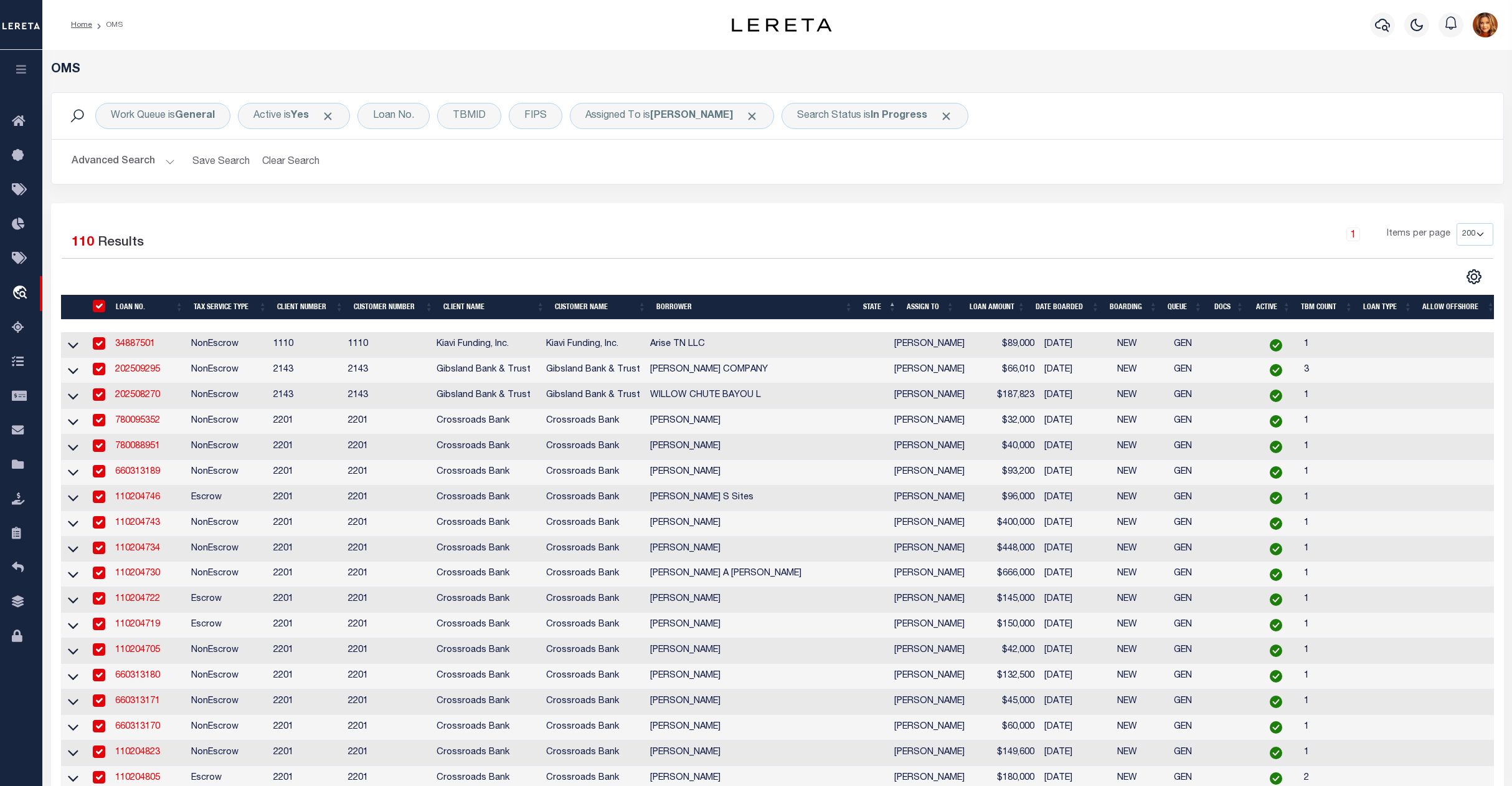
checkbox input "true"
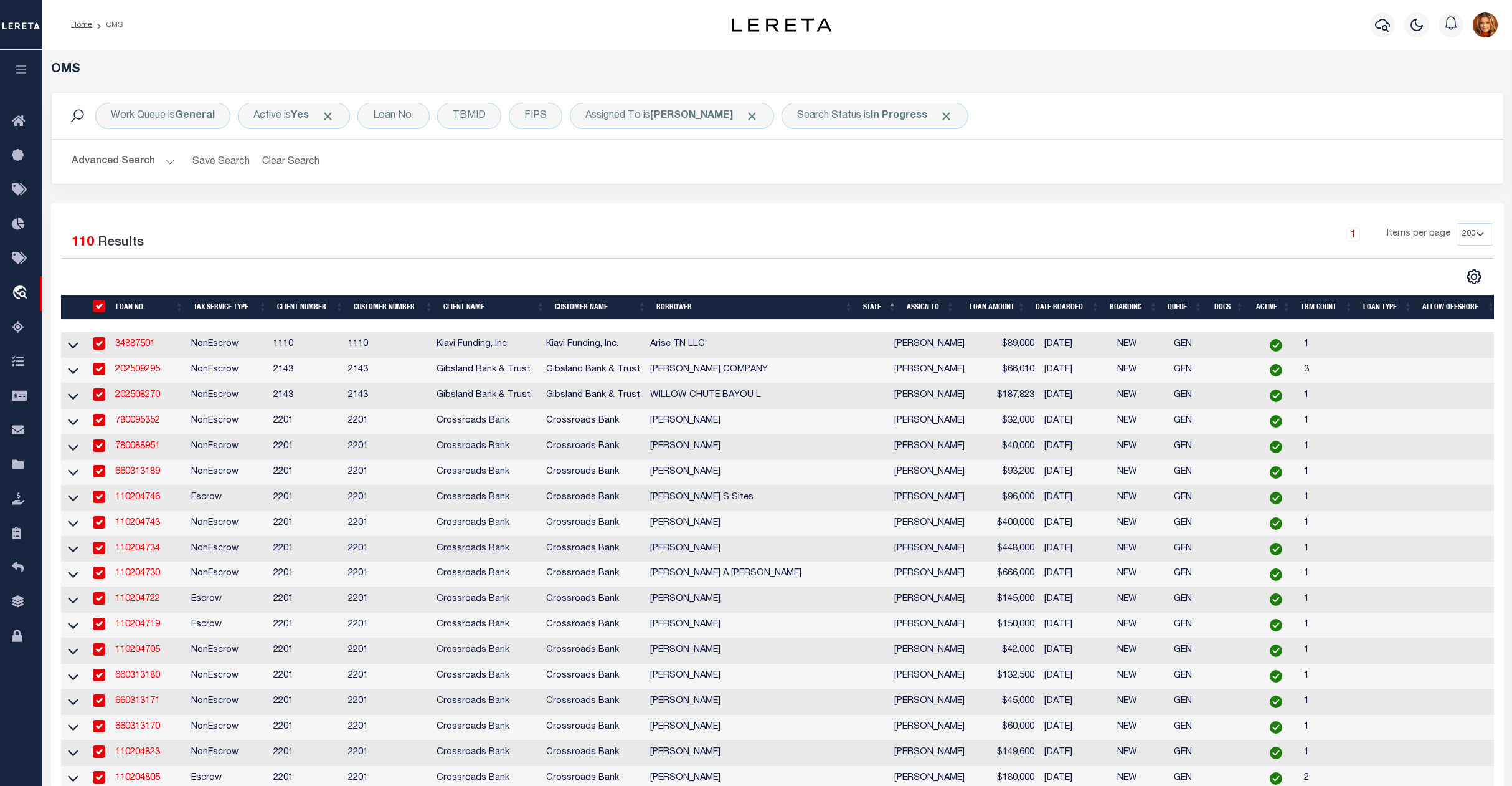
checkbox input "true"
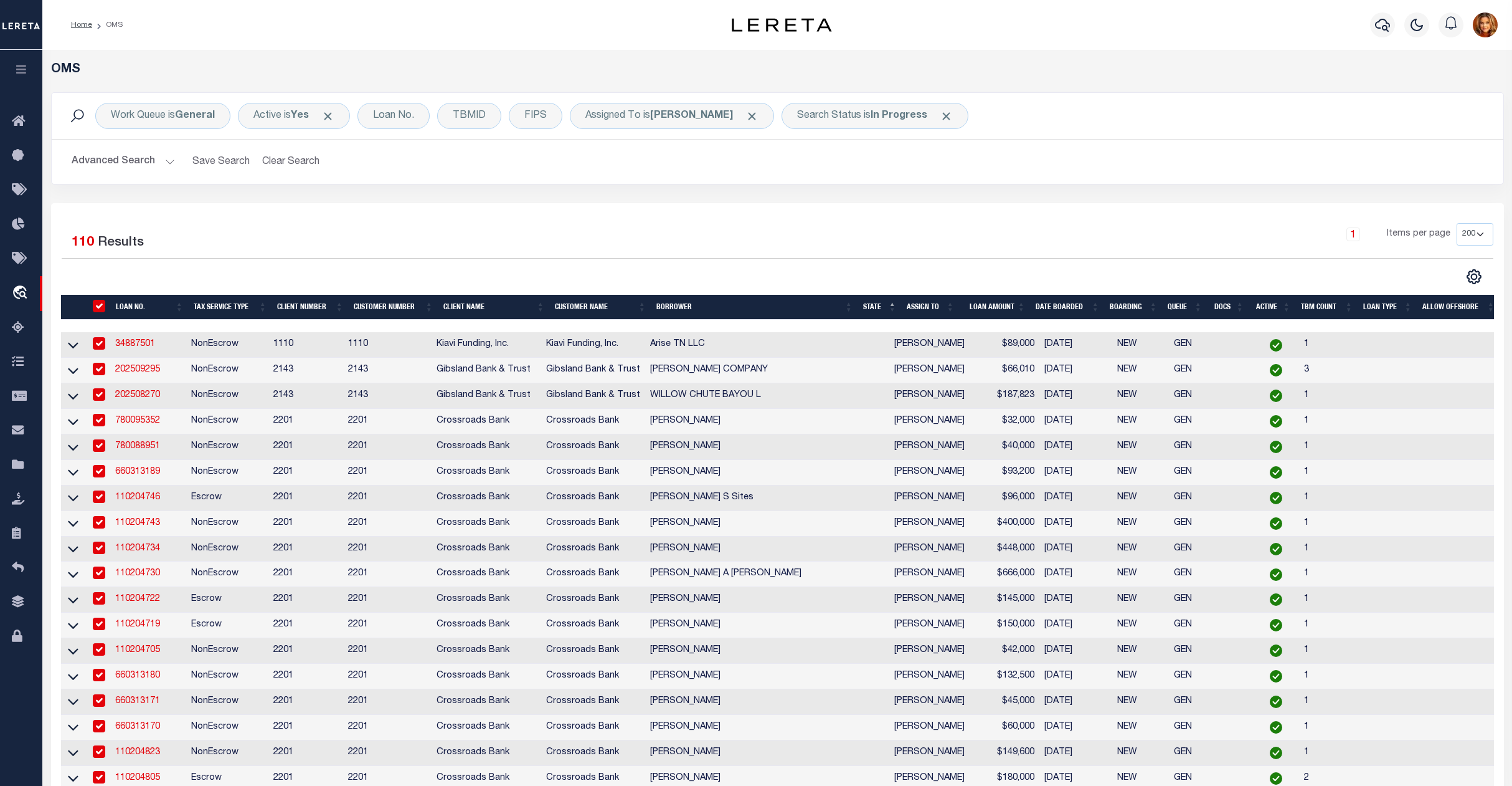
checkbox input "true"
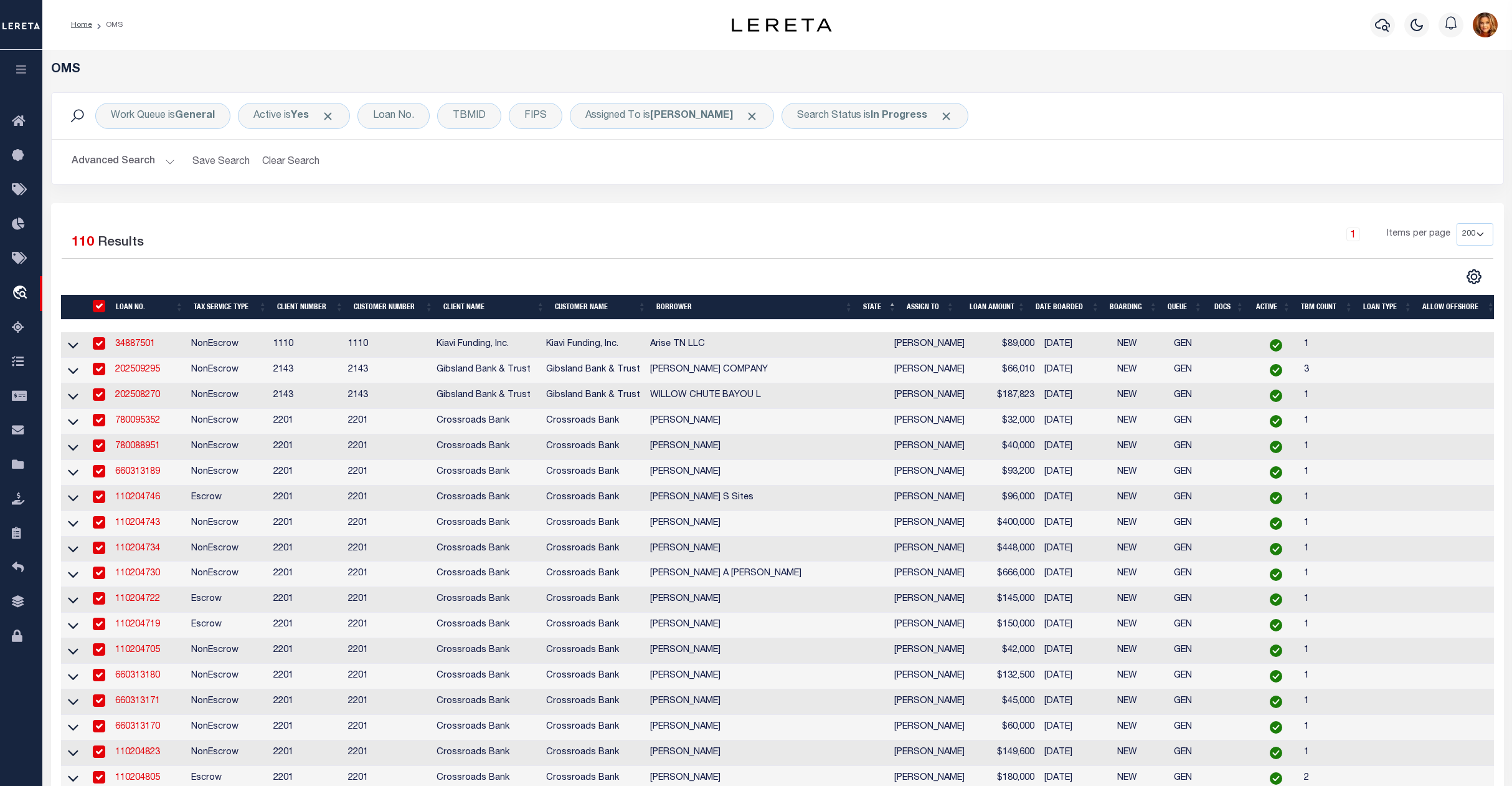
checkbox input "true"
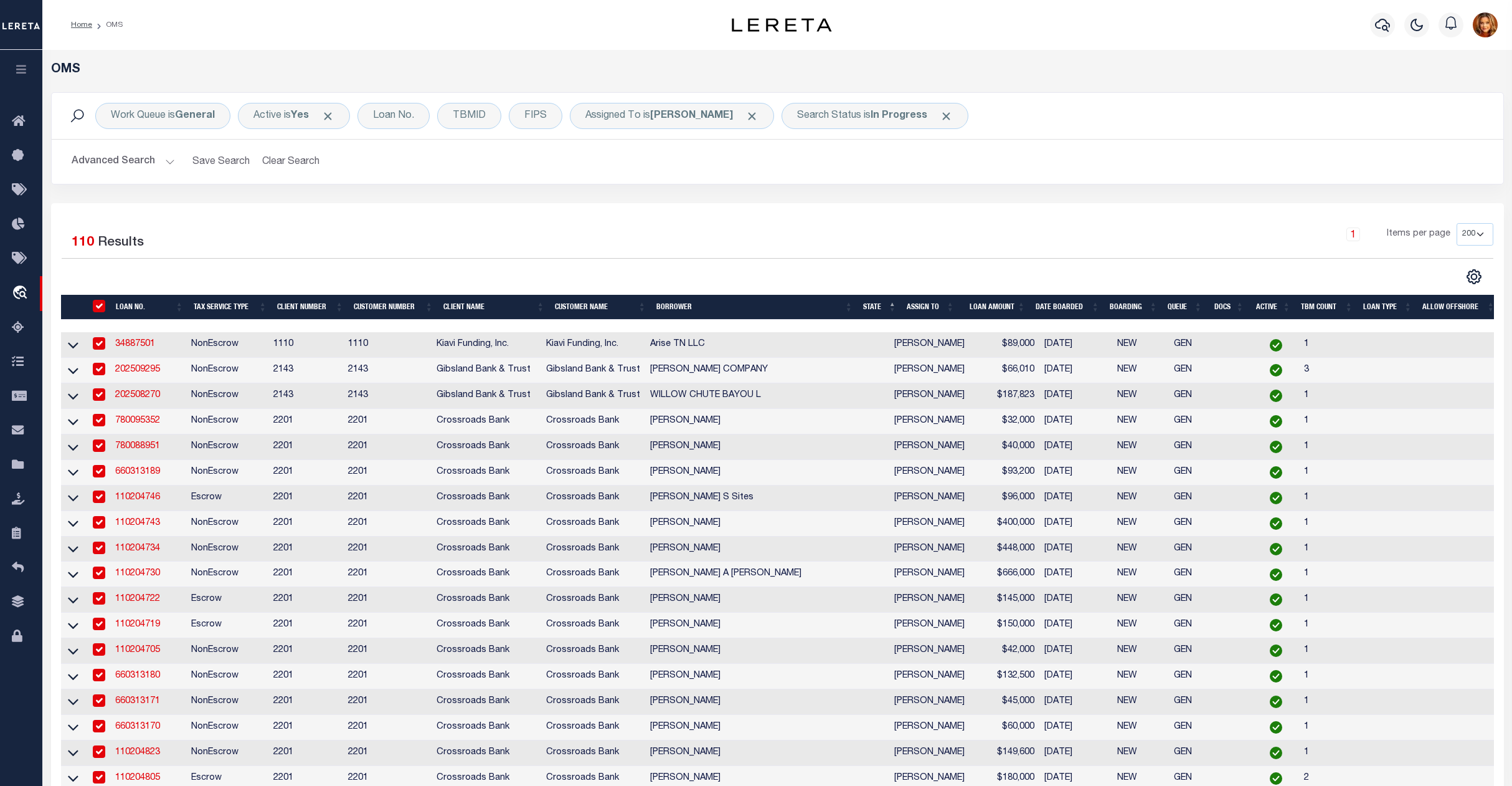
checkbox input "true"
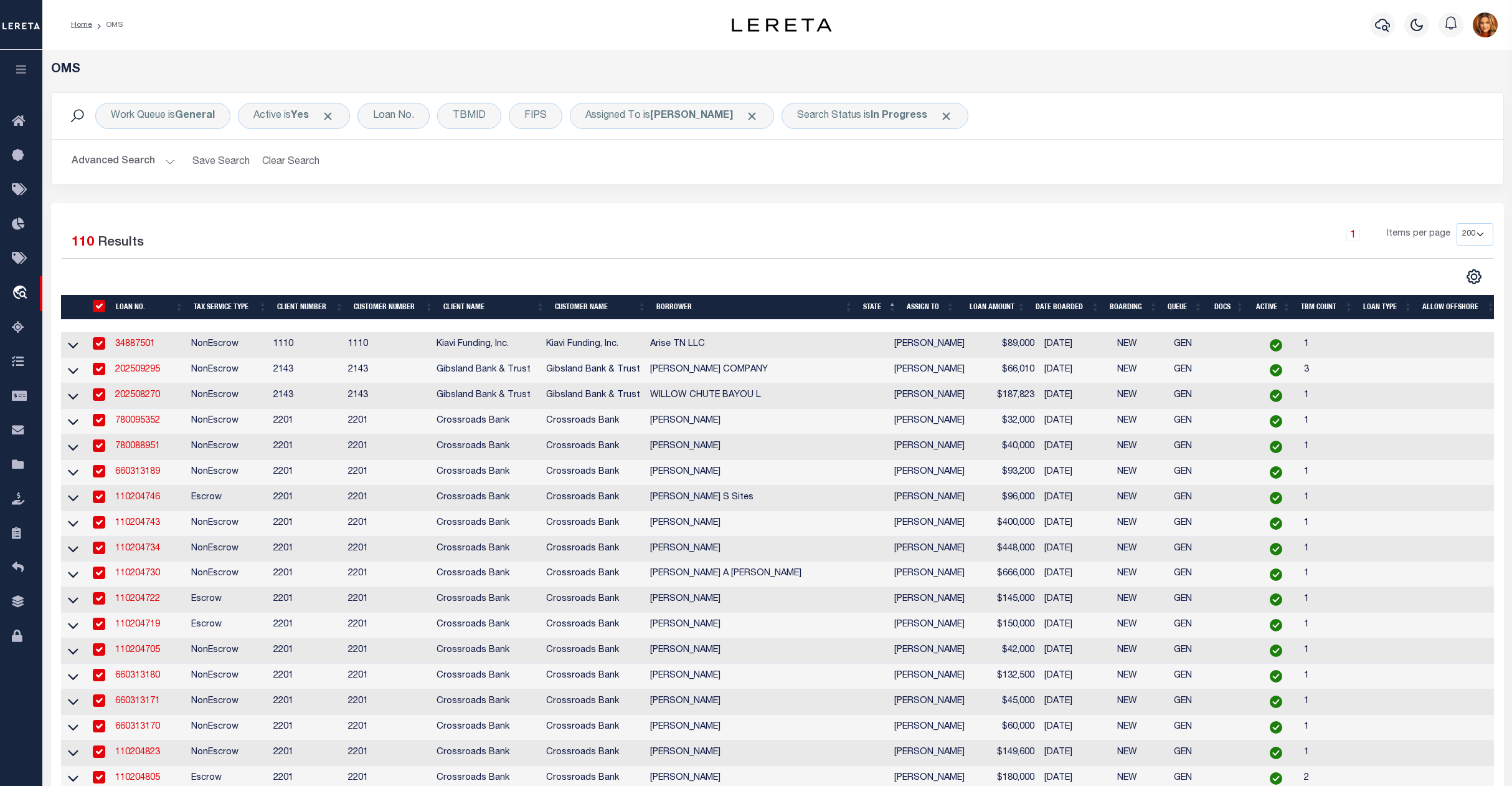
checkbox input "true"
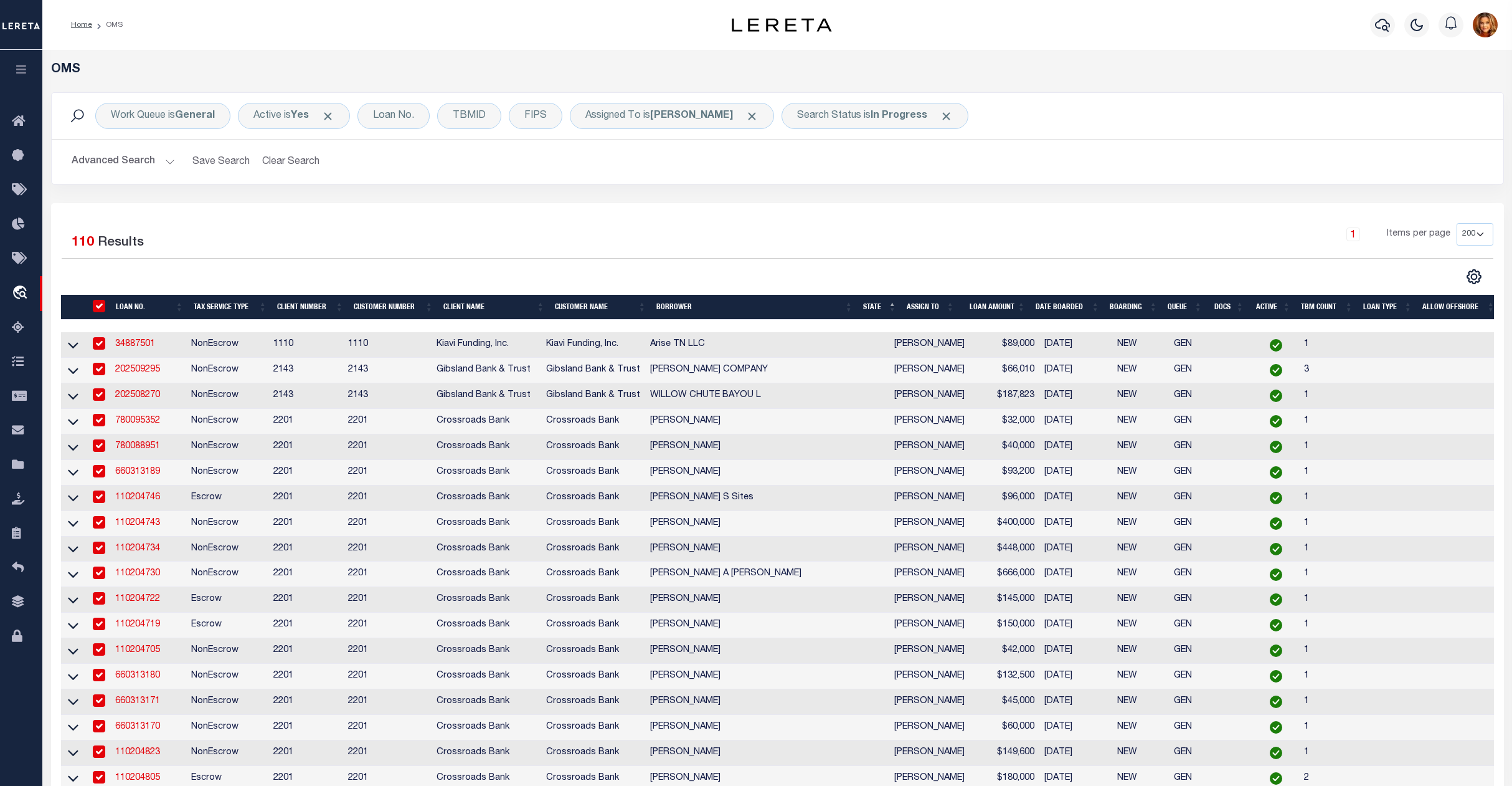
checkbox input "true"
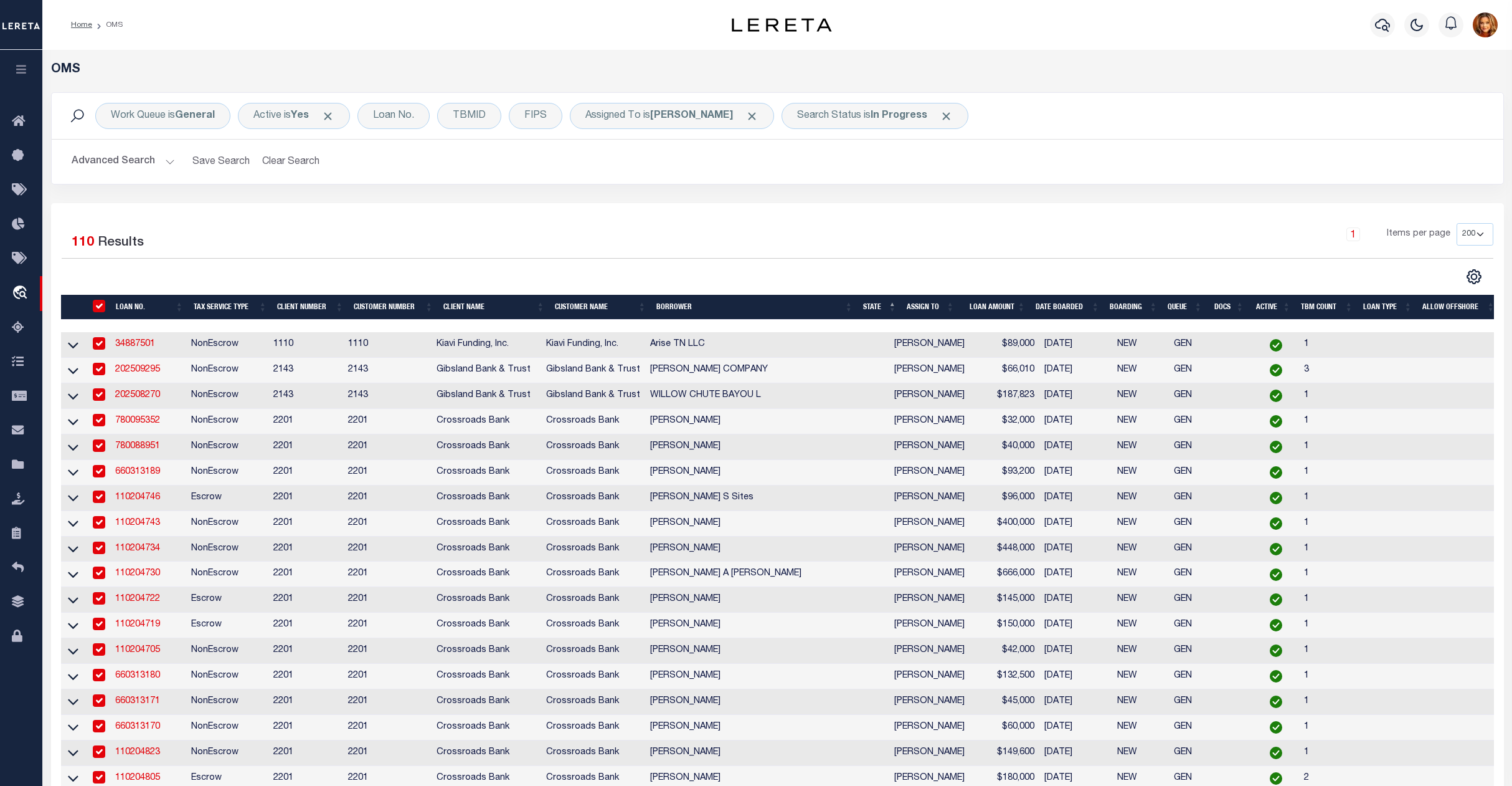
checkbox input "true"
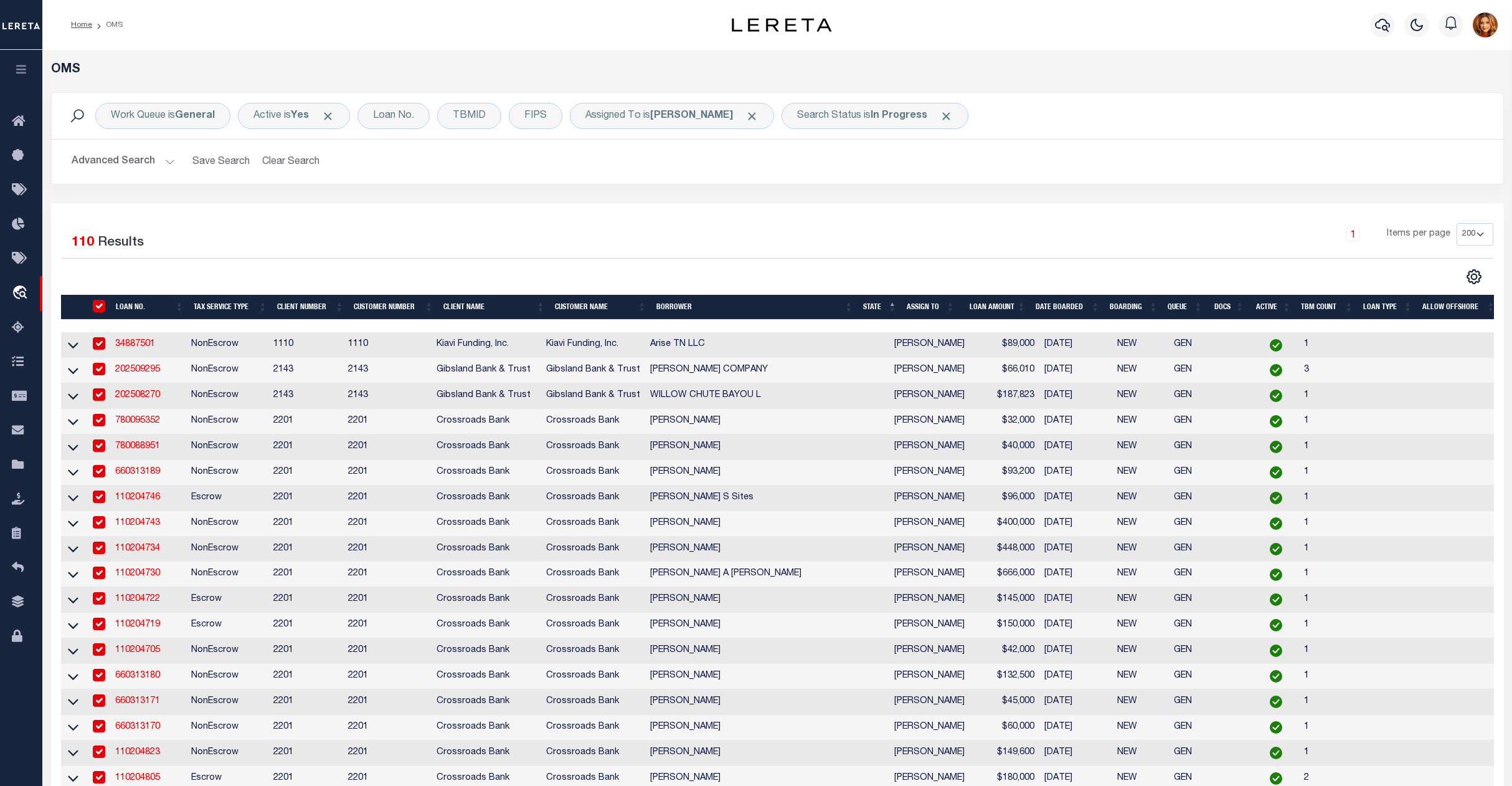
checkbox input "true"
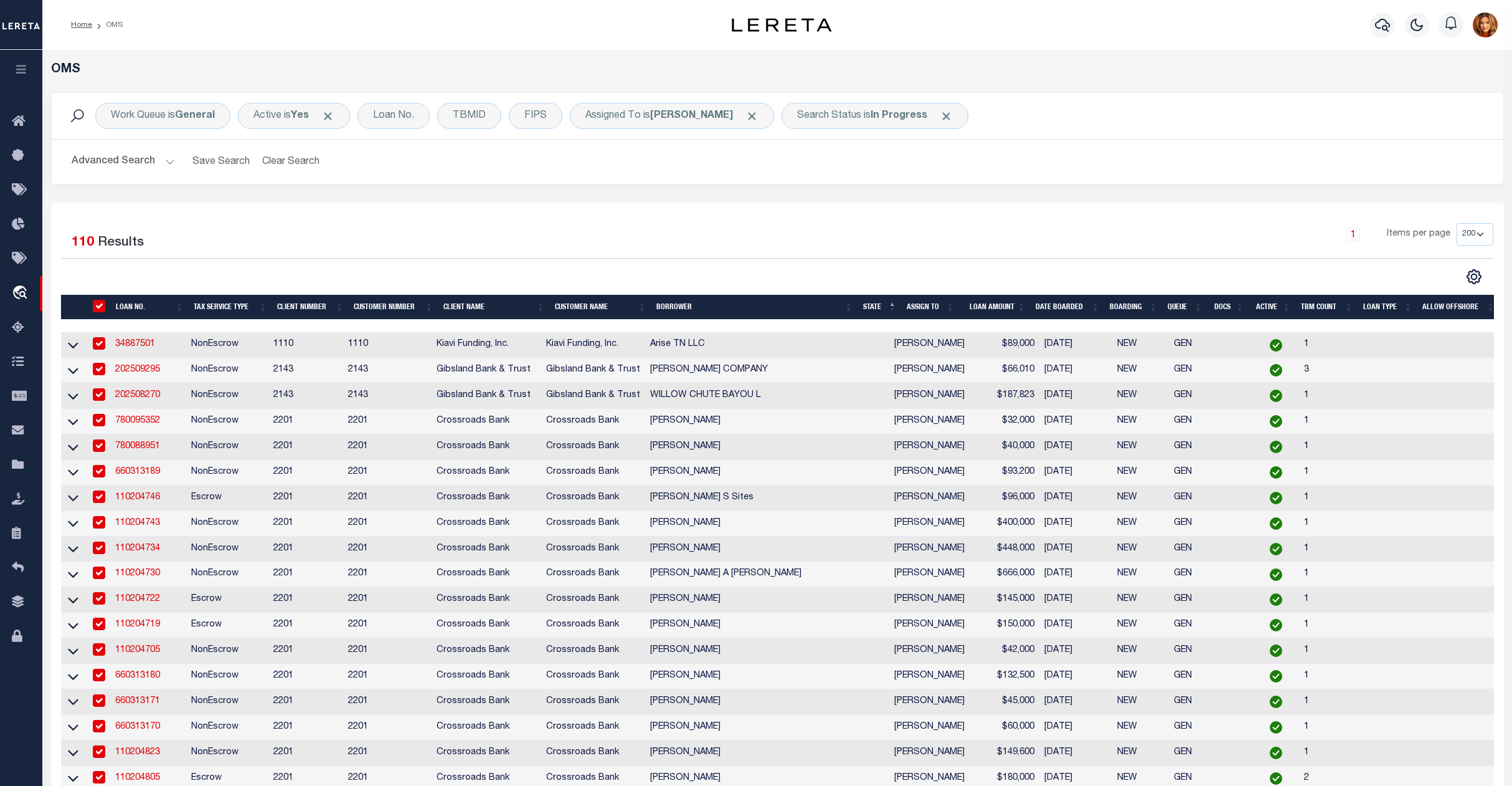
checkbox input "true"
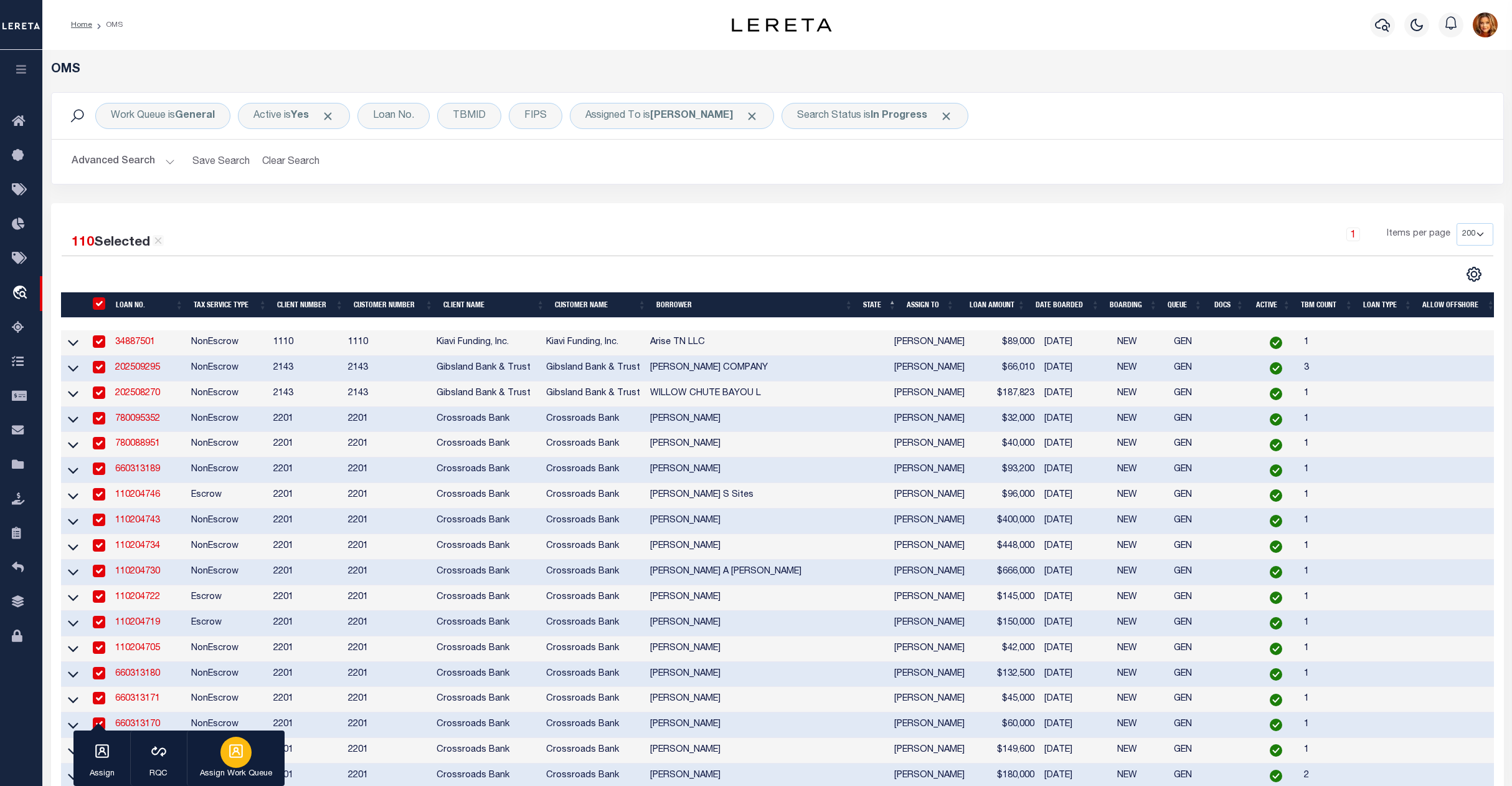
click at [240, 770] on p "Assign Work Queue" at bounding box center [237, 774] width 73 height 13
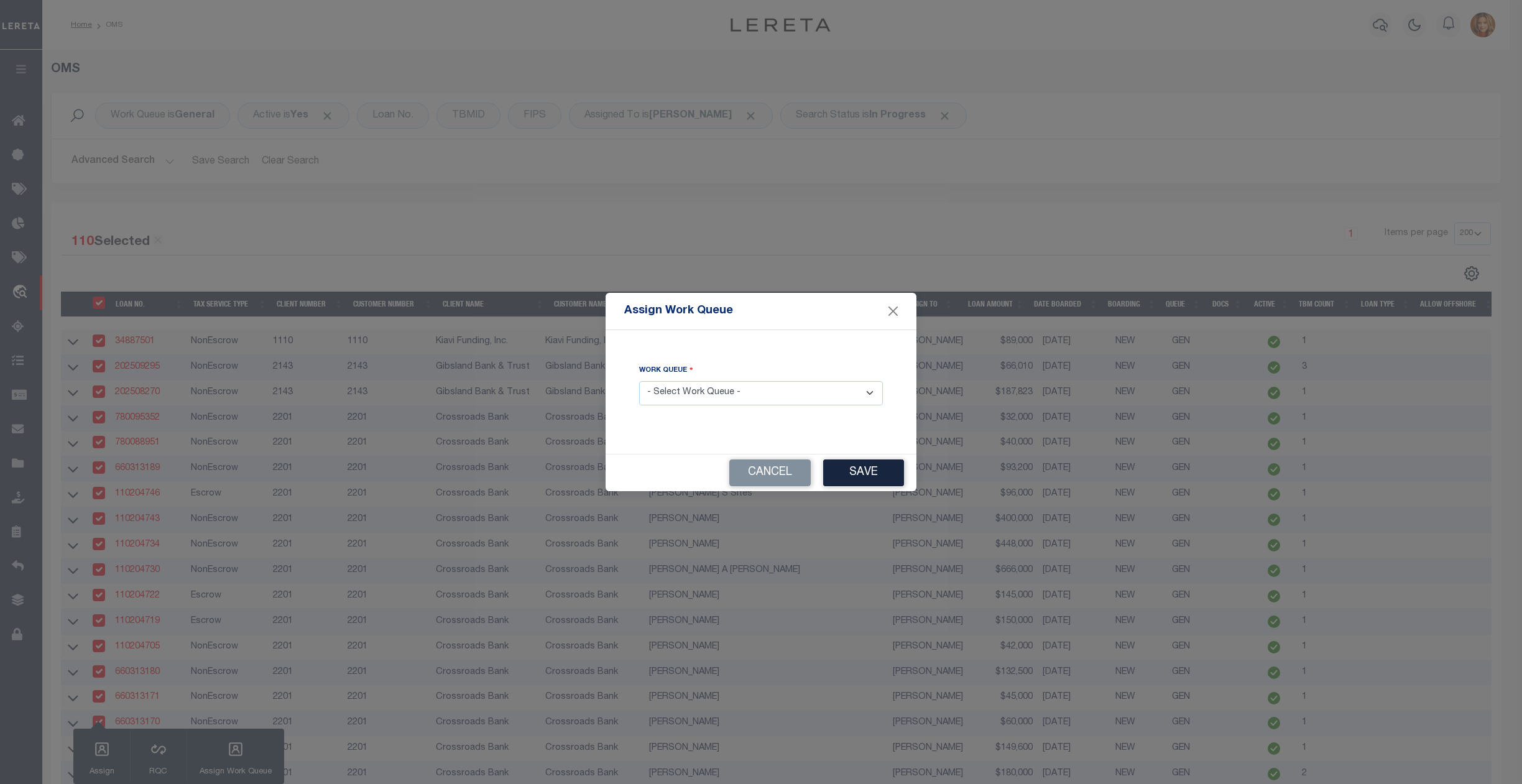
click at [743, 383] on select "- Select Work Queue - factRSystems General ThoughtFocus" at bounding box center [761, 393] width 244 height 24
click at [639, 381] on select "- Select Work Queue - factRSystems General ThoughtFocus" at bounding box center [761, 393] width 244 height 24
click at [881, 473] on button "Save" at bounding box center [864, 473] width 81 height 26
